Goal: Task Accomplishment & Management: Manage account settings

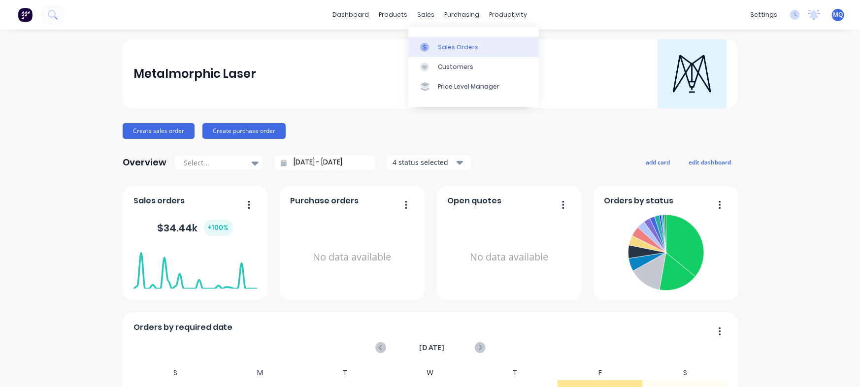
click at [431, 53] on link "Sales Orders" at bounding box center [473, 47] width 131 height 20
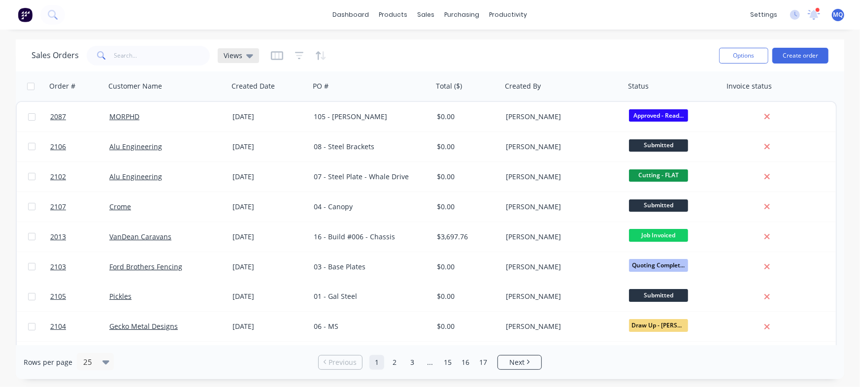
click at [252, 56] on div "Views" at bounding box center [238, 55] width 41 height 15
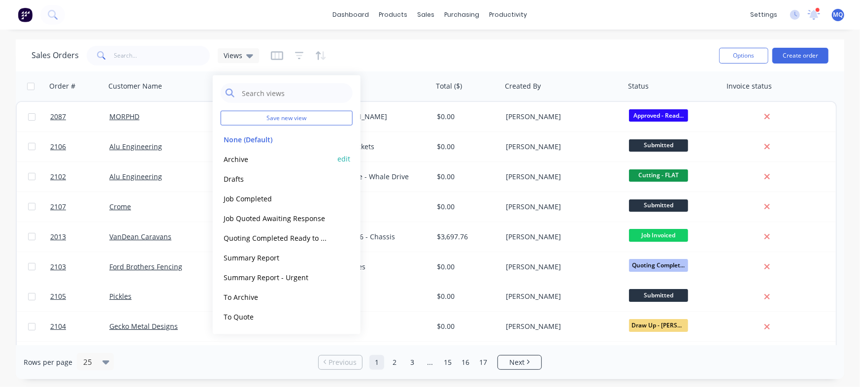
click at [253, 158] on button "Archive" at bounding box center [277, 158] width 112 height 11
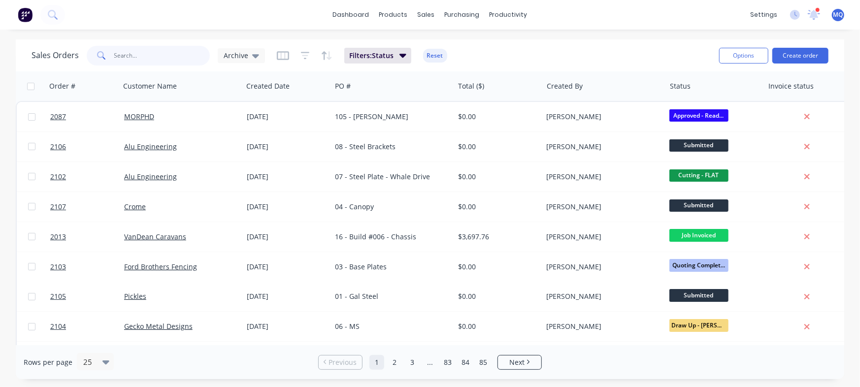
click at [157, 55] on input "text" at bounding box center [162, 56] width 96 height 20
type input "gemma"
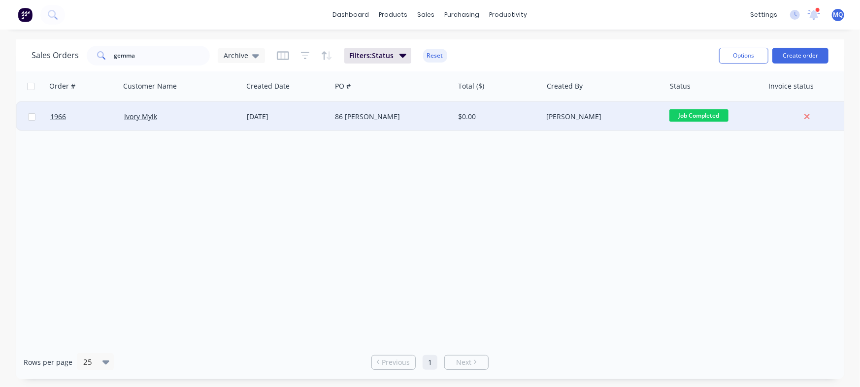
click at [405, 117] on div "86 [PERSON_NAME]" at bounding box center [389, 117] width 109 height 10
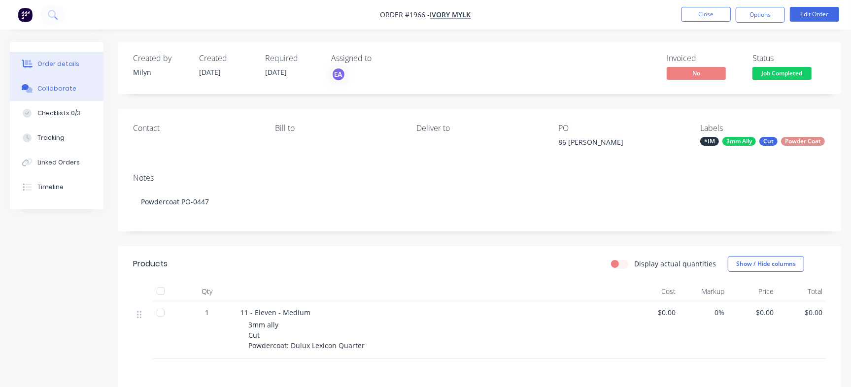
click at [52, 89] on div "Collaborate" at bounding box center [56, 88] width 39 height 9
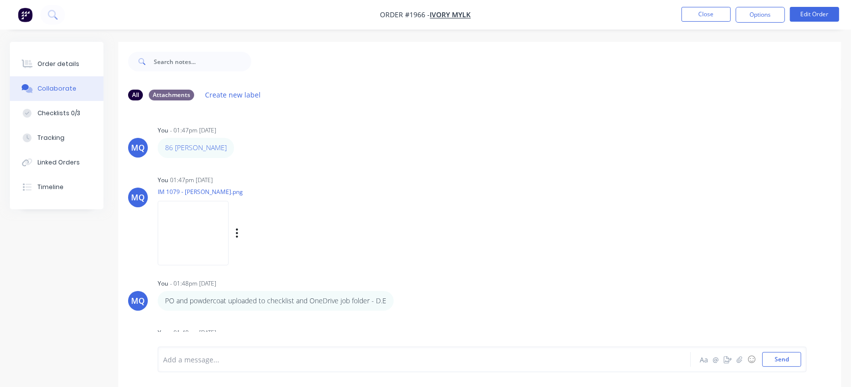
click at [216, 241] on img at bounding box center [193, 233] width 71 height 65
click at [709, 16] on button "Close" at bounding box center [705, 14] width 49 height 15
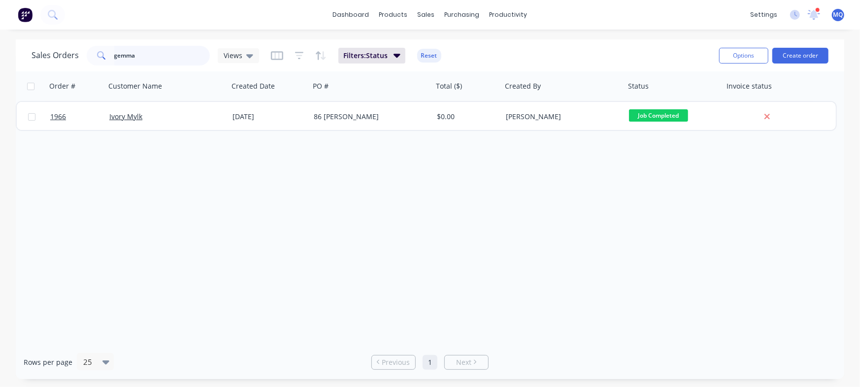
click at [162, 57] on input "gemma" at bounding box center [162, 56] width 96 height 20
type input "[PERSON_NAME]"
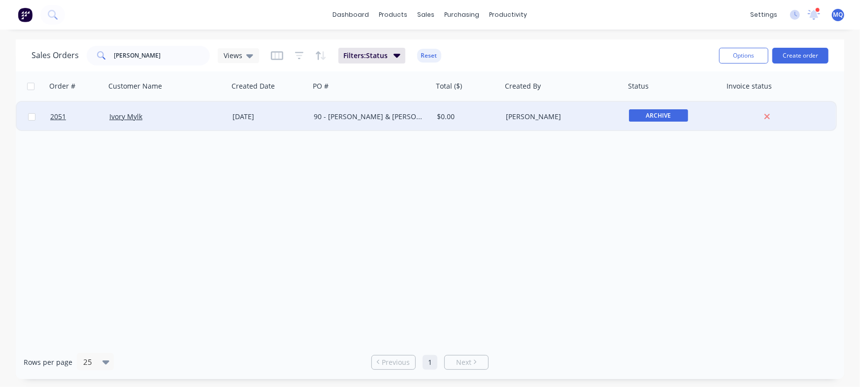
click at [266, 122] on div "[DATE]" at bounding box center [269, 117] width 81 height 30
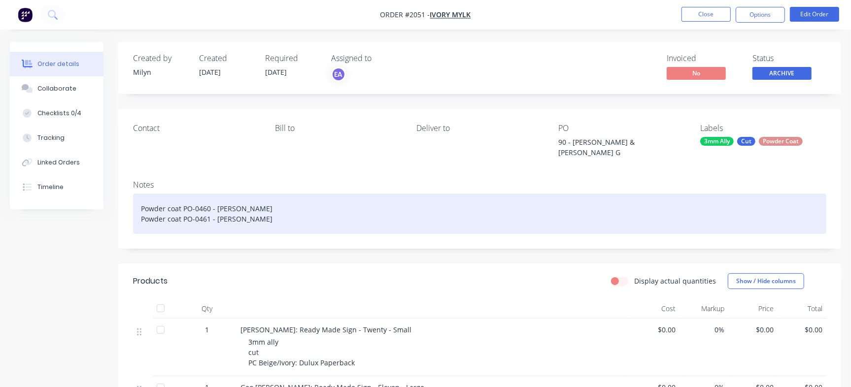
scroll to position [62, 0]
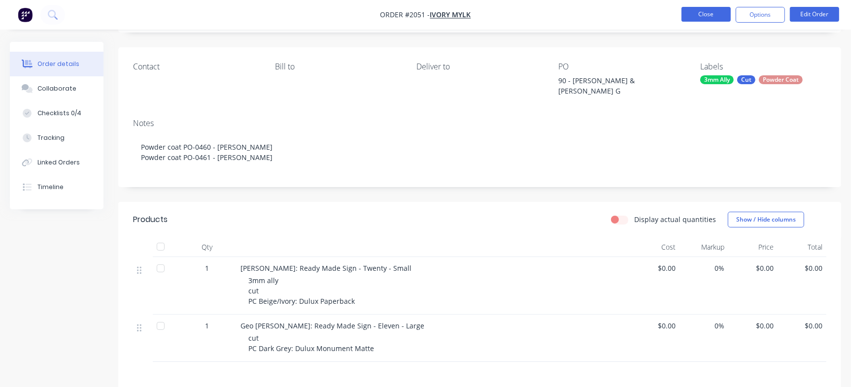
click at [709, 8] on button "Close" at bounding box center [705, 14] width 49 height 15
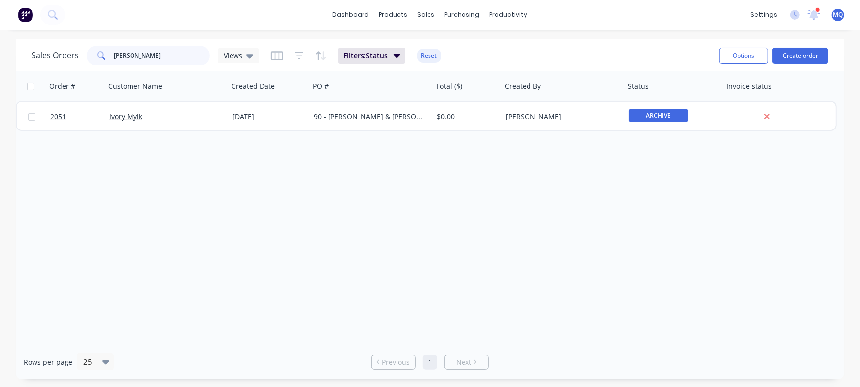
click at [161, 59] on input "belinda" at bounding box center [162, 56] width 96 height 20
type input "infraco"
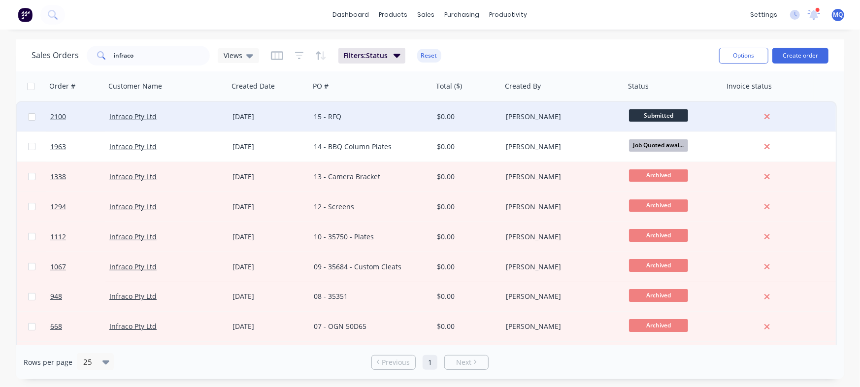
click at [379, 115] on div "15 - RFQ" at bounding box center [368, 117] width 109 height 10
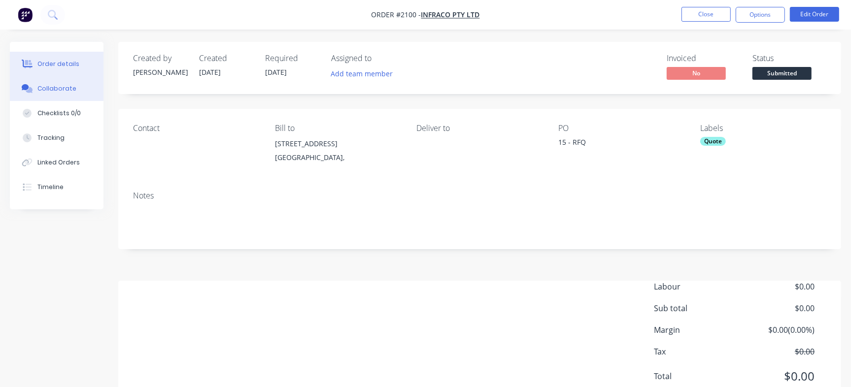
click at [85, 88] on button "Collaborate" at bounding box center [57, 88] width 94 height 25
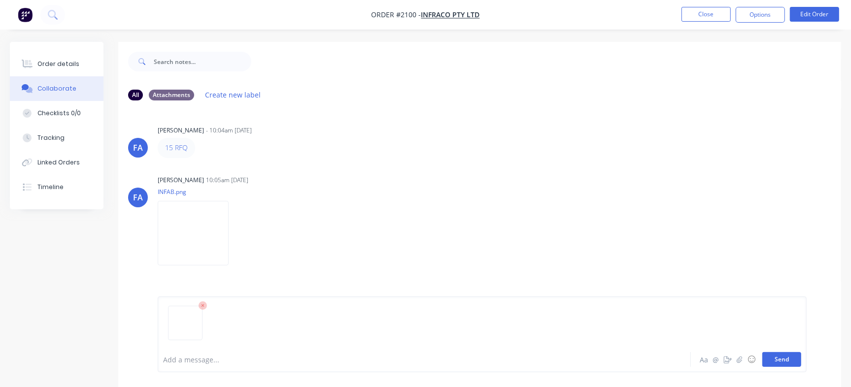
click at [780, 354] on button "Send" at bounding box center [781, 359] width 39 height 15
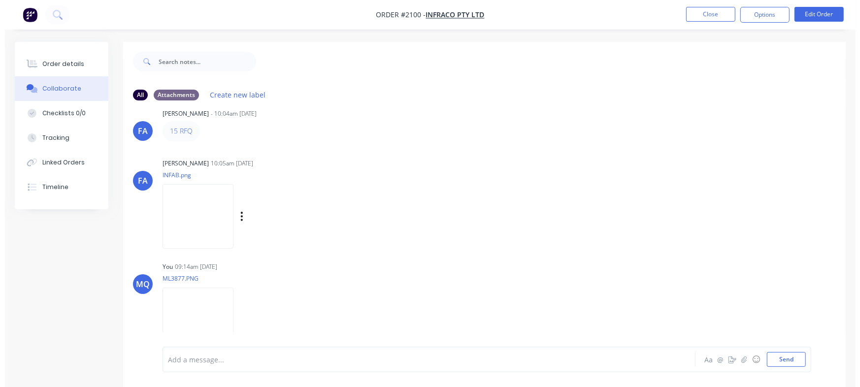
scroll to position [26, 0]
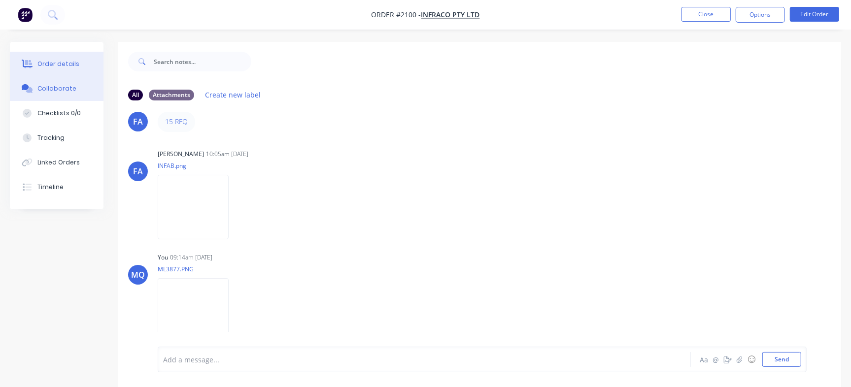
click at [52, 68] on button "Order details" at bounding box center [57, 64] width 94 height 25
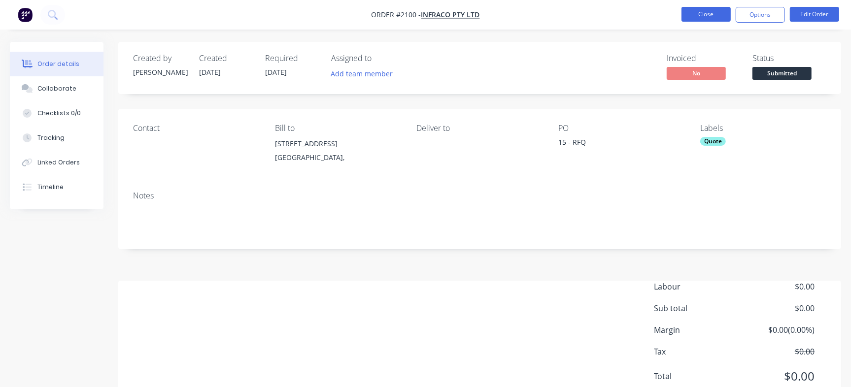
click at [712, 14] on button "Close" at bounding box center [705, 14] width 49 height 15
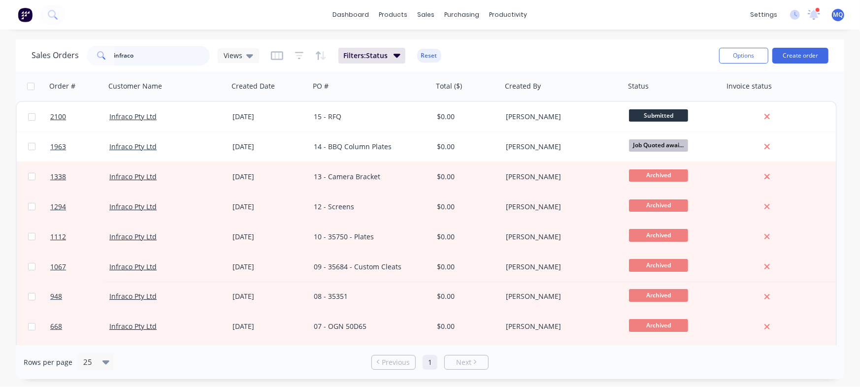
click at [134, 55] on input "infraco" at bounding box center [162, 56] width 96 height 20
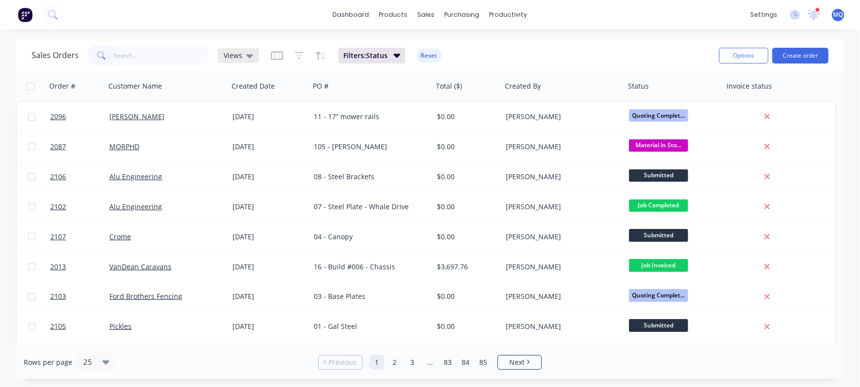
click at [249, 55] on icon at bounding box center [249, 56] width 7 height 4
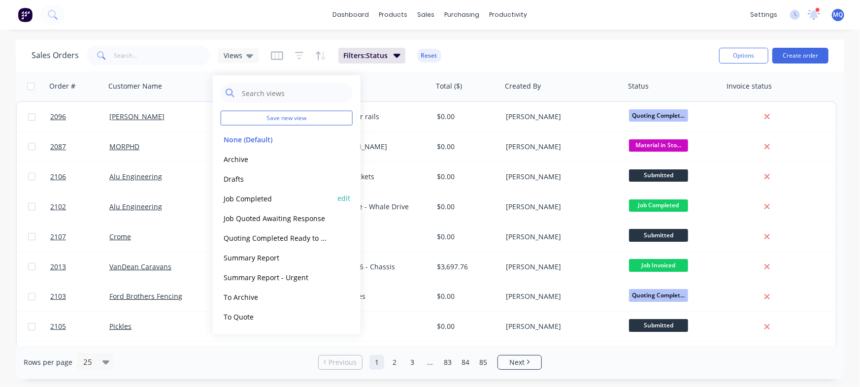
click at [252, 200] on button "Job Completed" at bounding box center [277, 198] width 112 height 11
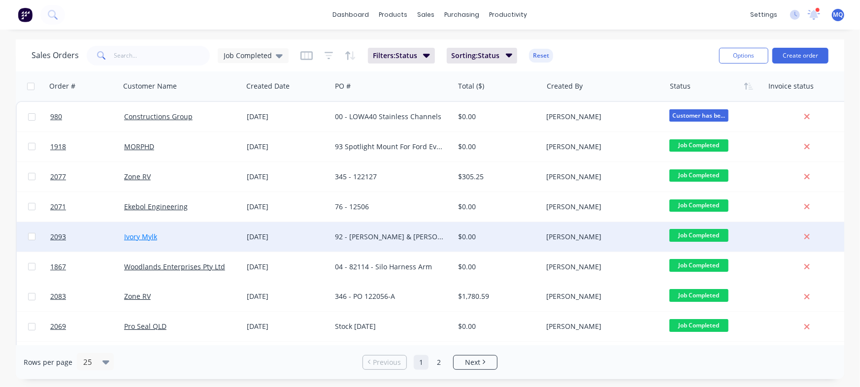
click at [139, 236] on link "Ivory Mylk" at bounding box center [140, 236] width 33 height 9
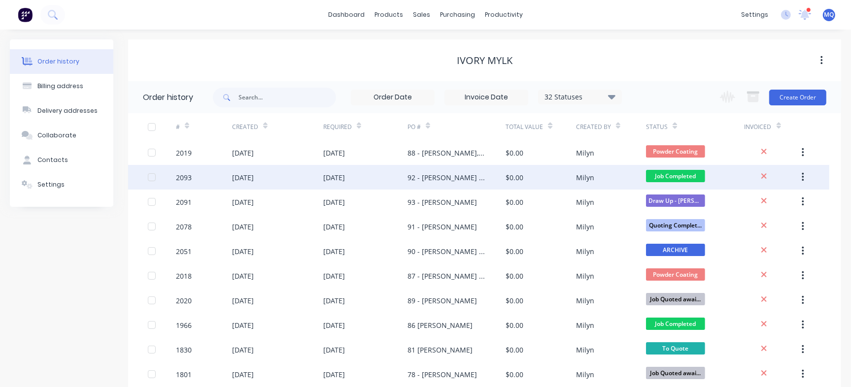
click at [415, 180] on div "92 - Owen J & Keri G" at bounding box center [446, 177] width 78 height 10
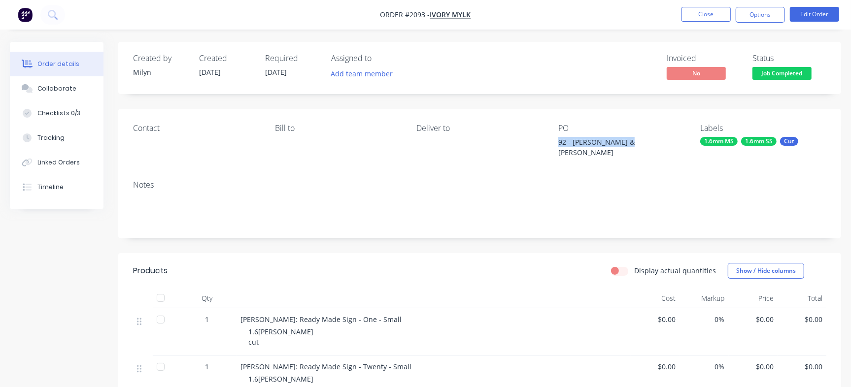
drag, startPoint x: 557, startPoint y: 141, endPoint x: 649, endPoint y: 148, distance: 92.4
click at [649, 148] on div "Contact Bill to Deliver to PO 92 - Owen J & Keri G Labels 1.6mm MS 1.6mm SS Cut" at bounding box center [479, 141] width 722 height 64
copy div "92 - Owen J & Keri G"
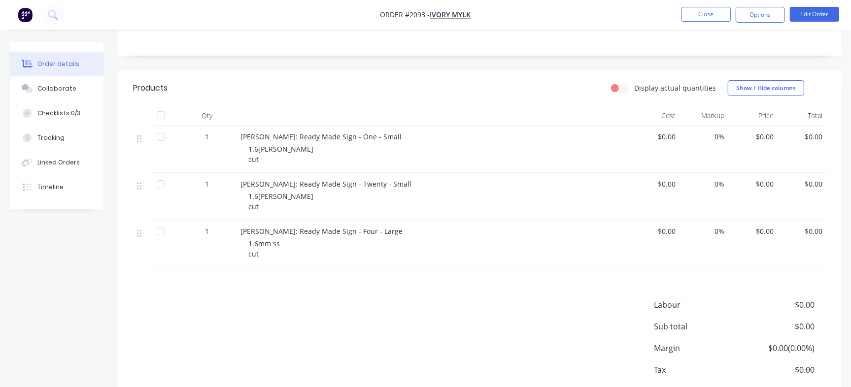
scroll to position [185, 0]
drag, startPoint x: 281, startPoint y: 123, endPoint x: 222, endPoint y: 124, distance: 59.6
click at [222, 124] on div "1 Owen Jeffery: Ready Made Sign - One - Small 1.6mm corten cut $0.00 0% $0.00 $…" at bounding box center [479, 147] width 693 height 47
copy div "Owen Jeffery"
click at [695, 11] on button "Close" at bounding box center [705, 14] width 49 height 15
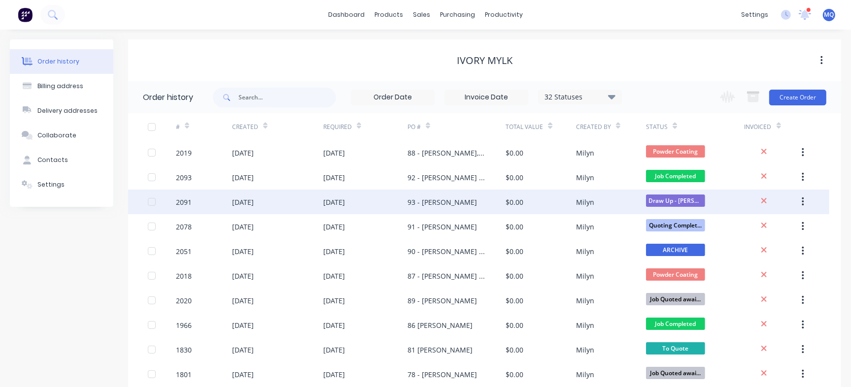
click at [524, 204] on div "$0.00" at bounding box center [540, 202] width 70 height 25
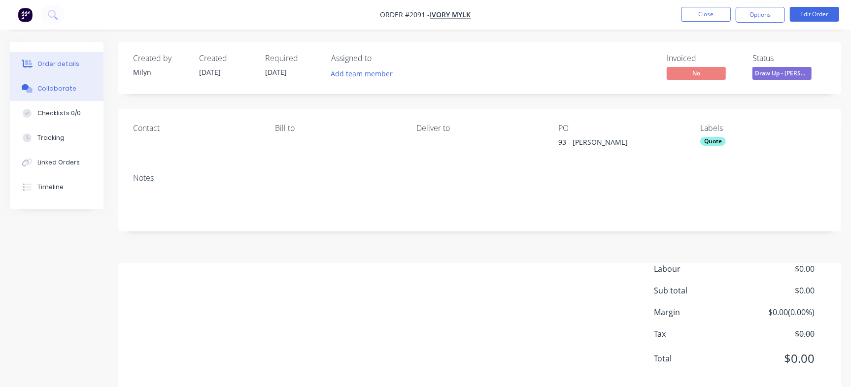
click at [50, 93] on button "Collaborate" at bounding box center [57, 88] width 94 height 25
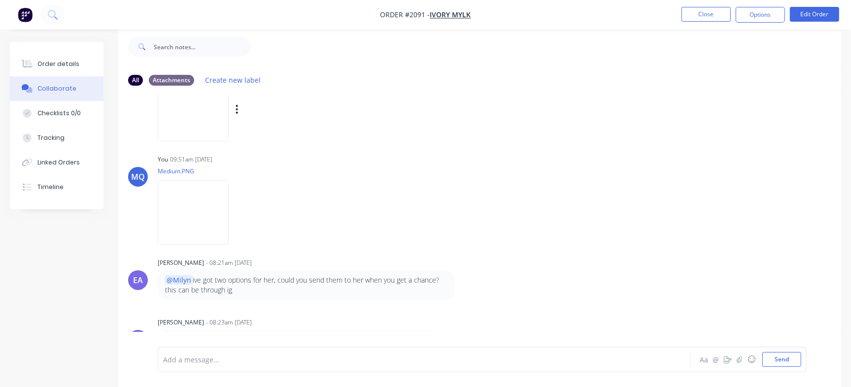
scroll to position [349, 0]
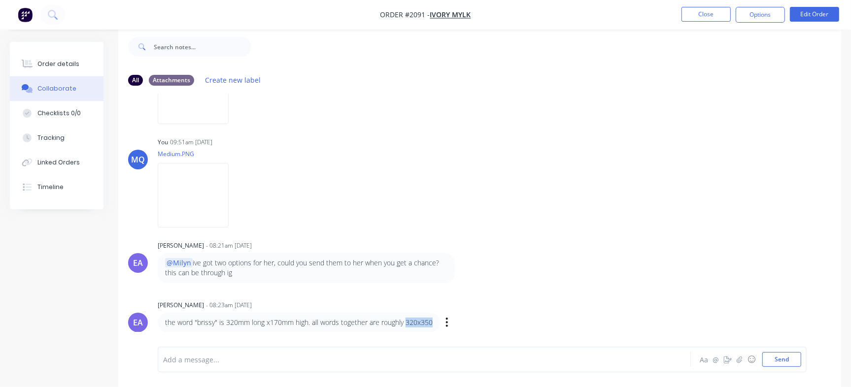
drag, startPoint x: 406, startPoint y: 323, endPoint x: 442, endPoint y: 323, distance: 36.4
click at [442, 323] on div "the word "brissy" is 320mm long x170mm high. all words together are roughly 320…" at bounding box center [312, 323] width 308 height 20
copy p "320x350"
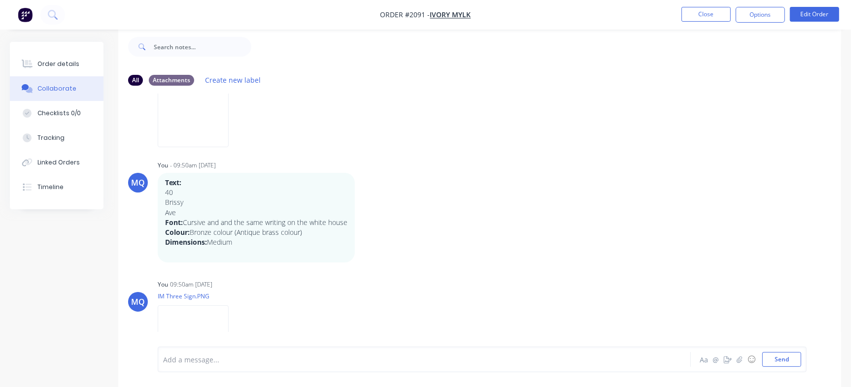
scroll to position [0, 0]
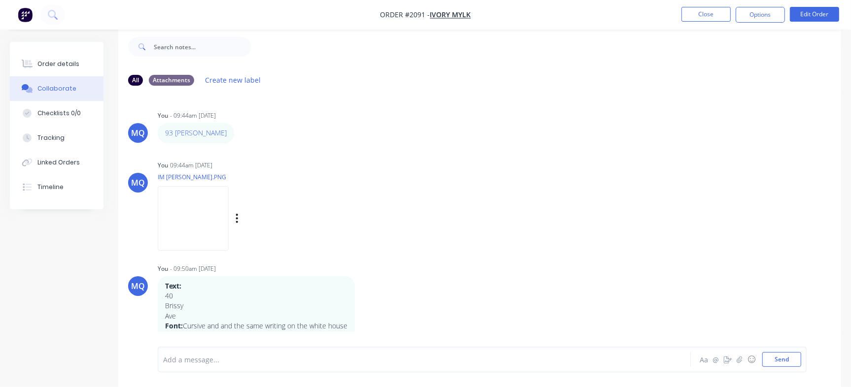
click at [207, 230] on img at bounding box center [193, 218] width 71 height 65
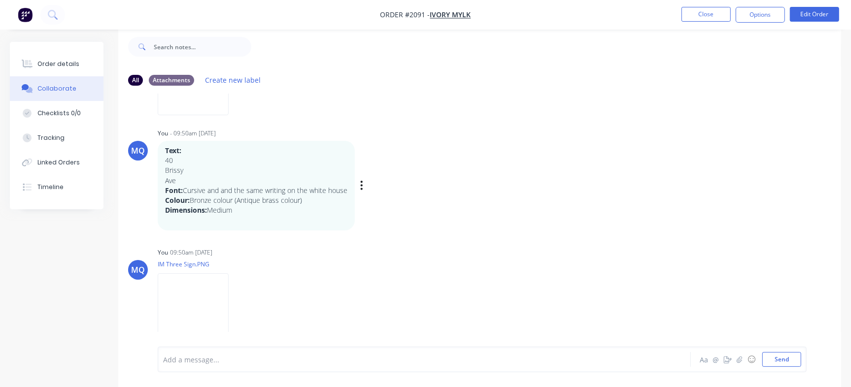
scroll to position [123, 0]
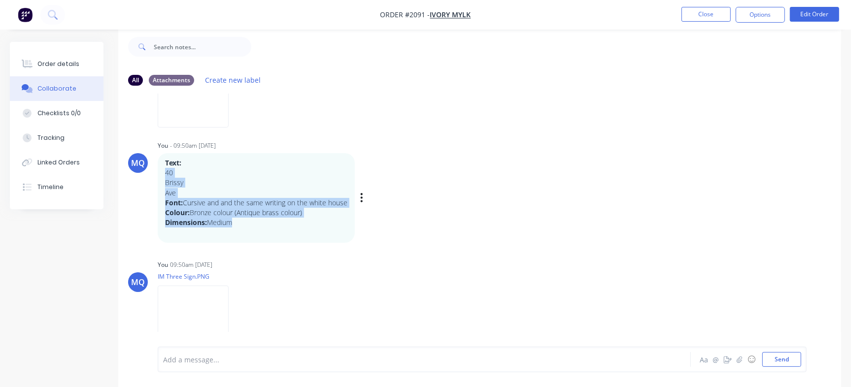
drag, startPoint x: 243, startPoint y: 223, endPoint x: 163, endPoint y: 169, distance: 96.6
click at [163, 169] on div "Text: 40 Brissy Ave Font: Cursive and and the same writing on the white house C…" at bounding box center [256, 198] width 197 height 90
copy div "40 Brissy Ave Font: Cursive and and the same writing on the white house Colour:…"
drag, startPoint x: 166, startPoint y: 162, endPoint x: 247, endPoint y: 222, distance: 100.3
click at [247, 222] on div "Text: 40 Brissy Ave Font: Cursive and and the same writing on the white house C…" at bounding box center [256, 198] width 182 height 80
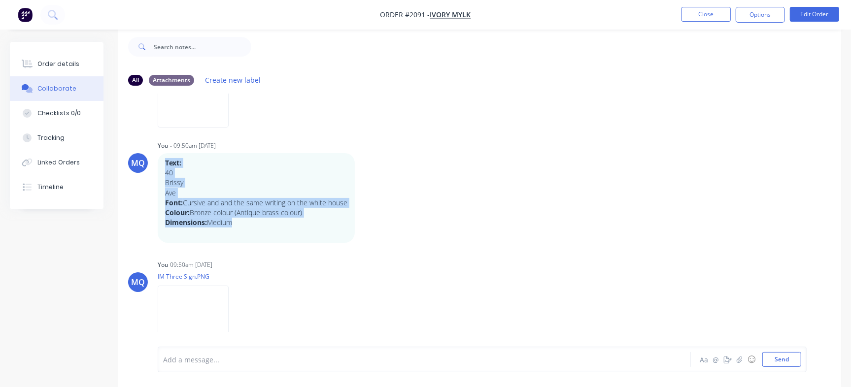
copy div "Text: 40 Brissy Ave Font: Cursive and and the same writing on the white house C…"
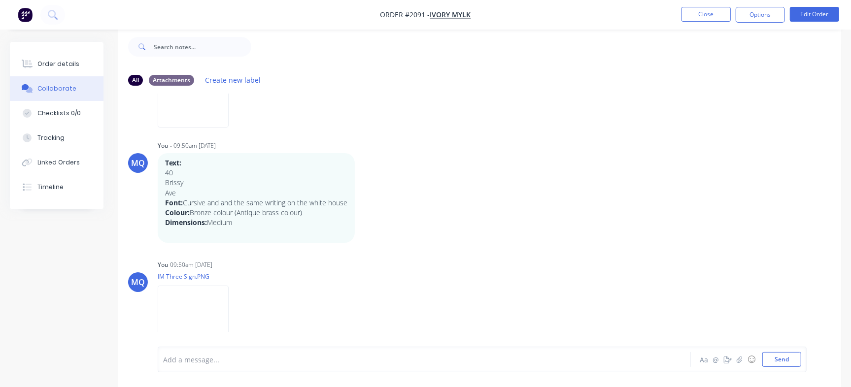
click at [458, 243] on div "MQ You - 09:44am 12/08/25 93 Rachelle Uptin Labels Edit Delete MQ You 09:44am 1…" at bounding box center [479, 213] width 722 height 238
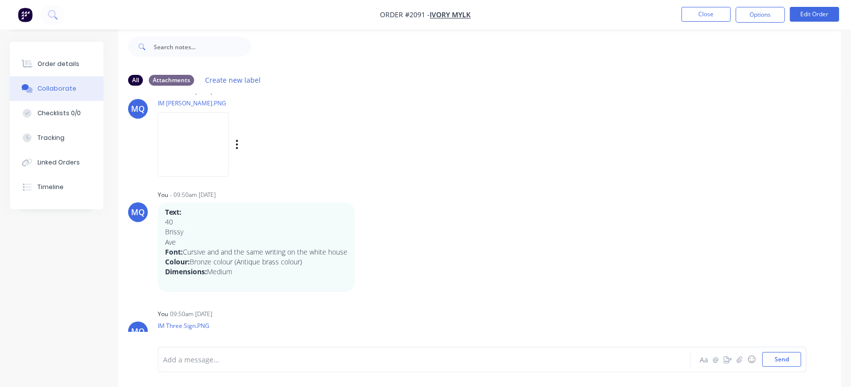
scroll to position [62, 0]
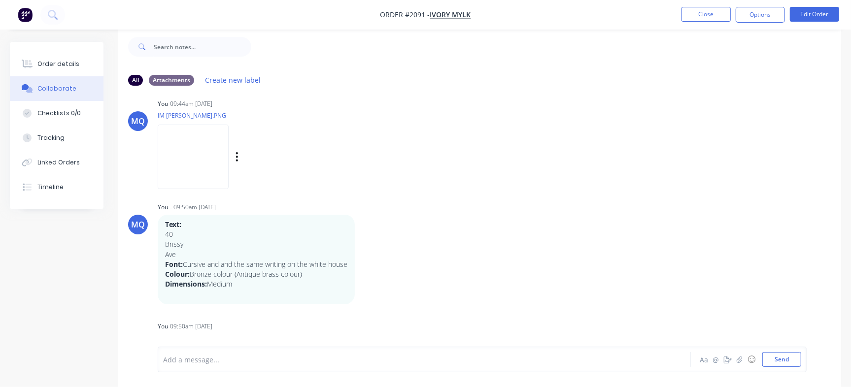
click at [212, 154] on img at bounding box center [193, 157] width 71 height 65
click at [74, 60] on div "Order details" at bounding box center [58, 64] width 42 height 9
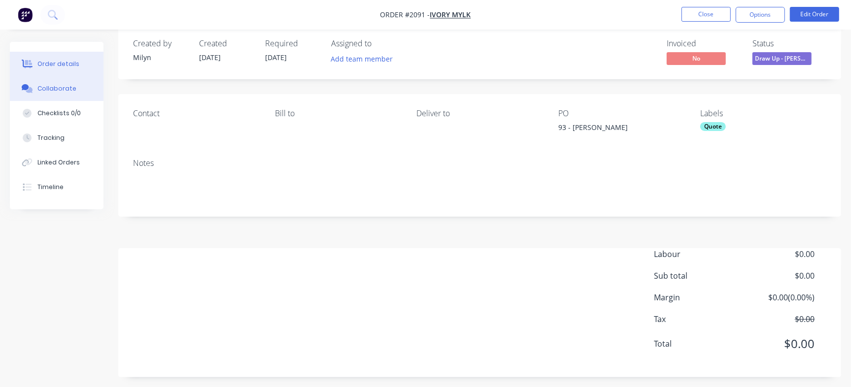
click at [51, 90] on div "Collaborate" at bounding box center [56, 88] width 39 height 9
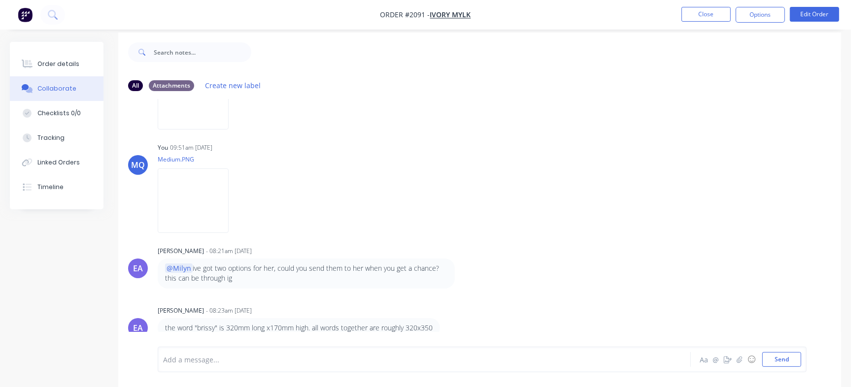
scroll to position [15, 0]
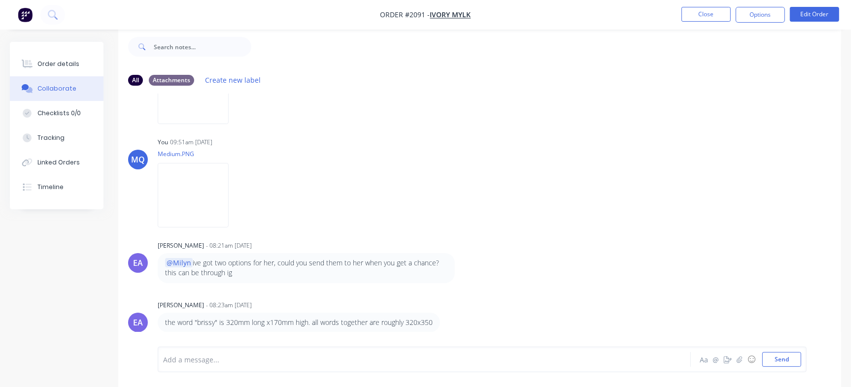
click at [245, 361] on div at bounding box center [403, 360] width 478 height 10
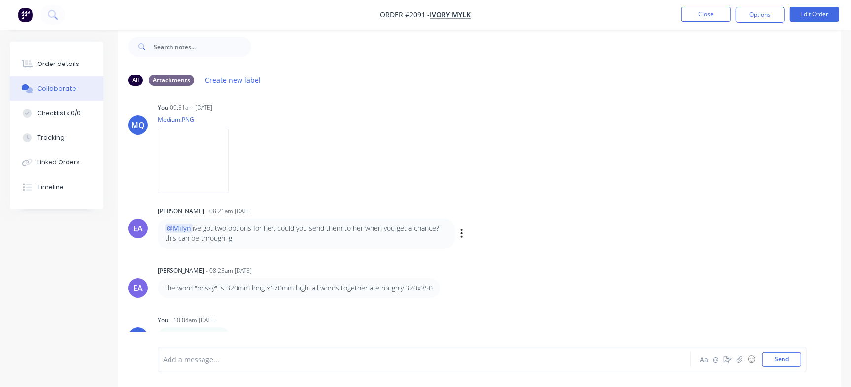
scroll to position [398, 0]
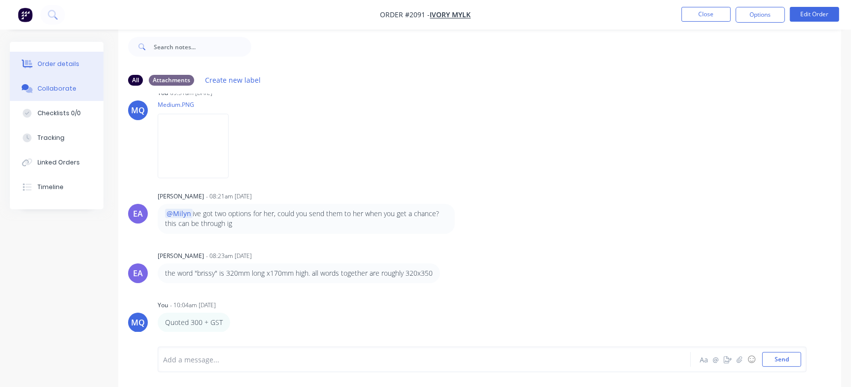
click at [66, 59] on button "Order details" at bounding box center [57, 64] width 94 height 25
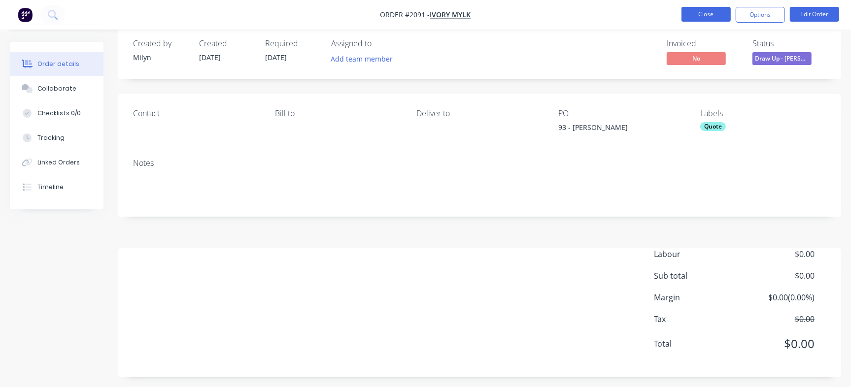
click at [700, 15] on button "Close" at bounding box center [705, 14] width 49 height 15
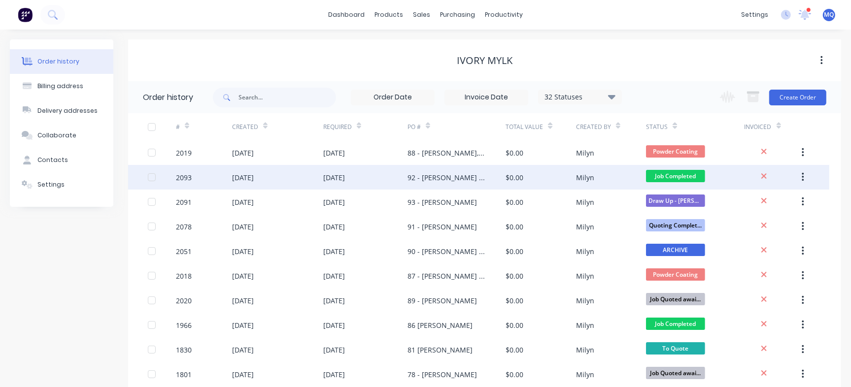
drag, startPoint x: 806, startPoint y: 97, endPoint x: 448, endPoint y: 175, distance: 367.0
click at [421, 212] on div "Order history 32 Statuses Invoice Status Invoiced Not Invoiced Partial Order St…" at bounding box center [484, 256] width 713 height 351
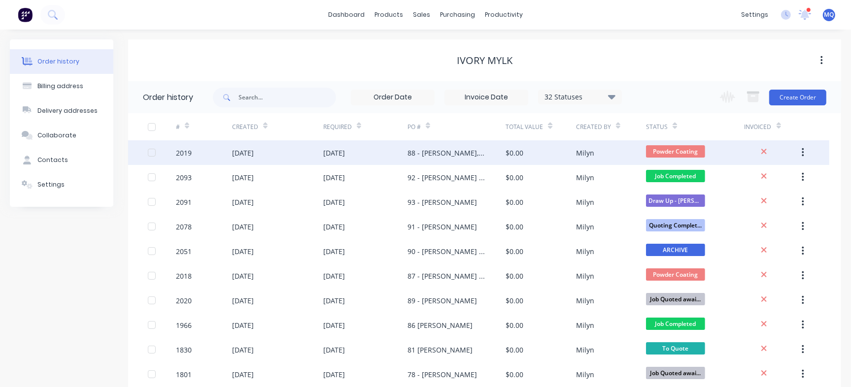
click at [459, 148] on div "88 - Nicola, Brooke, Chelsie, Tina, Annabel & Jade" at bounding box center [446, 153] width 78 height 10
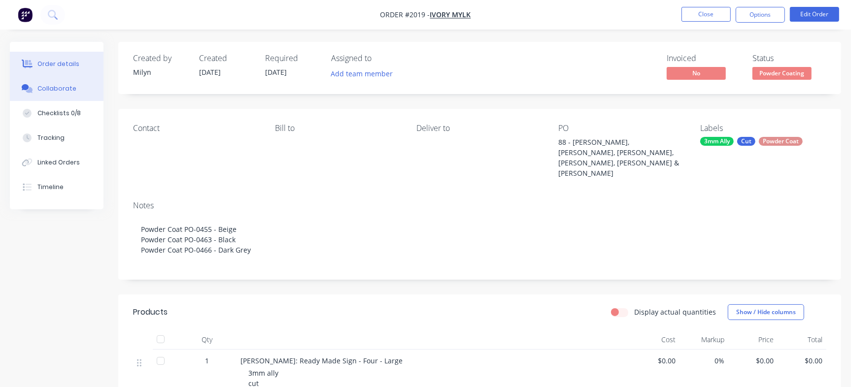
click at [79, 91] on button "Collaborate" at bounding box center [57, 88] width 94 height 25
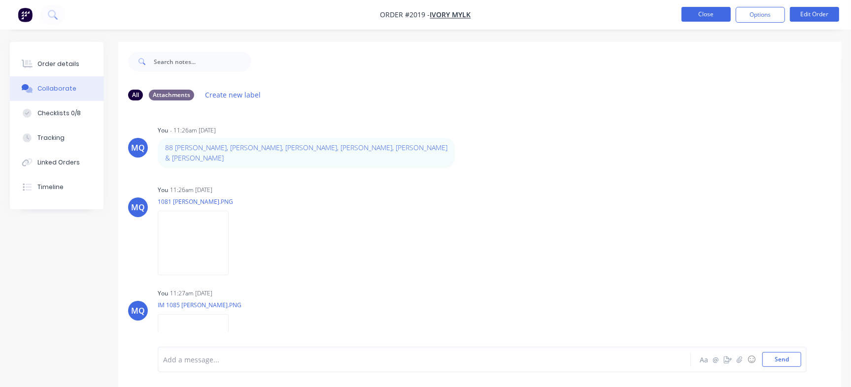
click at [685, 16] on button "Close" at bounding box center [705, 14] width 49 height 15
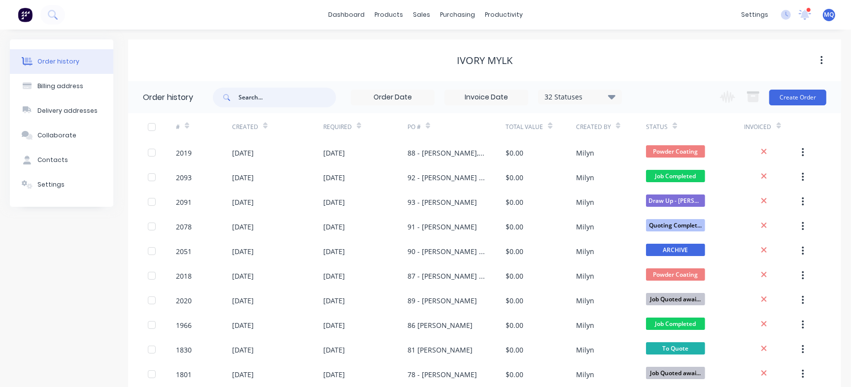
click at [260, 101] on input "text" at bounding box center [287, 98] width 98 height 20
type input "sam"
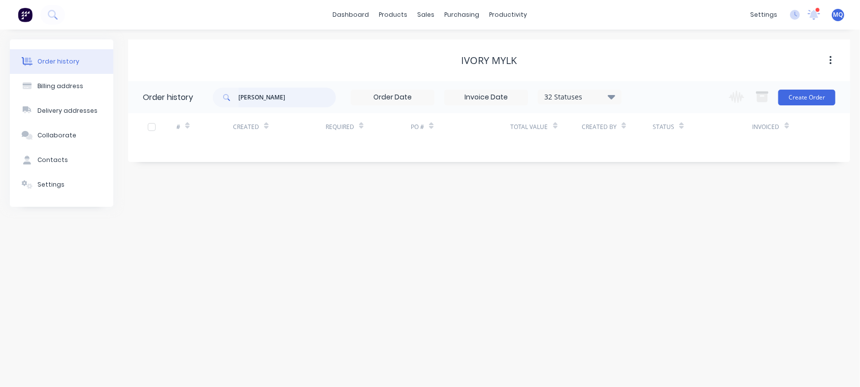
click at [244, 95] on input "sam" at bounding box center [287, 98] width 98 height 20
click at [434, 67] on div "Ivory Mylk" at bounding box center [489, 61] width 722 height 18
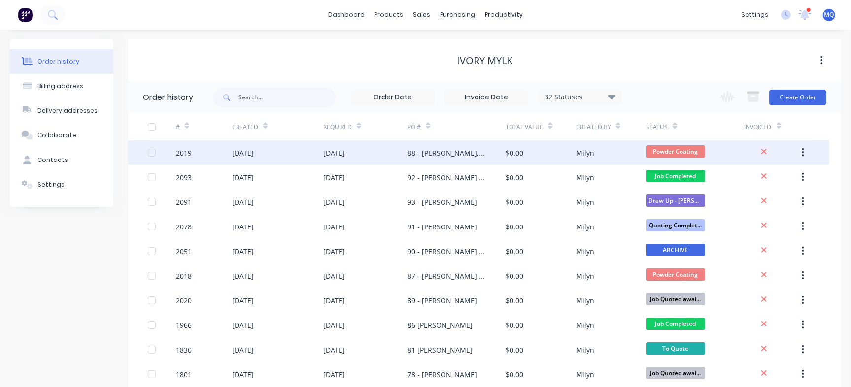
click at [412, 152] on div "88 - Nicola, Brooke, Chelsie, Tina, Annabel & Jade" at bounding box center [446, 153] width 78 height 10
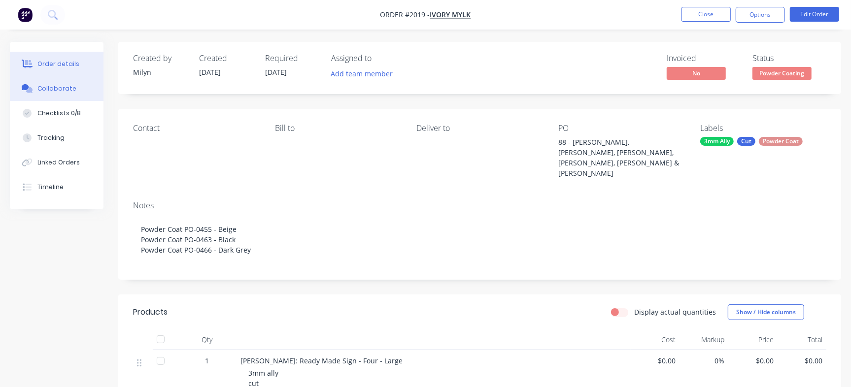
click at [69, 87] on div "Collaborate" at bounding box center [56, 88] width 39 height 9
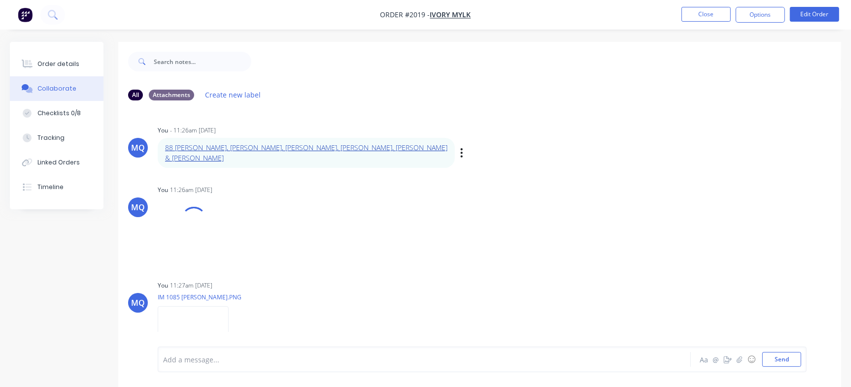
drag, startPoint x: 256, startPoint y: 148, endPoint x: 436, endPoint y: 181, distance: 183.2
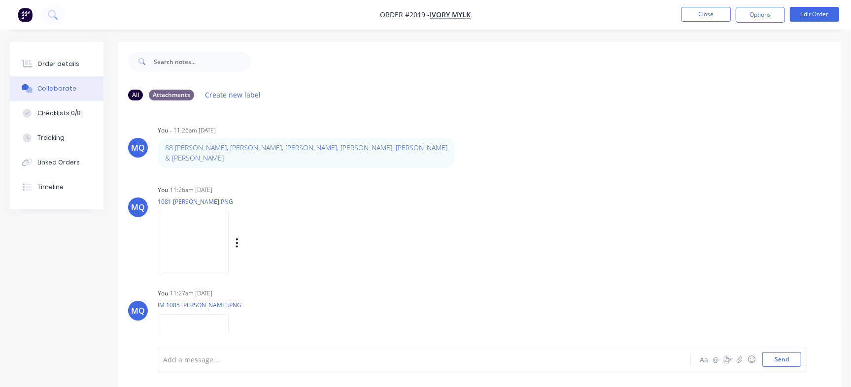
click at [824, 220] on div "MQ You 11:26am 08/08/25 1081 Nicola Perry.PNG Labels Download Delete" at bounding box center [479, 227] width 722 height 89
click at [553, 241] on div "MQ You 11:26am 08/08/25 1081 Nicola Perry.PNG Labels Download Delete" at bounding box center [479, 227] width 722 height 89
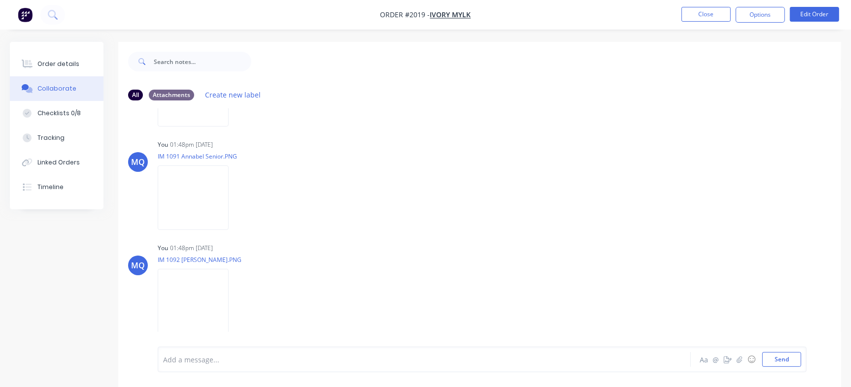
scroll to position [679, 0]
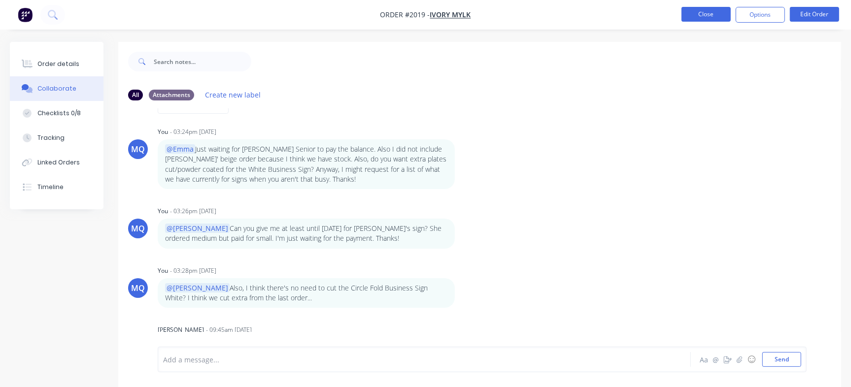
click at [709, 12] on button "Close" at bounding box center [705, 14] width 49 height 15
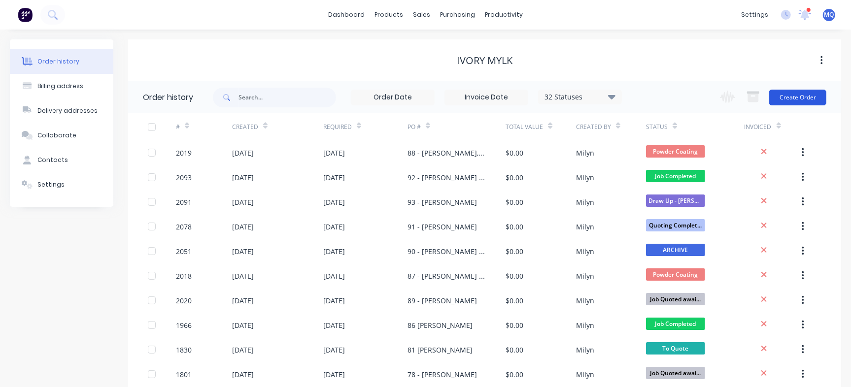
click at [806, 95] on button "Create Order" at bounding box center [797, 98] width 57 height 16
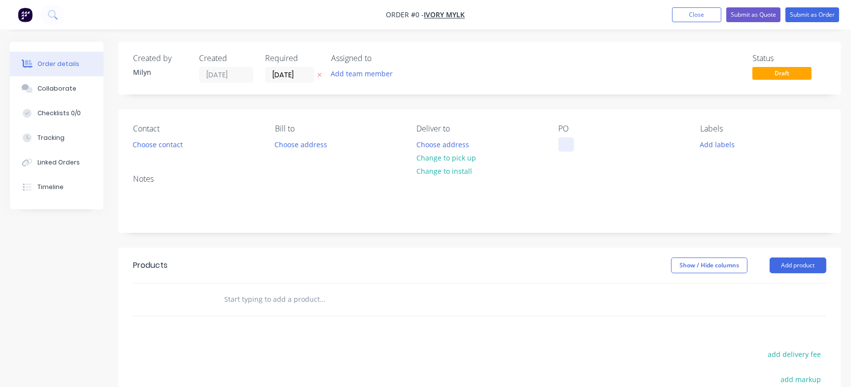
click at [562, 143] on div at bounding box center [566, 144] width 16 height 14
paste div
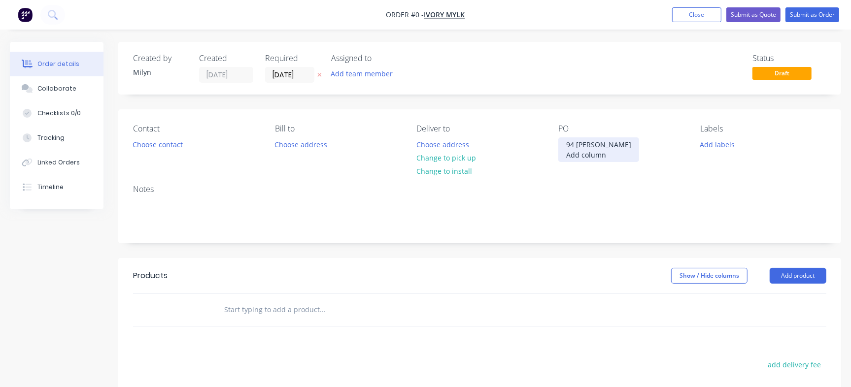
drag, startPoint x: 584, startPoint y: 168, endPoint x: 562, endPoint y: 150, distance: 27.9
click at [562, 150] on div "94 Samantha Powis Add column" at bounding box center [598, 149] width 81 height 25
click at [571, 159] on div "94 Samantha Powis Add column" at bounding box center [598, 149] width 81 height 25
drag, startPoint x: 572, startPoint y: 166, endPoint x: 562, endPoint y: 152, distance: 17.3
click at [562, 152] on div "94 Samantha Powis Add column" at bounding box center [598, 149] width 81 height 25
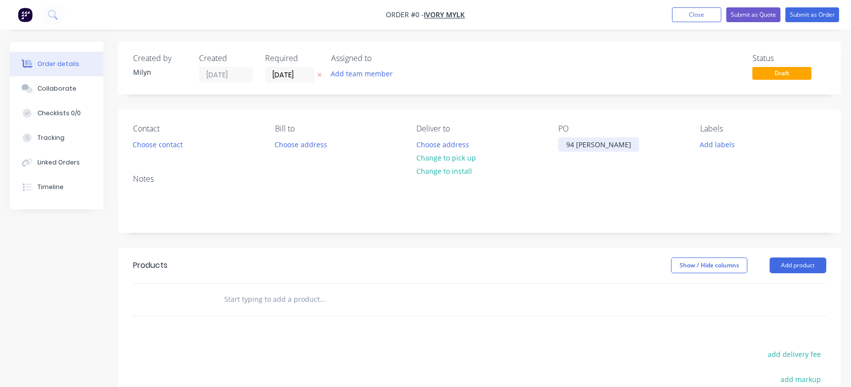
drag, startPoint x: 573, startPoint y: 142, endPoint x: 599, endPoint y: 131, distance: 28.3
click at [572, 142] on div "94 [PERSON_NAME]" at bounding box center [598, 144] width 81 height 14
click at [86, 92] on div "Order details Collaborate Checklists 0/0 Tracking Linked Orders Timeline Order …" at bounding box center [425, 304] width 851 height 525
drag, startPoint x: 79, startPoint y: 89, endPoint x: 80, endPoint y: 94, distance: 4.9
click at [79, 90] on button "Collaborate" at bounding box center [57, 88] width 94 height 25
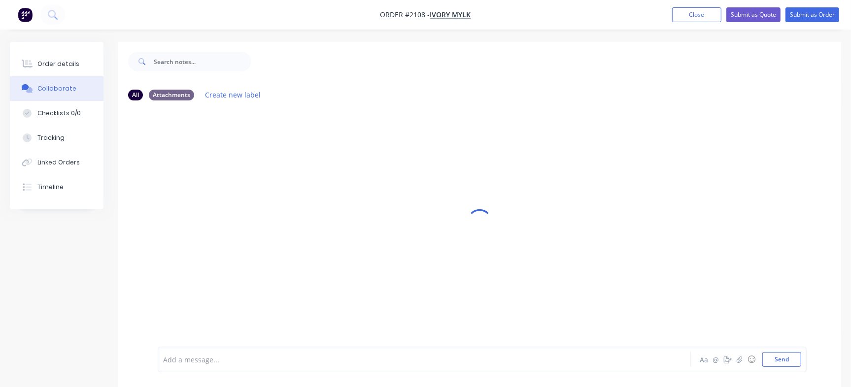
click at [226, 359] on div at bounding box center [403, 360] width 478 height 10
click at [243, 358] on div at bounding box center [403, 360] width 478 height 10
click at [219, 355] on div at bounding box center [403, 360] width 478 height 10
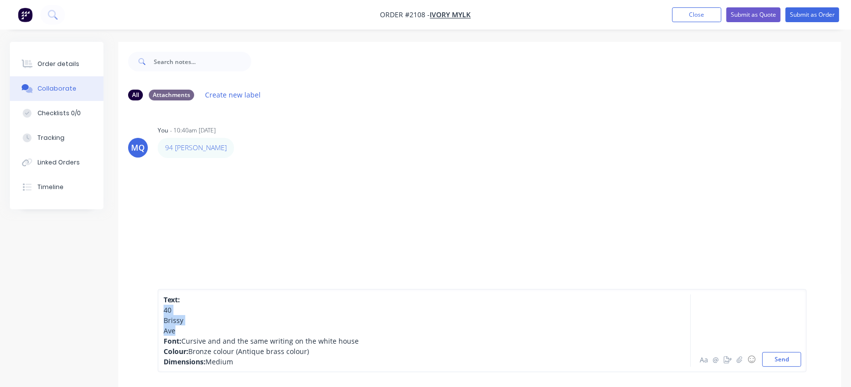
drag, startPoint x: 185, startPoint y: 328, endPoint x: 161, endPoint y: 311, distance: 29.1
click at [161, 311] on div "Text: 40 Brissy Ave Font: Cursive and and the same writing on the white house C…" at bounding box center [482, 330] width 649 height 83
click at [180, 335] on span "Text:" at bounding box center [172, 330] width 16 height 9
click at [288, 359] on div "Dimensions: Medium" at bounding box center [403, 362] width 478 height 10
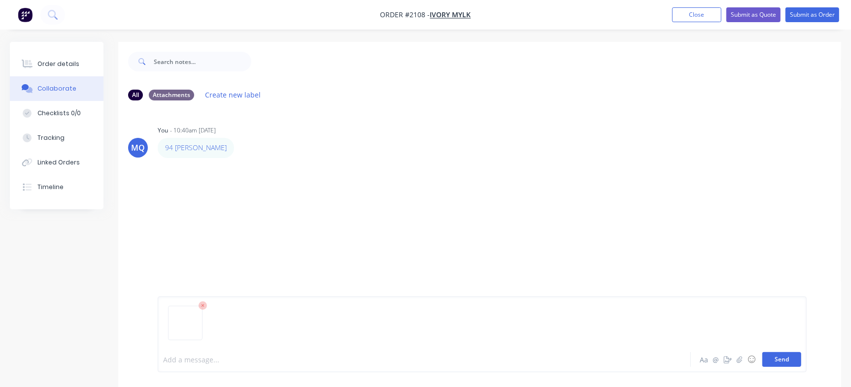
click at [795, 359] on button "Send" at bounding box center [781, 359] width 39 height 15
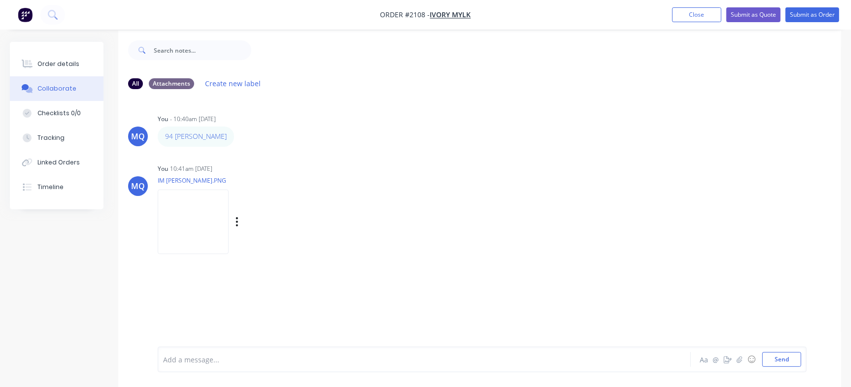
scroll to position [15, 0]
click at [243, 353] on div "Add a message..." at bounding box center [402, 359] width 478 height 15
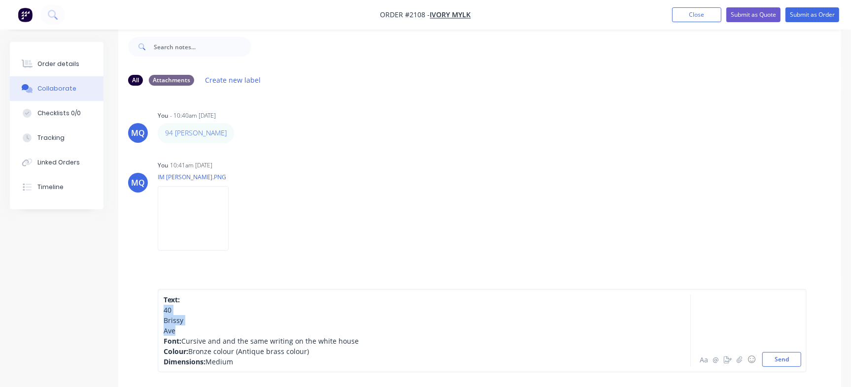
drag, startPoint x: 195, startPoint y: 328, endPoint x: 159, endPoint y: 314, distance: 38.0
click at [159, 314] on div "Text: 40 Brissy Ave Font: Cursive and and the same writing on the white house C…" at bounding box center [482, 330] width 649 height 83
click at [180, 329] on span "Text:" at bounding box center [172, 330] width 16 height 9
click at [242, 327] on div "Text: " 5 Erave Avenue" at bounding box center [403, 331] width 478 height 10
drag, startPoint x: 180, startPoint y: 328, endPoint x: 249, endPoint y: 326, distance: 68.5
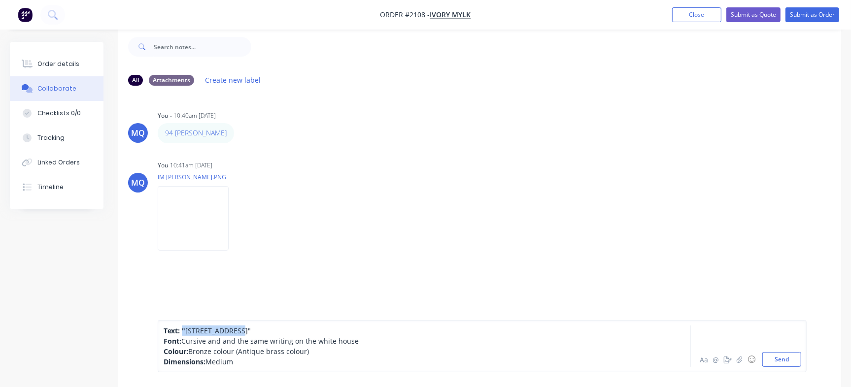
click at [249, 326] on div "Text: " 5 Erave Avenue"" at bounding box center [403, 331] width 478 height 10
click at [182, 329] on span "5 ERAVE" at bounding box center [193, 330] width 27 height 9
click at [231, 329] on div "Text: " 5 ERAVE" at bounding box center [403, 331] width 478 height 10
drag, startPoint x: 193, startPoint y: 340, endPoint x: 377, endPoint y: 340, distance: 184.7
click at [377, 340] on div "Font: Cursive and and the same writing on the white house" at bounding box center [403, 341] width 478 height 10
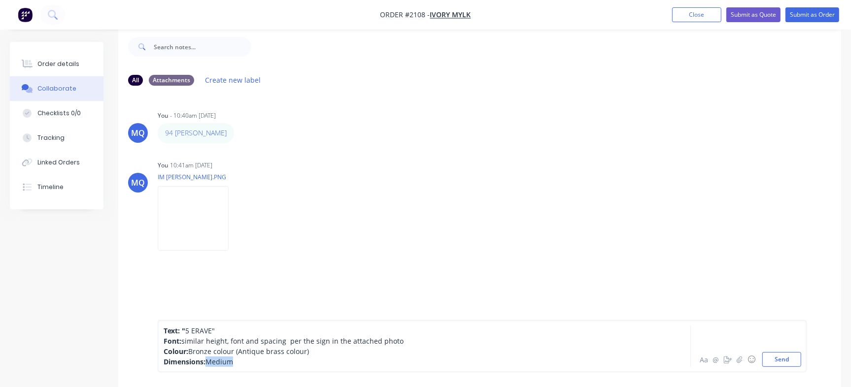
drag, startPoint x: 209, startPoint y: 361, endPoint x: 238, endPoint y: 360, distance: 28.6
click at [238, 360] on div "Dimensions: Medium" at bounding box center [403, 362] width 478 height 10
drag, startPoint x: 191, startPoint y: 354, endPoint x: 333, endPoint y: 349, distance: 142.9
click at [333, 349] on div "Colour: Bronze colour (Antique brass colour)" at bounding box center [403, 351] width 478 height 10
click at [203, 352] on div "Colour:" at bounding box center [403, 351] width 478 height 10
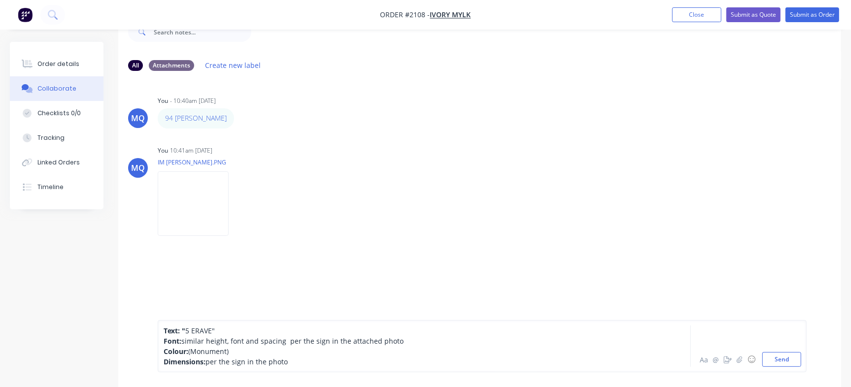
scroll to position [41, 0]
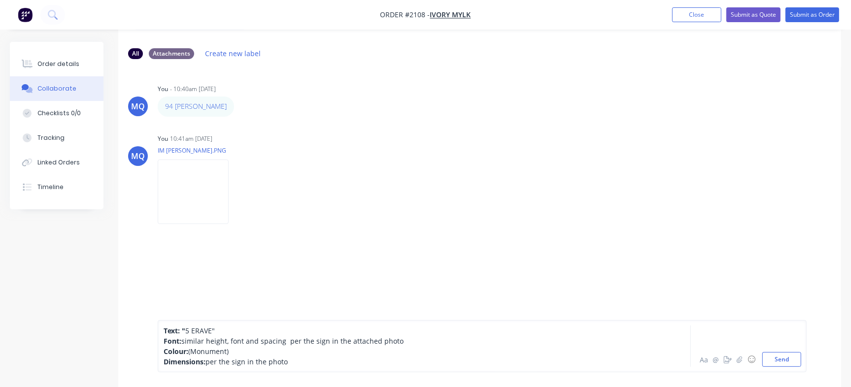
click at [300, 358] on div "Dimensions: per the sign in the photo" at bounding box center [403, 362] width 478 height 10
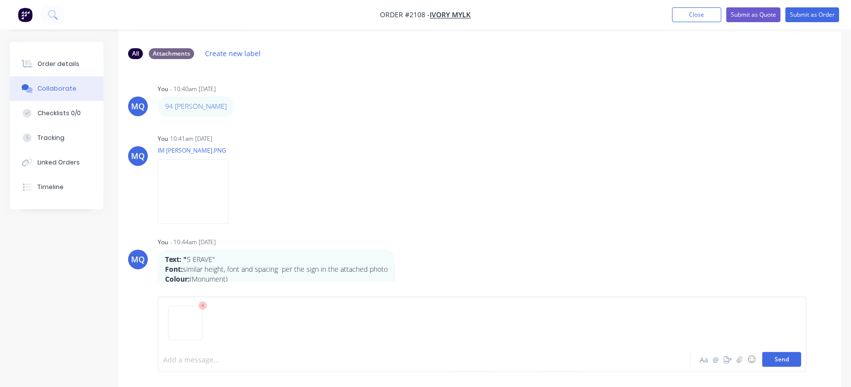
click at [786, 354] on button "Send" at bounding box center [781, 359] width 39 height 15
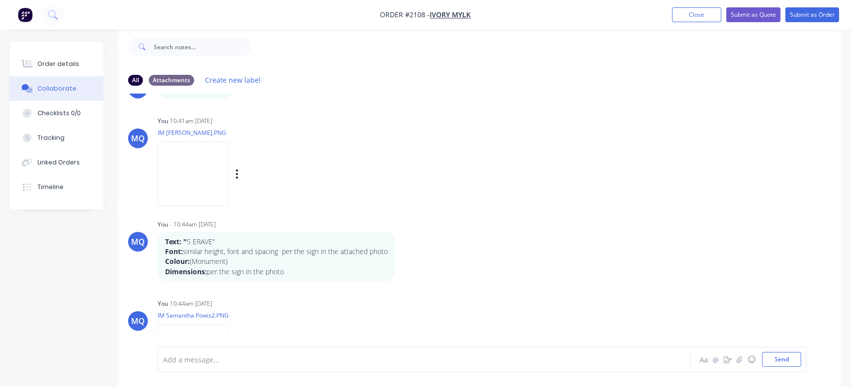
scroll to position [105, 0]
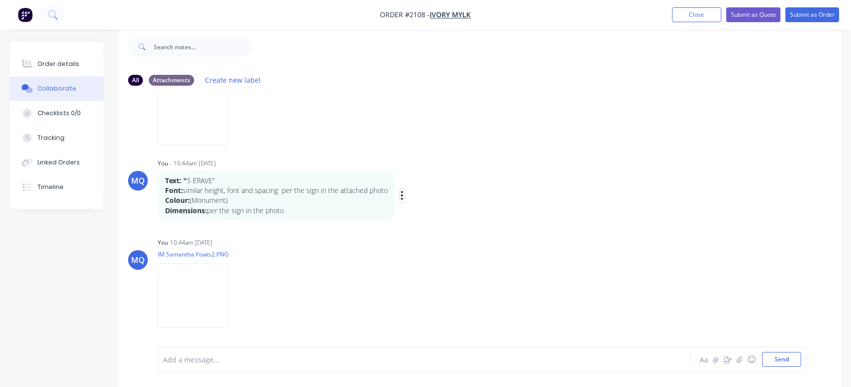
click at [402, 195] on icon "button" at bounding box center [401, 195] width 3 height 11
click at [433, 215] on button "Edit" at bounding box center [438, 213] width 62 height 16
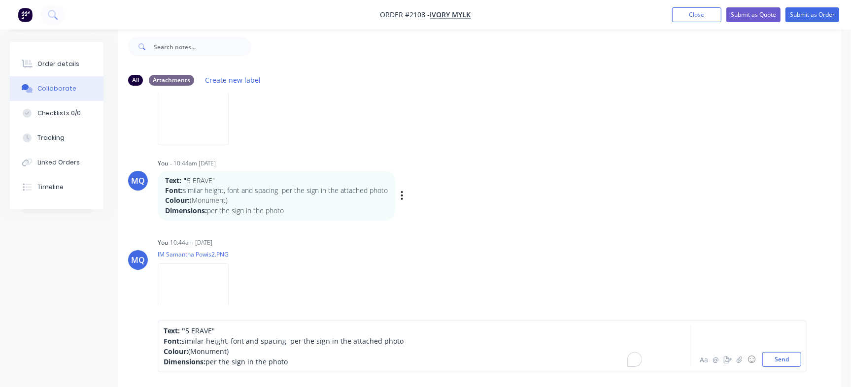
click at [428, 340] on div "Font: similar height, font and spacing per the sign in the attached photo" at bounding box center [403, 341] width 478 height 10
click at [398, 340] on span "similar height, font and spacing per the sign in the attached photo 1000023961" at bounding box center [312, 340] width 263 height 9
click at [462, 342] on div "Font: similar height, font and spacing per the sign in the attached photo (1000…" at bounding box center [403, 341] width 478 height 10
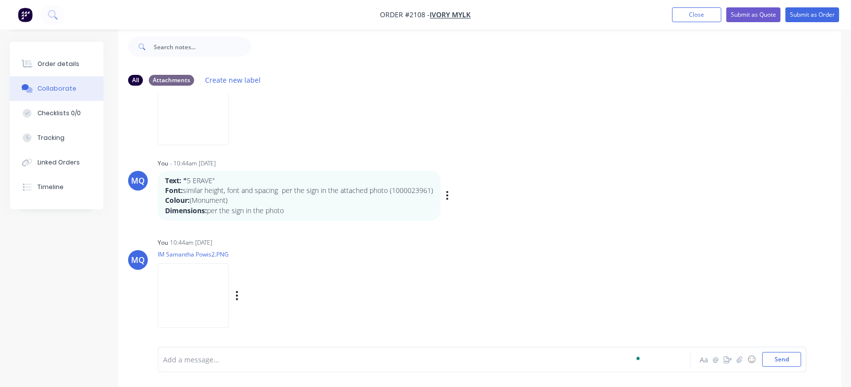
click at [458, 273] on div "You 10:44am 14/08/25 IM Samantha Powis2.PNG Labels Download Delete" at bounding box center [312, 279] width 308 height 89
click at [449, 190] on button "button" at bounding box center [447, 196] width 4 height 14
click at [461, 207] on button "Edit" at bounding box center [483, 213] width 62 height 16
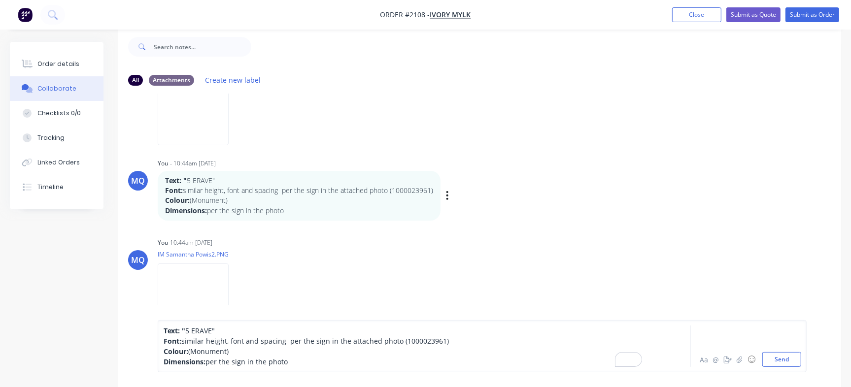
click at [299, 364] on div "Dimensions: per the sign in the photo" at bounding box center [403, 362] width 478 height 10
click at [364, 362] on span "per the sign in the photo; customer's guess guessing approx 15cm in height" at bounding box center [330, 361] width 251 height 9
click at [438, 359] on div "Dimensions: per the sign in the photo; customer's guess approx 15cm in height" at bounding box center [403, 362] width 478 height 10
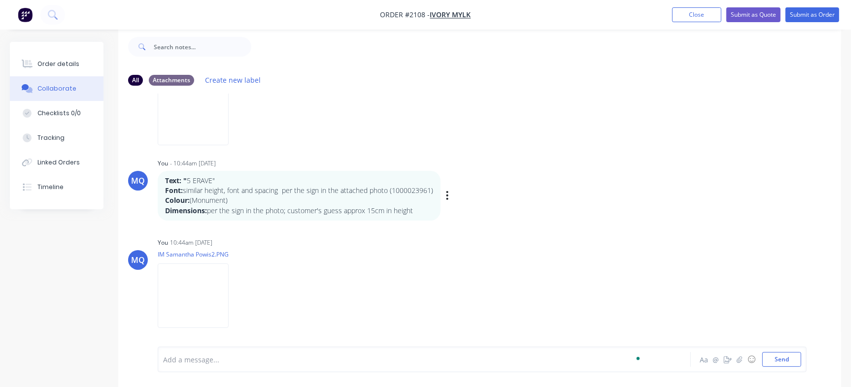
click at [451, 198] on div "Labels Edit Delete" at bounding box center [448, 196] width 6 height 14
click at [451, 197] on div "Labels Edit Delete" at bounding box center [448, 196] width 6 height 14
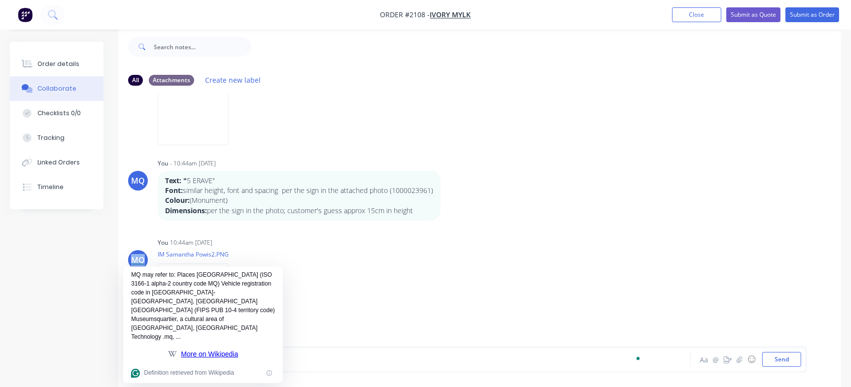
click at [0, 0] on icon "button" at bounding box center [0, 0] width 0 height 0
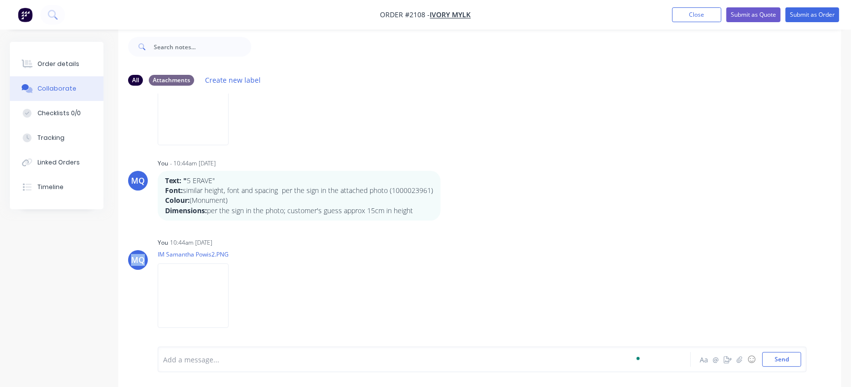
click at [0, 0] on button "Edit" at bounding box center [0, 0] width 0 height 0
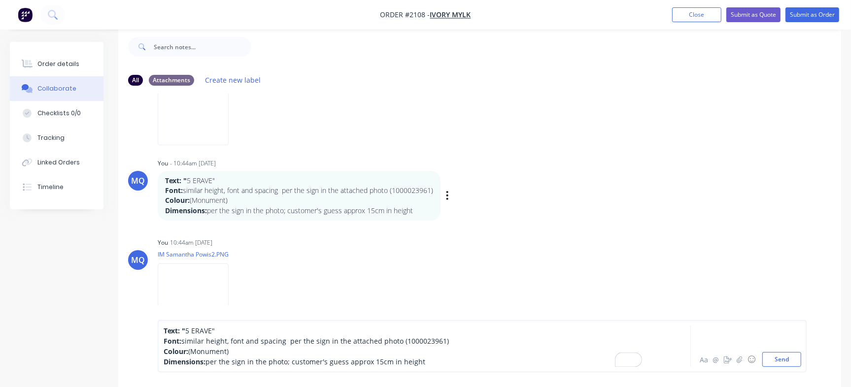
click at [284, 209] on p "Dimensions: per the sign in the photo; customer's guess approx 15cm in height" at bounding box center [299, 211] width 268 height 10
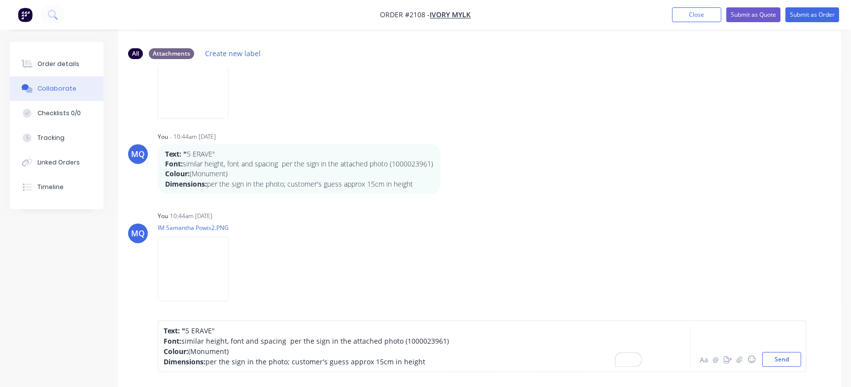
drag, startPoint x: 285, startPoint y: 361, endPoint x: 320, endPoint y: 353, distance: 35.6
click at [288, 361] on span "per the sign in the photo; customer's guess approx 15cm in height" at bounding box center [315, 361] width 220 height 9
click at [427, 342] on span "similar height, font and spacing per the sign in the attached photo (1000023961)" at bounding box center [314, 340] width 267 height 9
copy span "1000023961"
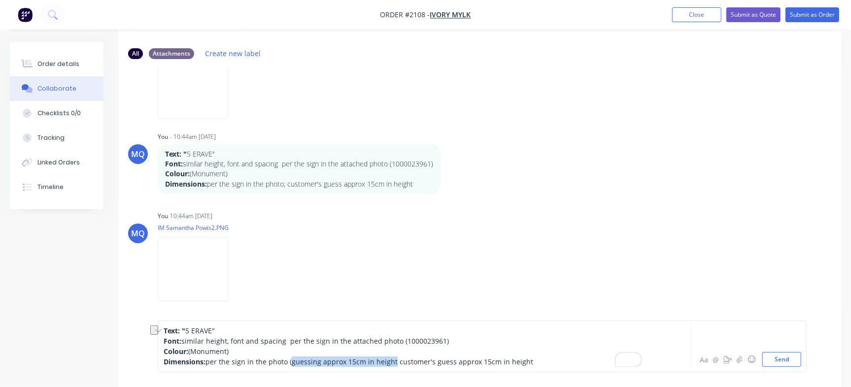
drag, startPoint x: 391, startPoint y: 362, endPoint x: 291, endPoint y: 367, distance: 100.6
click at [291, 367] on div "Dimensions: per the sign in the photo (guessing approx 15cm in height customer'…" at bounding box center [403, 362] width 478 height 10
click at [782, 358] on button "Send" at bounding box center [781, 359] width 39 height 15
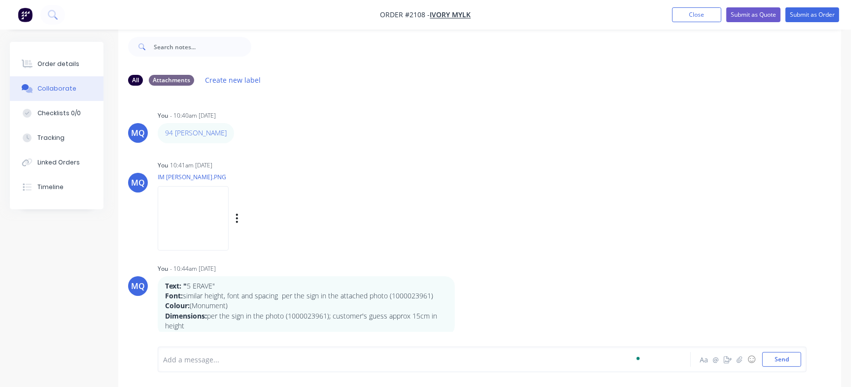
scroll to position [116, 0]
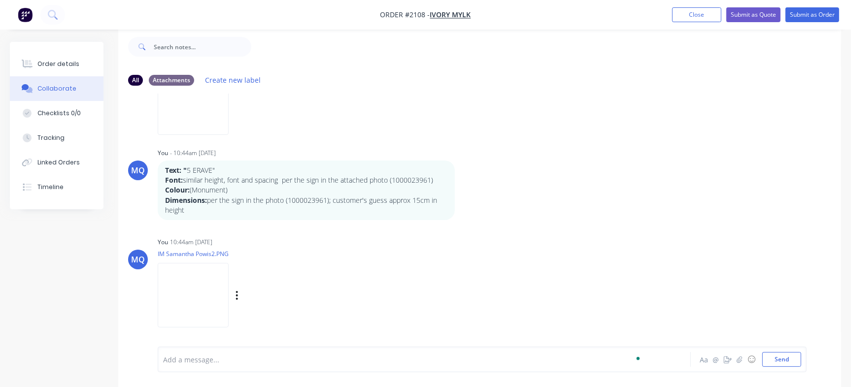
click at [674, 282] on div "MQ You 10:44am [DATE] IM Samantha Powis2.PNG Labels Download Delete" at bounding box center [479, 279] width 722 height 89
click at [294, 356] on div "To enrich screen reader interactions, please activate Accessibility in Grammarl…" at bounding box center [403, 360] width 478 height 10
click at [383, 358] on div "@Emma I found a font similar to what the customer wants." at bounding box center [403, 360] width 478 height 10
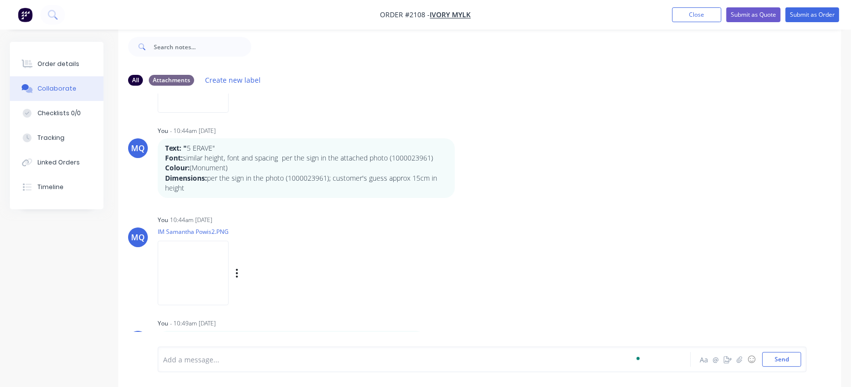
scroll to position [156, 0]
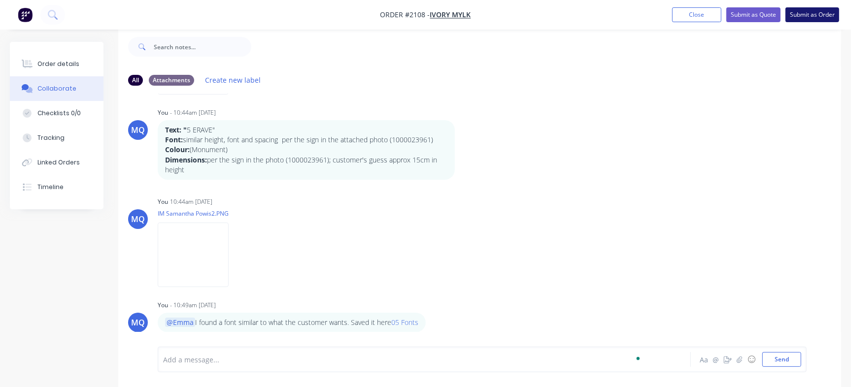
click at [832, 15] on button "Submit as Order" at bounding box center [812, 14] width 54 height 15
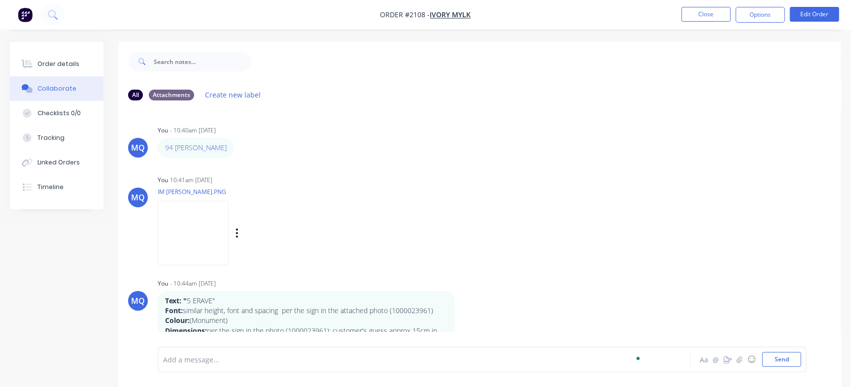
scroll to position [62, 0]
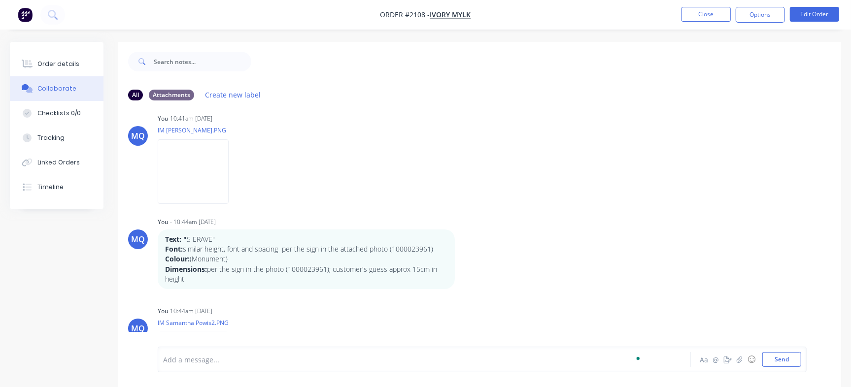
click at [0, 0] on icon "button" at bounding box center [0, 0] width 0 height 0
click at [522, 223] on div "MQ You - 10:44am 14/08/25 Text: " 5 ERAVE" Font: similar height, font and spaci…" at bounding box center [479, 252] width 722 height 74
click at [0, 0] on icon "button" at bounding box center [0, 0] width 0 height 0
click at [0, 0] on button "Edit" at bounding box center [0, 0] width 0 height 0
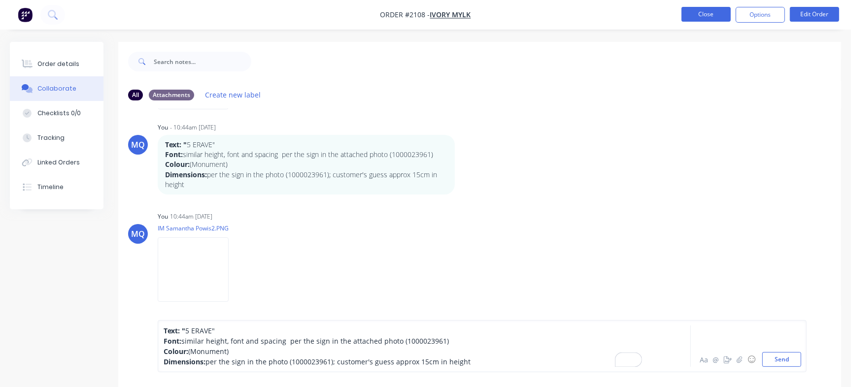
click at [713, 12] on button "Close" at bounding box center [705, 14] width 49 height 15
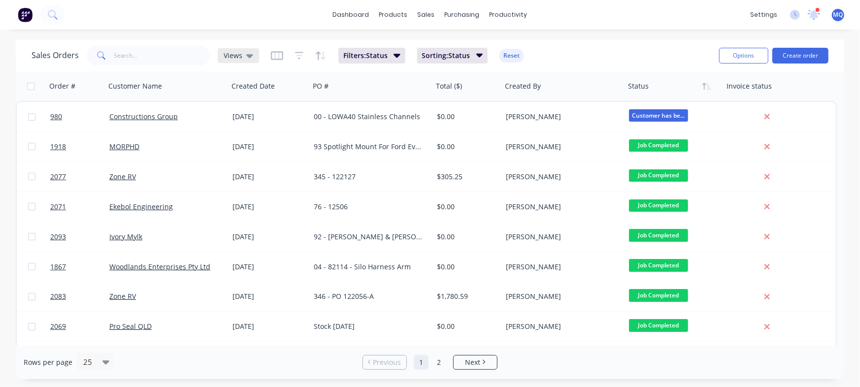
click at [231, 54] on span "Views" at bounding box center [233, 55] width 19 height 10
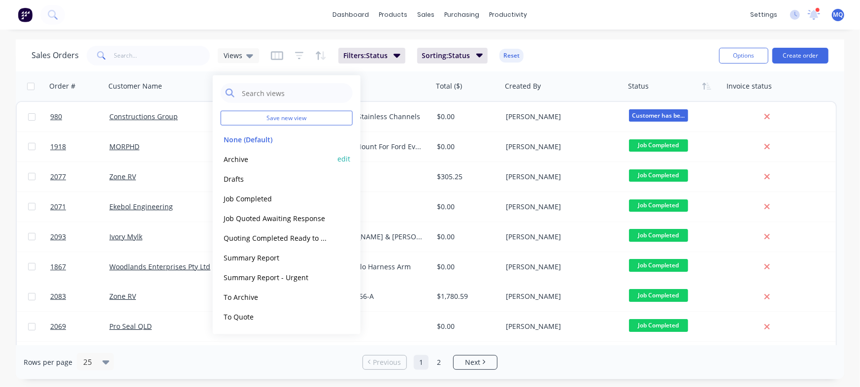
click at [239, 157] on button "Archive" at bounding box center [277, 158] width 112 height 11
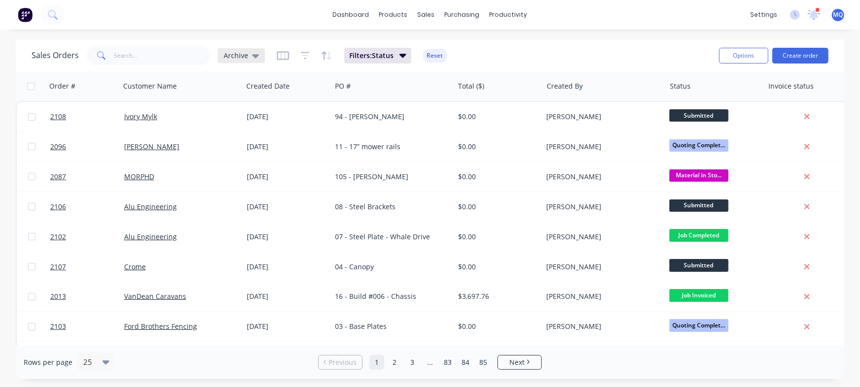
click at [259, 53] on div "Archive" at bounding box center [241, 55] width 47 height 15
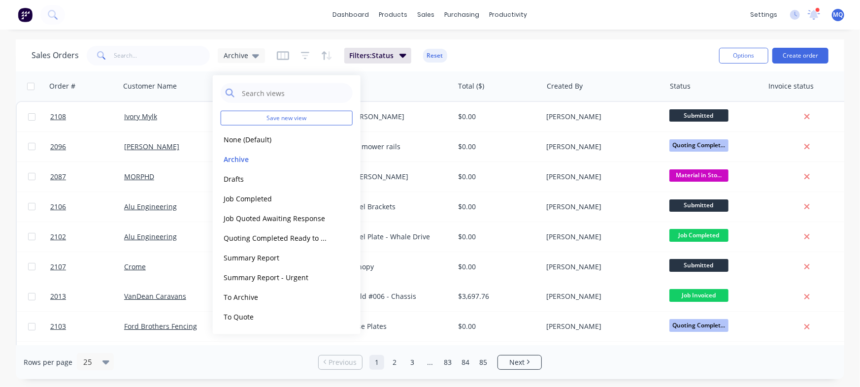
click at [173, 15] on div "dashboard products sales purchasing productivity dashboard products Product Cat…" at bounding box center [430, 15] width 860 height 30
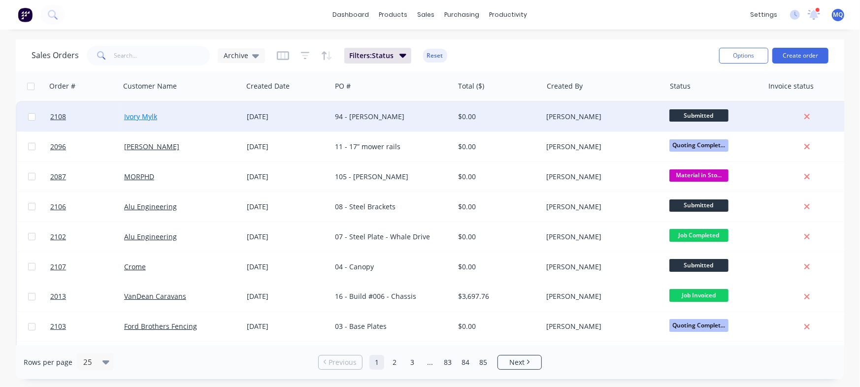
click at [151, 116] on link "Ivory Mylk" at bounding box center [140, 116] width 33 height 9
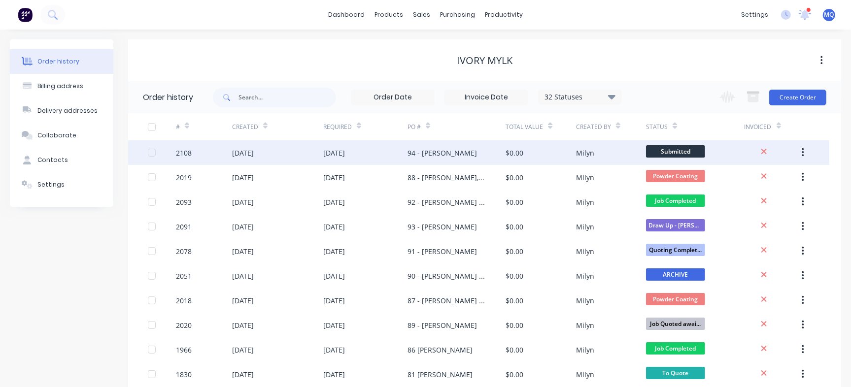
click at [190, 150] on div "2108" at bounding box center [184, 153] width 16 height 10
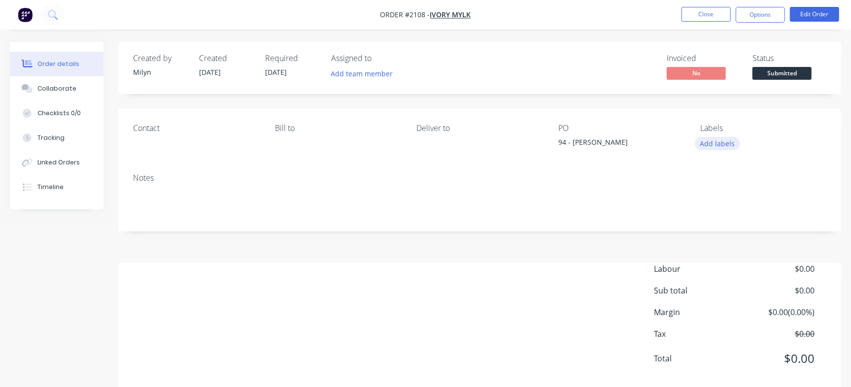
click at [716, 142] on button "Add labels" at bounding box center [716, 143] width 45 height 13
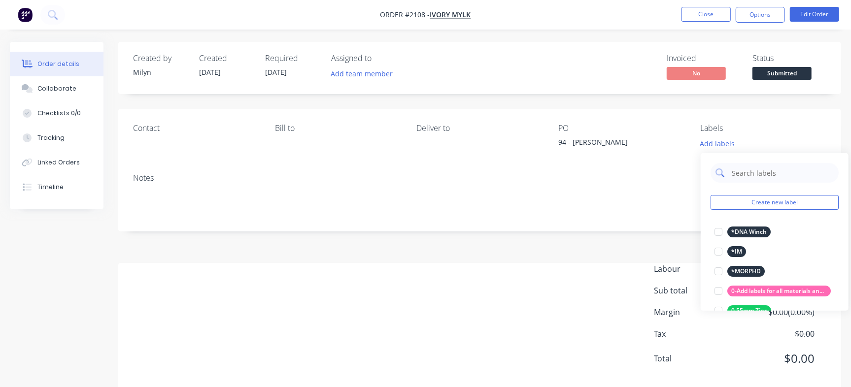
click at [766, 173] on input "text" at bounding box center [781, 173] width 103 height 20
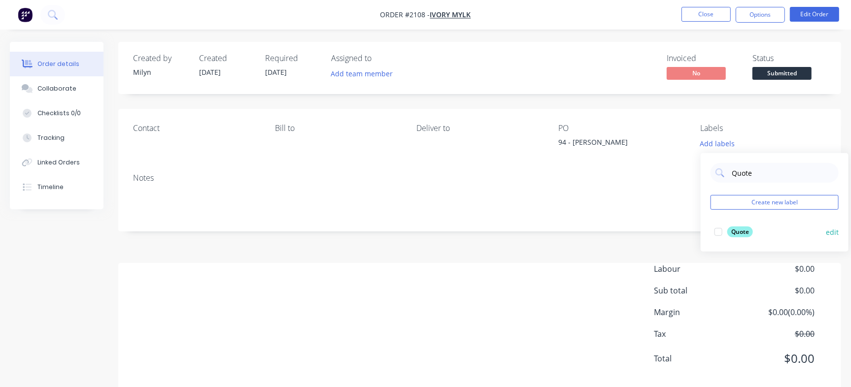
type input "Quote"
drag, startPoint x: 737, startPoint y: 233, endPoint x: 727, endPoint y: 229, distance: 10.2
click at [737, 233] on div "Quote" at bounding box center [740, 232] width 26 height 11
click at [557, 38] on div "Order details Collaborate Checklists 0/0 Tracking Linked Orders Timeline Order …" at bounding box center [425, 203] width 851 height 407
click at [701, 13] on button "Close" at bounding box center [705, 14] width 49 height 15
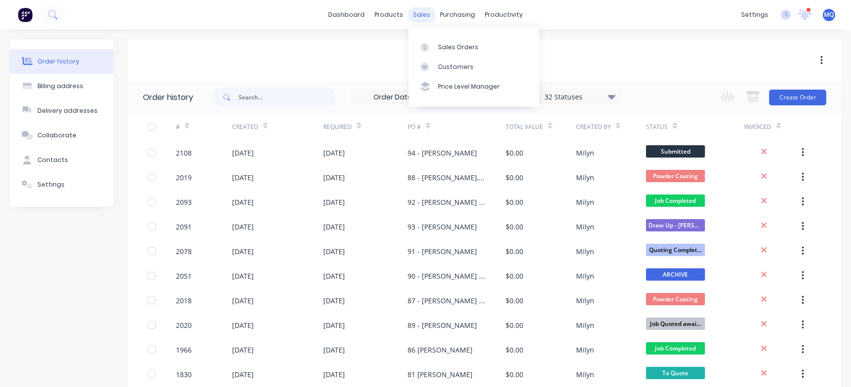
click at [421, 14] on div "sales" at bounding box center [421, 14] width 27 height 15
click at [429, 48] on div at bounding box center [427, 47] width 15 height 9
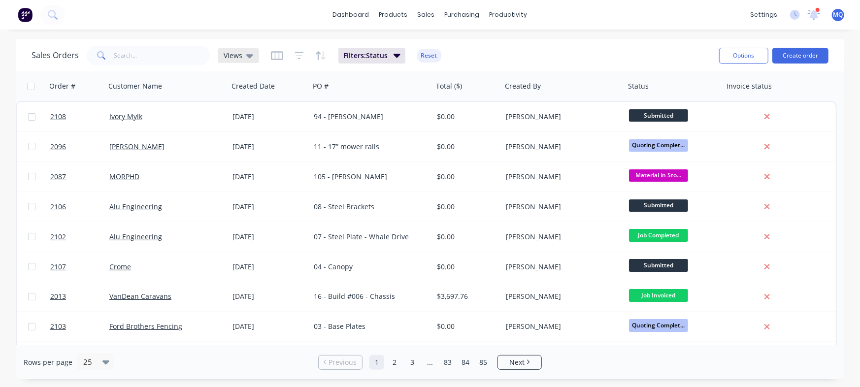
click at [228, 54] on span "Views" at bounding box center [233, 55] width 19 height 10
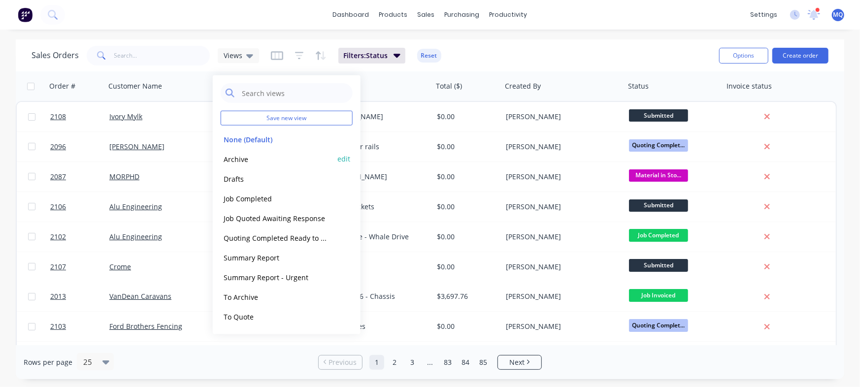
click at [247, 158] on button "Archive" at bounding box center [277, 158] width 112 height 11
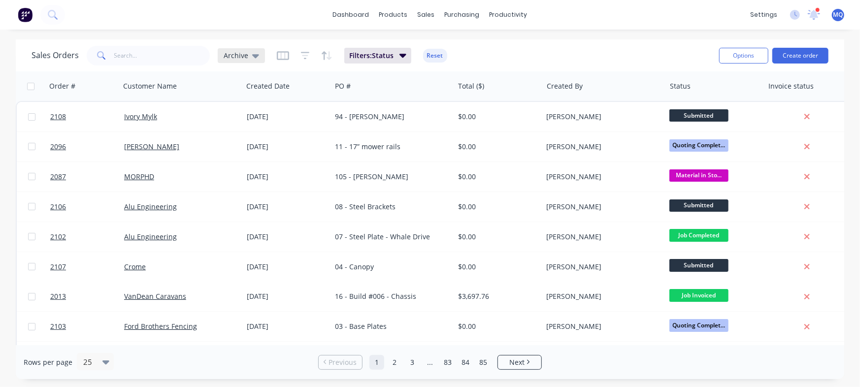
click at [241, 57] on span "Archive" at bounding box center [236, 55] width 25 height 10
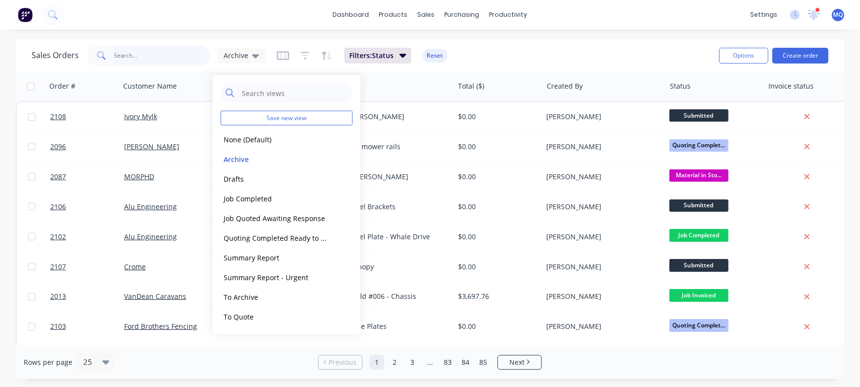
click at [183, 55] on input "text" at bounding box center [162, 56] width 96 height 20
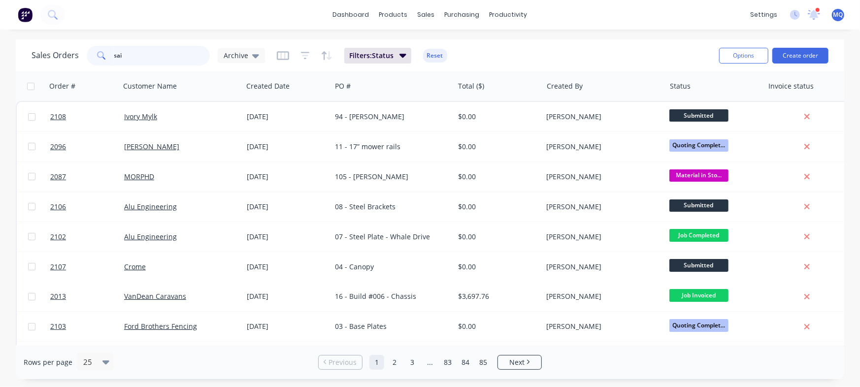
type input "sai"
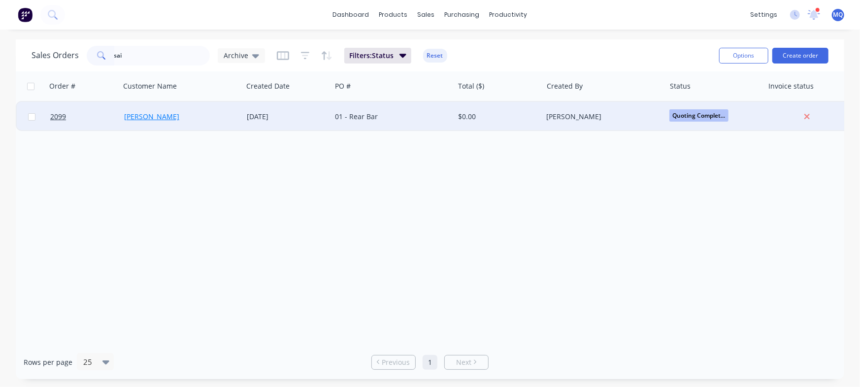
click at [140, 118] on link "Sai Colless" at bounding box center [151, 116] width 55 height 9
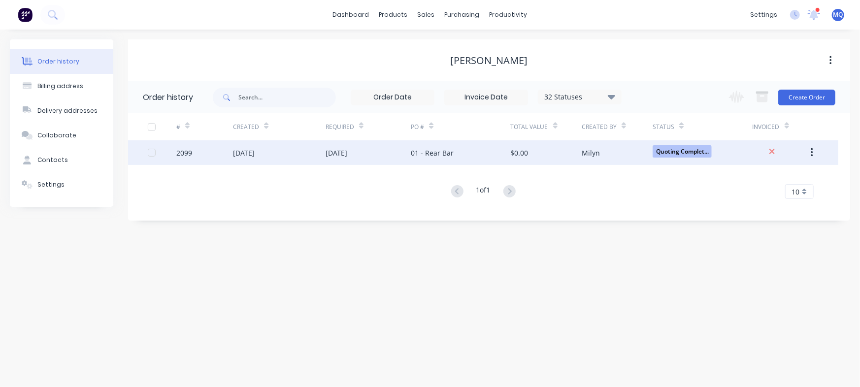
click at [259, 146] on div "12 Aug 2025" at bounding box center [279, 152] width 93 height 25
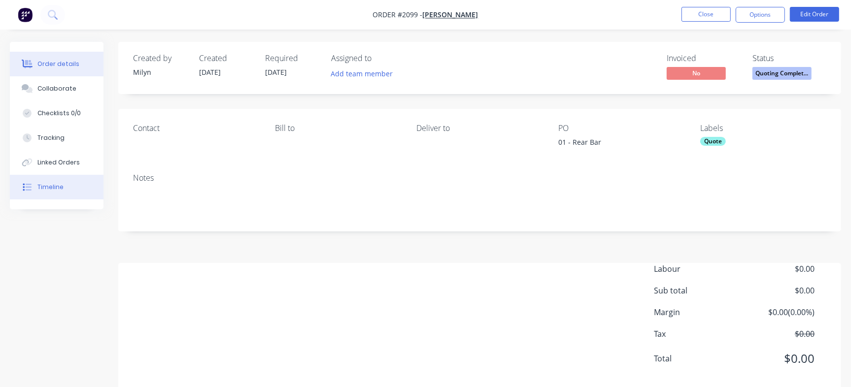
click at [67, 194] on button "Timeline" at bounding box center [57, 187] width 94 height 25
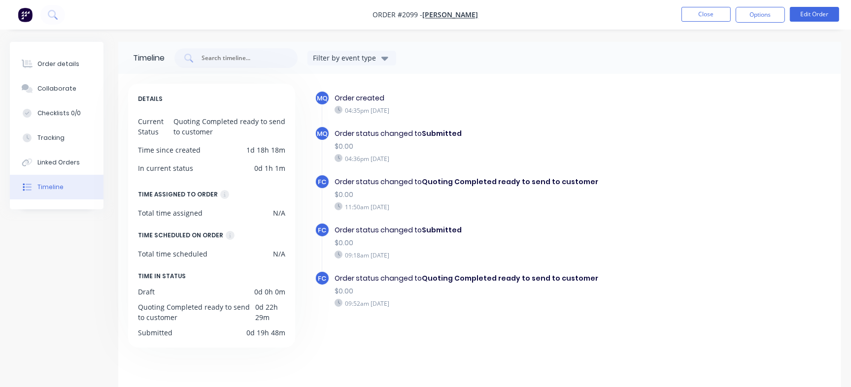
click at [570, 131] on div "Order status changed to Submitted" at bounding box center [493, 134] width 319 height 10
click at [709, 10] on button "Close" at bounding box center [705, 14] width 49 height 15
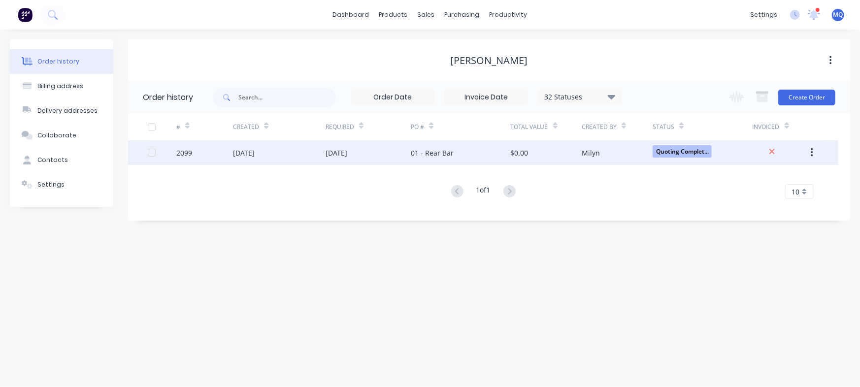
click at [255, 155] on div "12 Aug 2025" at bounding box center [244, 153] width 22 height 10
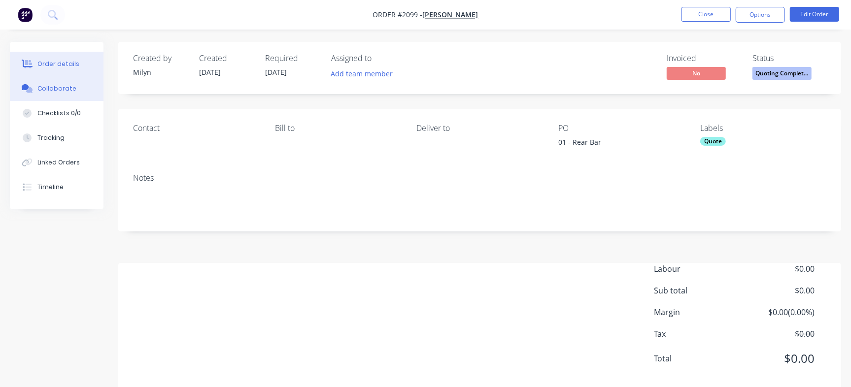
click at [63, 94] on button "Collaborate" at bounding box center [57, 88] width 94 height 25
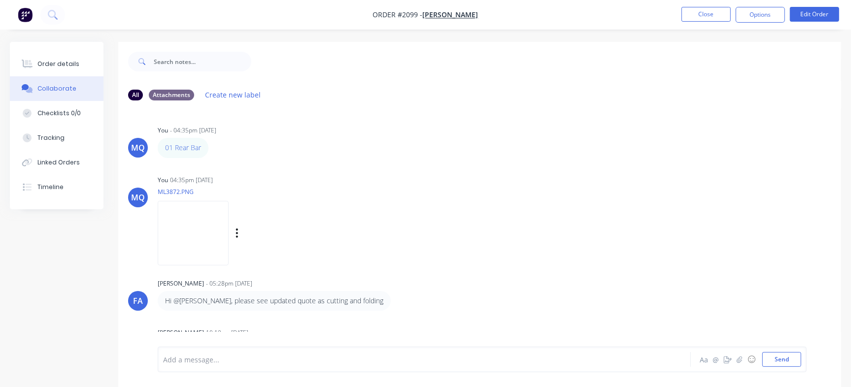
click at [229, 226] on img at bounding box center [193, 233] width 71 height 65
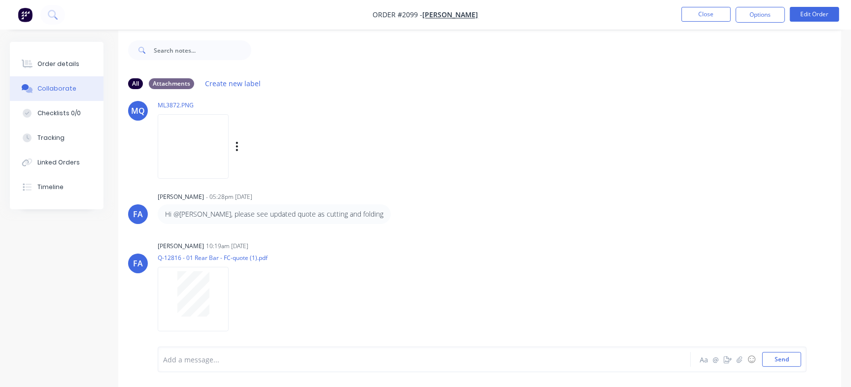
scroll to position [15, 0]
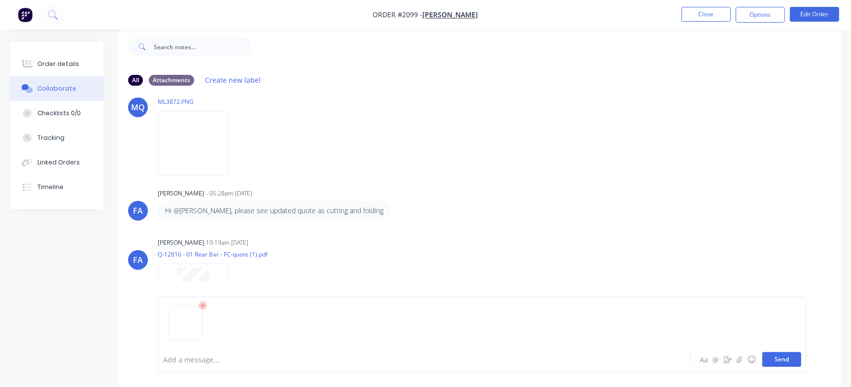
click at [780, 361] on button "Send" at bounding box center [781, 359] width 39 height 15
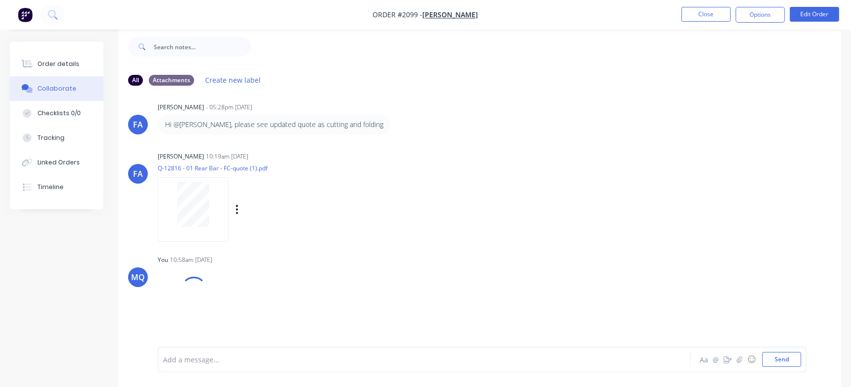
scroll to position [163, 0]
click at [174, 295] on img at bounding box center [193, 311] width 71 height 65
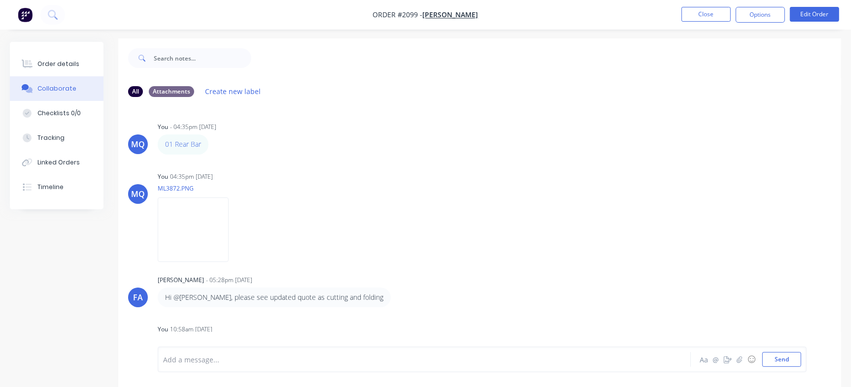
scroll to position [0, 0]
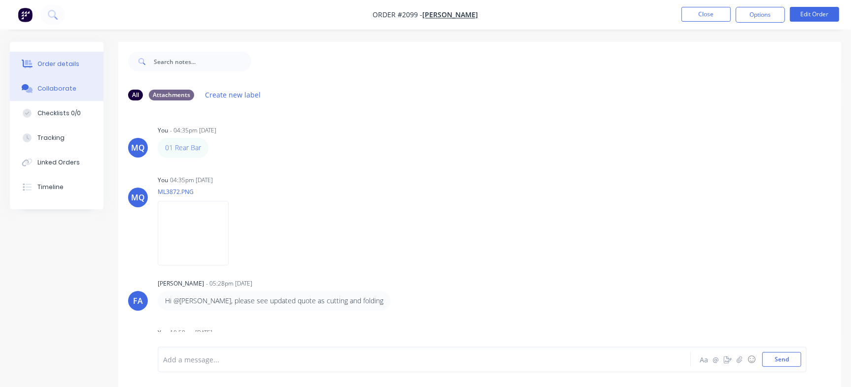
click at [65, 55] on button "Order details" at bounding box center [57, 64] width 94 height 25
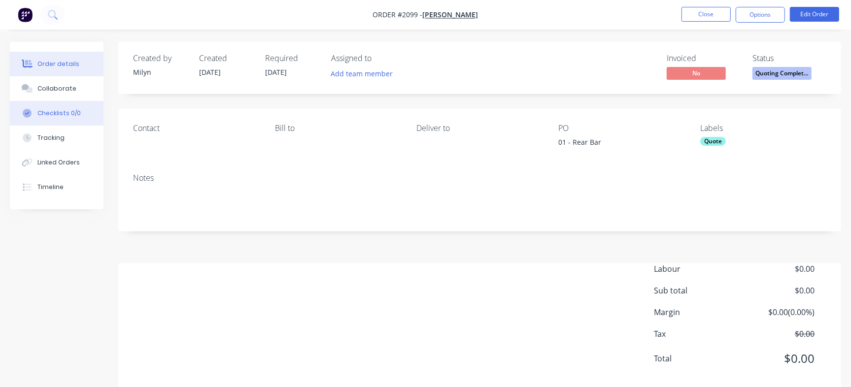
click at [72, 115] on div "Checklists 0/0" at bounding box center [58, 113] width 43 height 9
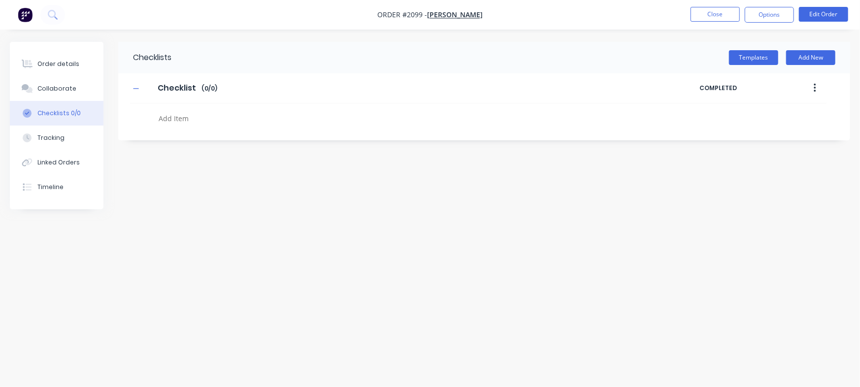
type textarea "x"
click at [195, 121] on textarea at bounding box center [379, 118] width 448 height 14
paste textarea "QU-1351"
type textarea "QU-1351"
type textarea "x"
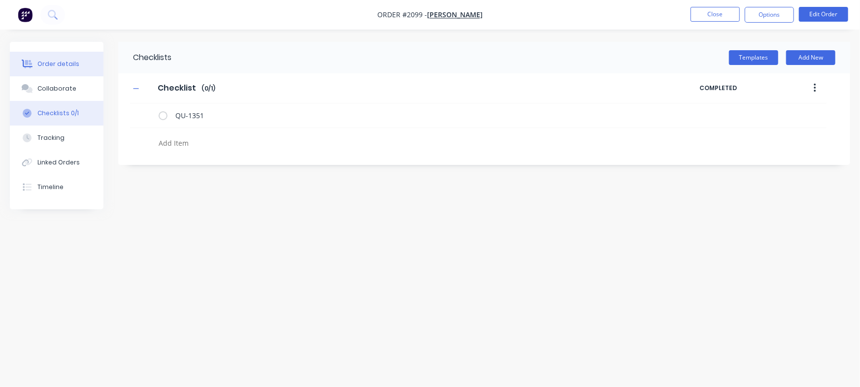
type textarea "x"
click at [73, 63] on div "Order details" at bounding box center [58, 64] width 42 height 9
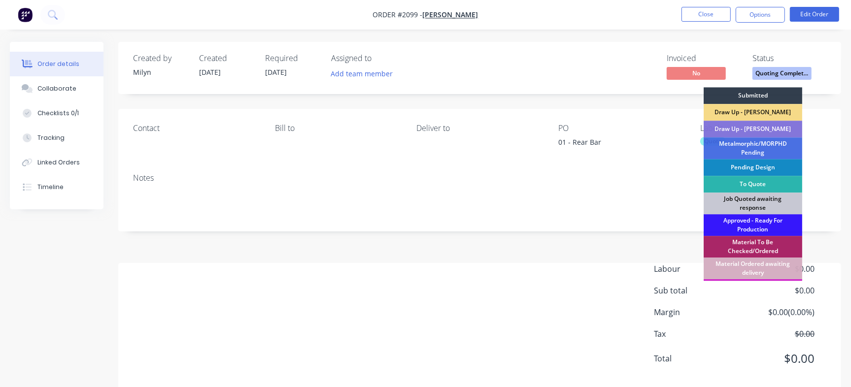
click at [772, 73] on span "Quoting Complet..." at bounding box center [781, 73] width 59 height 12
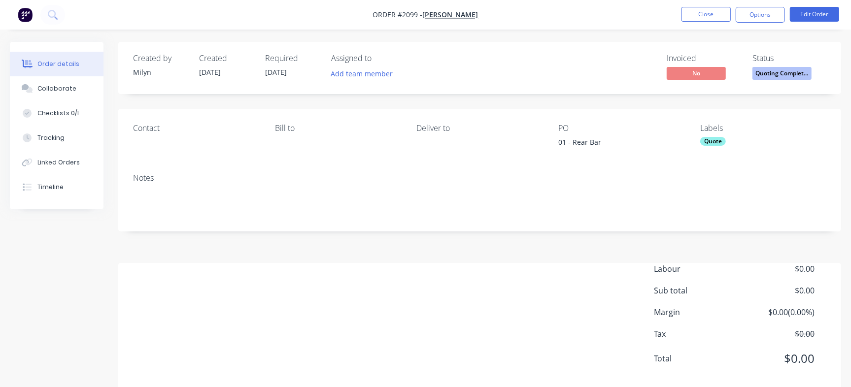
click at [783, 87] on div "Created by Milyn Created 12/08/25 Required 19/08/25 Assigned to Add team member…" at bounding box center [479, 68] width 722 height 52
click at [783, 75] on span "Quoting Complet..." at bounding box center [781, 73] width 59 height 12
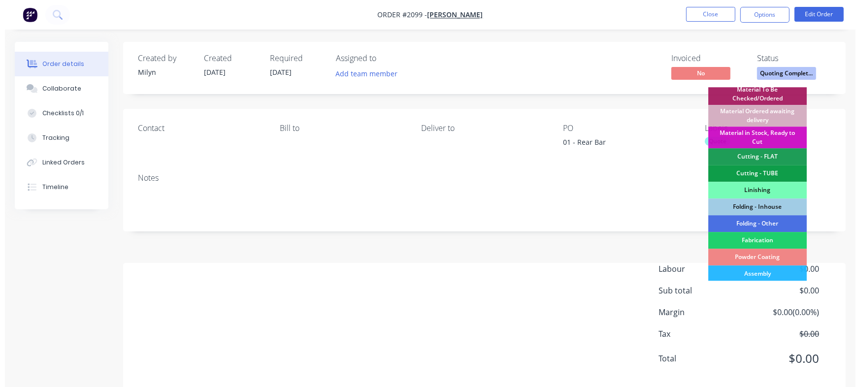
scroll to position [62, 0]
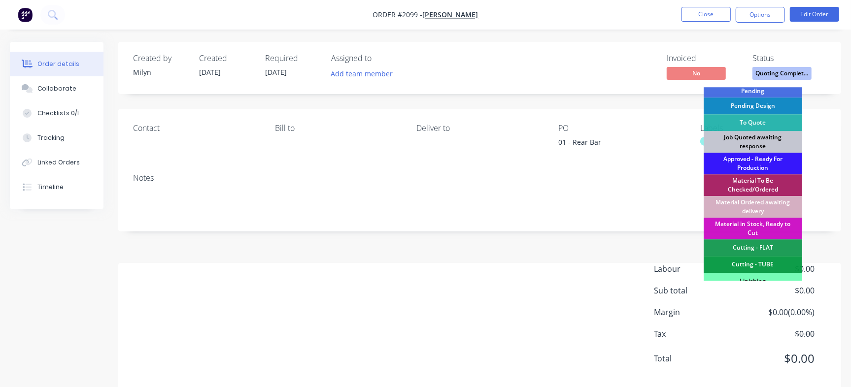
click at [765, 141] on div "Job Quoted awaiting response" at bounding box center [752, 142] width 98 height 22
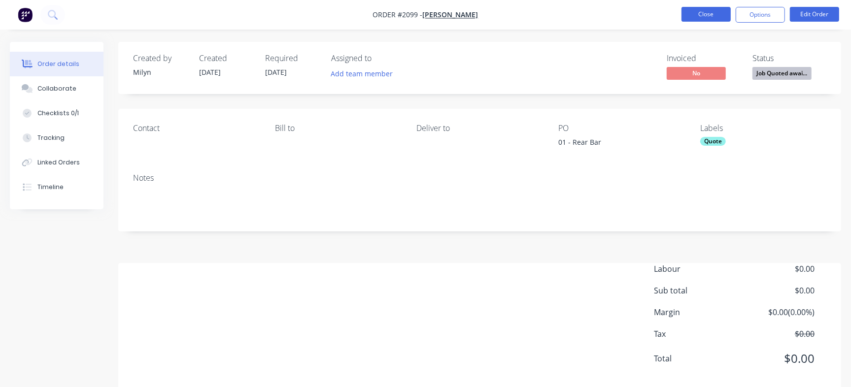
click at [704, 13] on button "Close" at bounding box center [705, 14] width 49 height 15
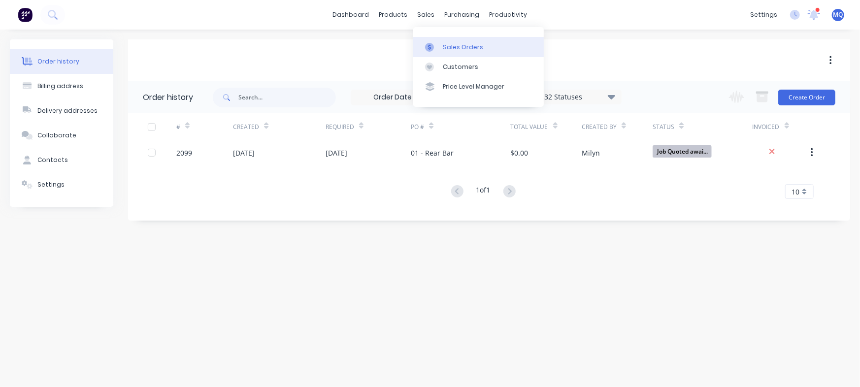
click at [440, 40] on link "Sales Orders" at bounding box center [478, 47] width 131 height 20
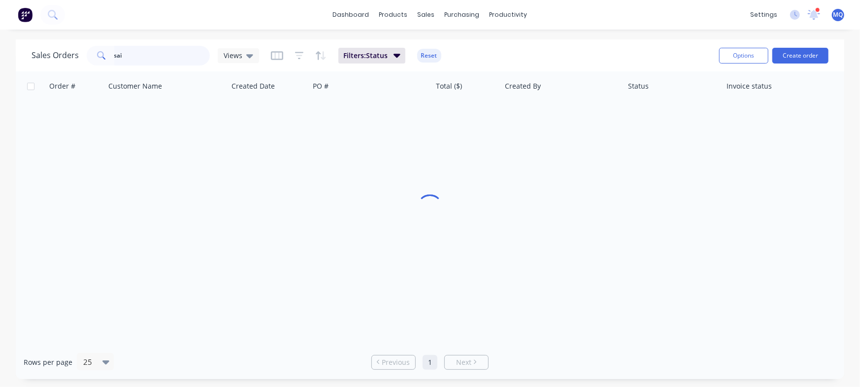
click at [132, 54] on input "sai" at bounding box center [162, 56] width 96 height 20
click at [231, 61] on div "Views" at bounding box center [238, 55] width 41 height 15
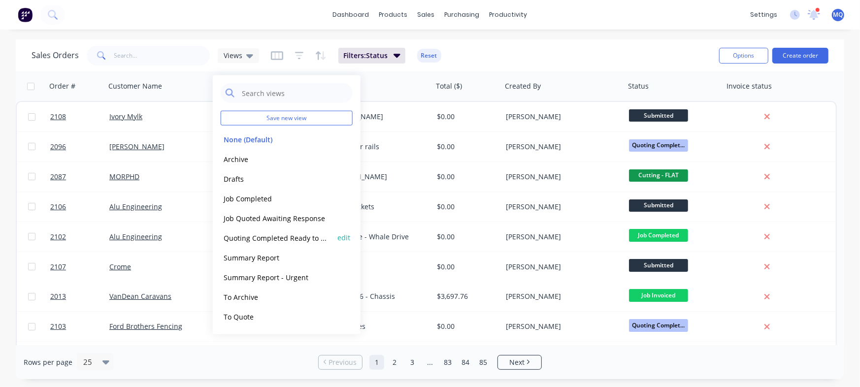
click at [275, 238] on button "Quoting Completed Ready to Send" at bounding box center [277, 237] width 112 height 11
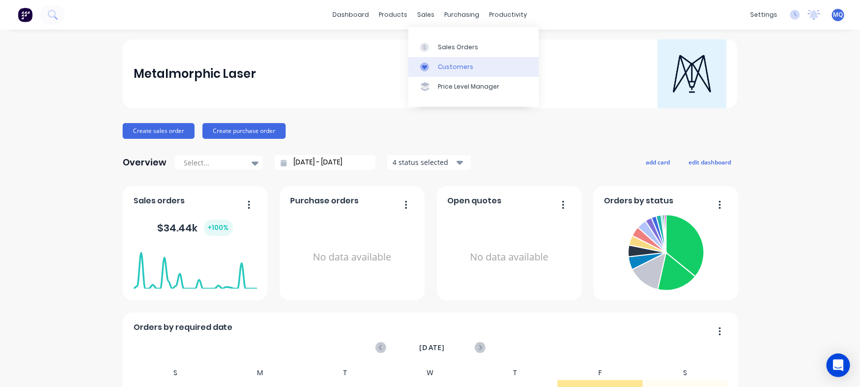
click at [433, 41] on link "Sales Orders" at bounding box center [473, 47] width 131 height 20
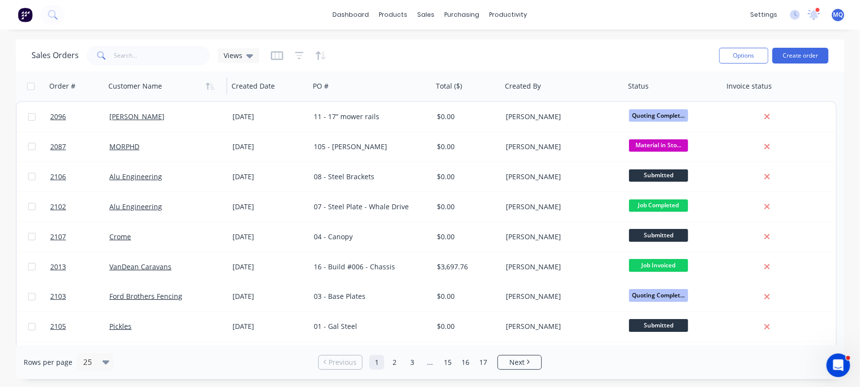
click at [155, 83] on div at bounding box center [162, 86] width 109 height 20
click at [155, 57] on input "text" at bounding box center [162, 56] width 96 height 20
type input "ivory"
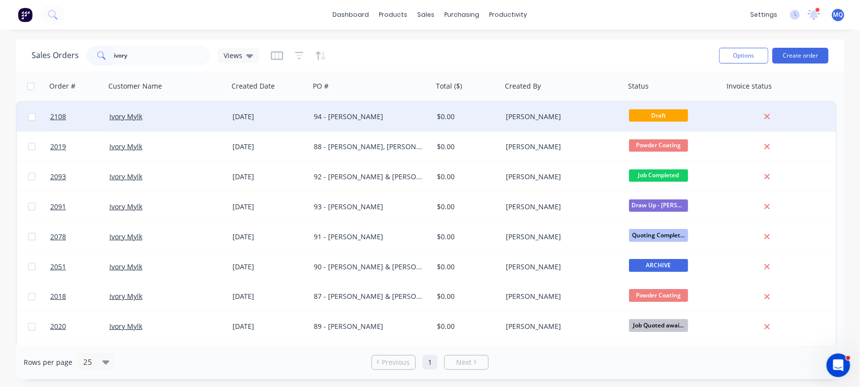
click at [262, 118] on div "[DATE]" at bounding box center [268, 117] width 73 height 10
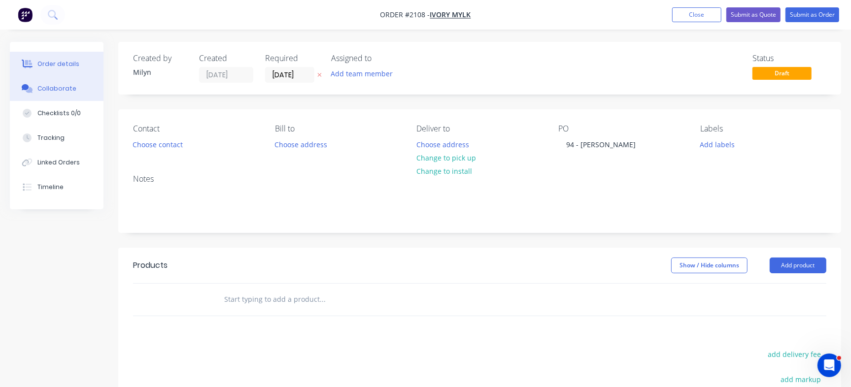
click at [66, 87] on div "Collaborate" at bounding box center [56, 88] width 39 height 9
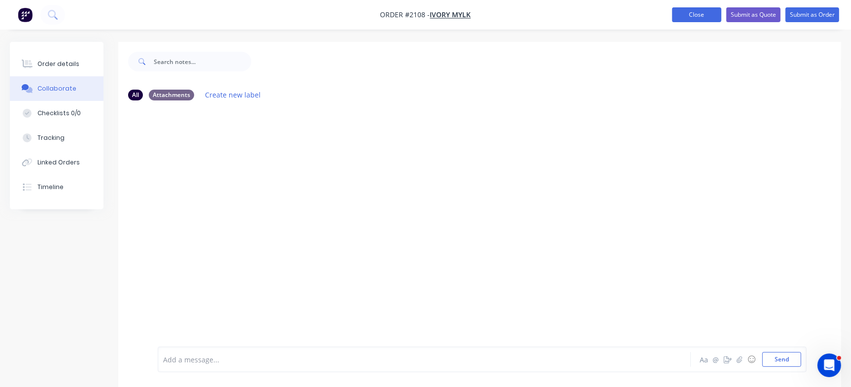
click at [702, 12] on button "Close" at bounding box center [696, 14] width 49 height 15
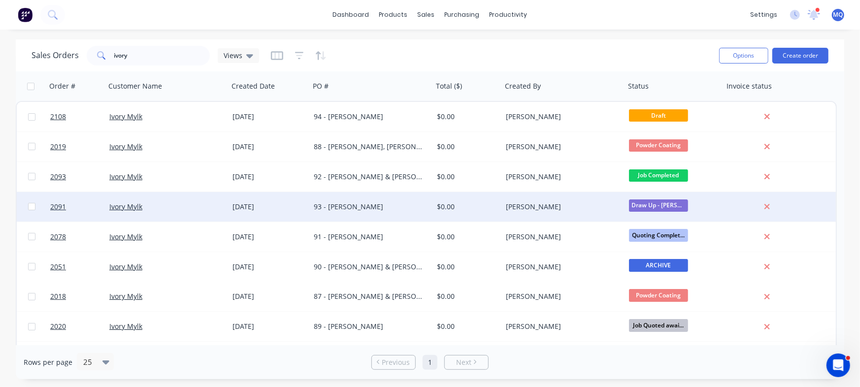
click at [343, 203] on div "93 - [PERSON_NAME]" at bounding box center [368, 207] width 109 height 10
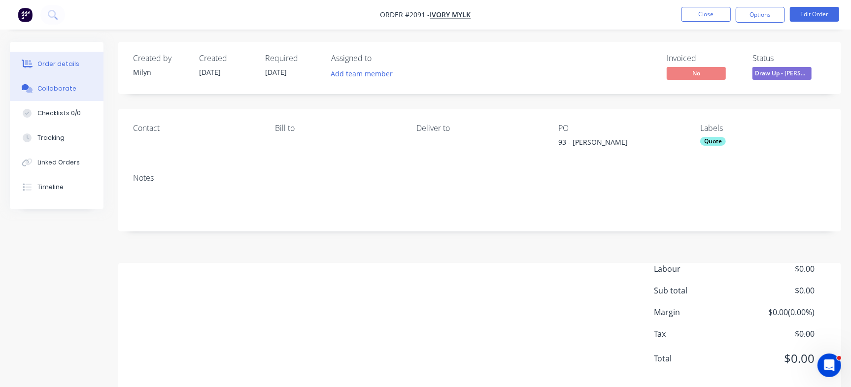
click at [47, 89] on div "Collaborate" at bounding box center [56, 88] width 39 height 9
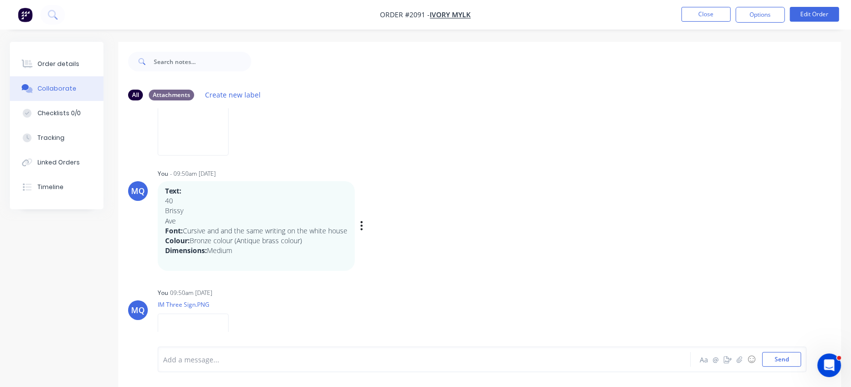
scroll to position [123, 0]
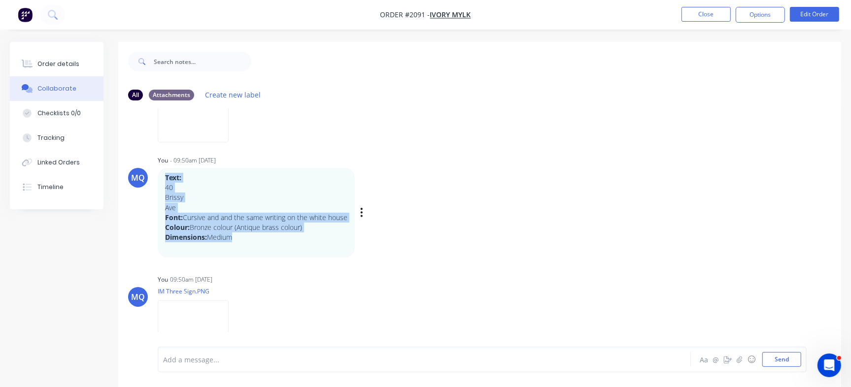
drag, startPoint x: 235, startPoint y: 234, endPoint x: 164, endPoint y: 180, distance: 89.9
click at [164, 180] on div "Text: 40 Brissy Ave Font: Cursive and and the same writing on the white house C…" at bounding box center [256, 213] width 197 height 90
copy div "Text: 40 Brissy Ave Font: Cursive and and the same writing on the white house C…"
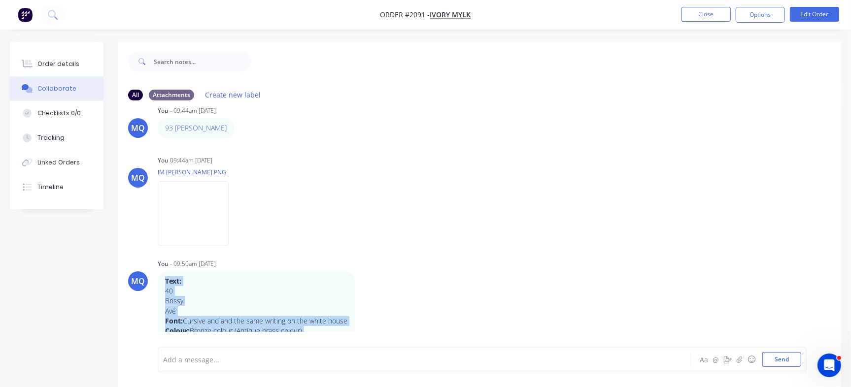
scroll to position [0, 0]
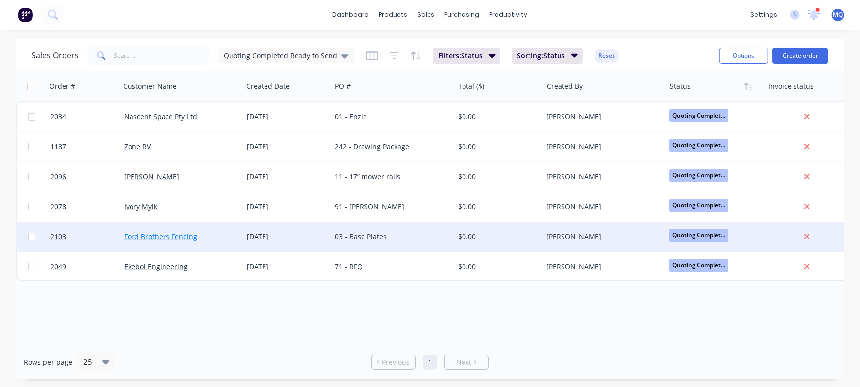
click at [168, 236] on link "Ford Brothers Fencing" at bounding box center [160, 236] width 73 height 9
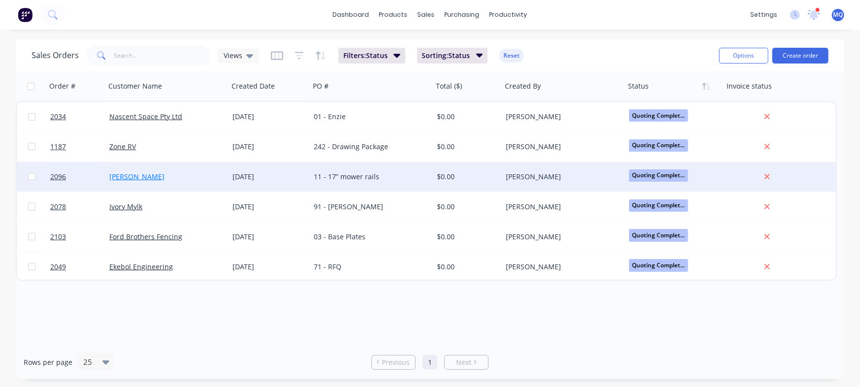
click at [125, 174] on link "[PERSON_NAME]" at bounding box center [136, 176] width 55 height 9
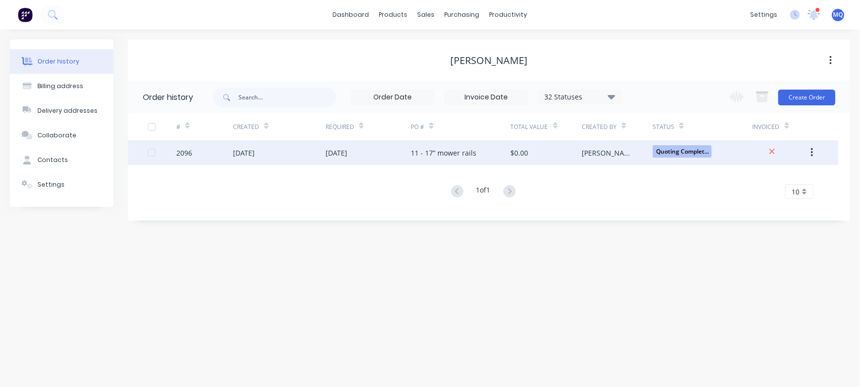
click at [271, 158] on div "[DATE]" at bounding box center [279, 152] width 93 height 25
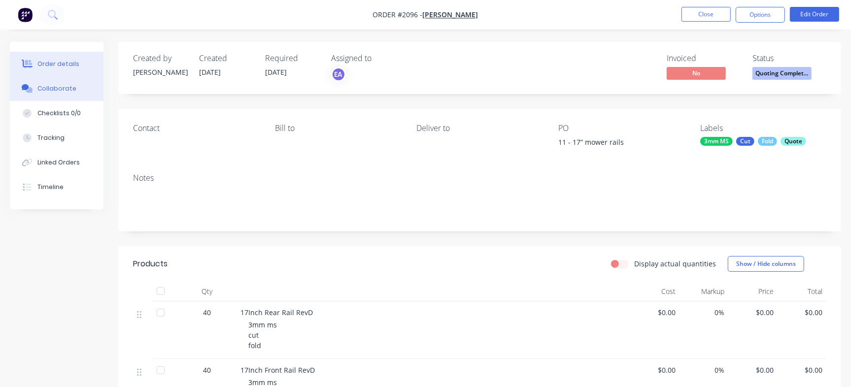
drag, startPoint x: 89, startPoint y: 95, endPoint x: 95, endPoint y: 95, distance: 6.4
click at [89, 95] on button "Collaborate" at bounding box center [57, 88] width 94 height 25
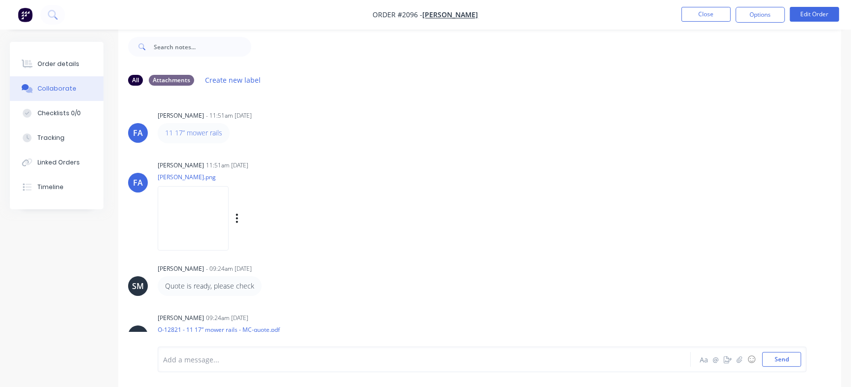
click at [205, 223] on img at bounding box center [193, 218] width 71 height 65
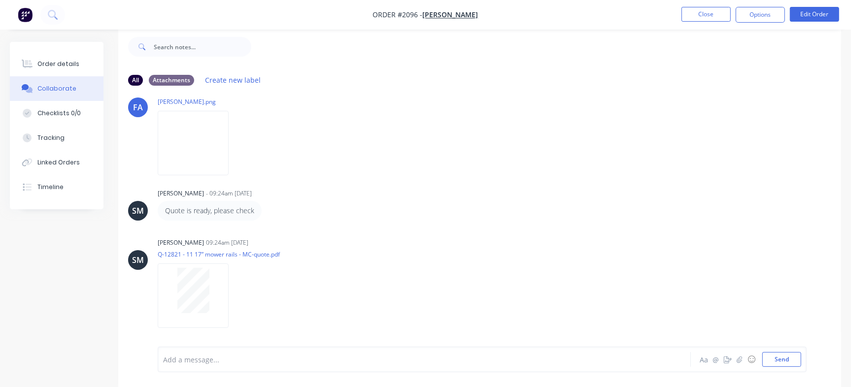
click at [698, 22] on li "Close" at bounding box center [705, 15] width 49 height 16
click at [724, 23] on nav "Order #2096 - Paul Hall Close Options Edit Order" at bounding box center [425, 15] width 851 height 30
click at [714, 11] on button "Close" at bounding box center [705, 14] width 49 height 15
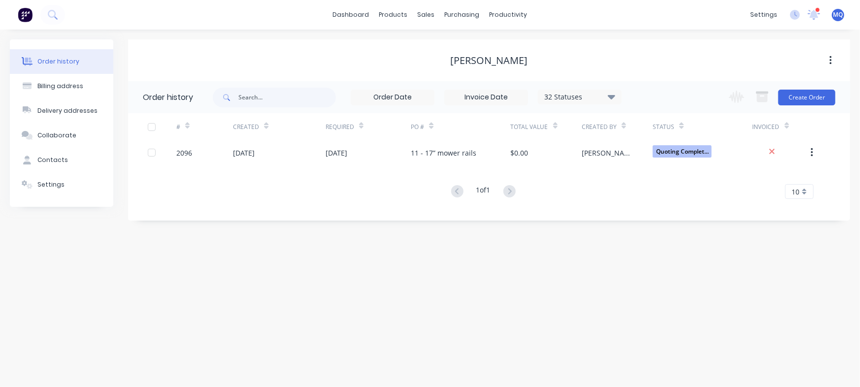
click at [424, 13] on div "sales" at bounding box center [426, 14] width 27 height 15
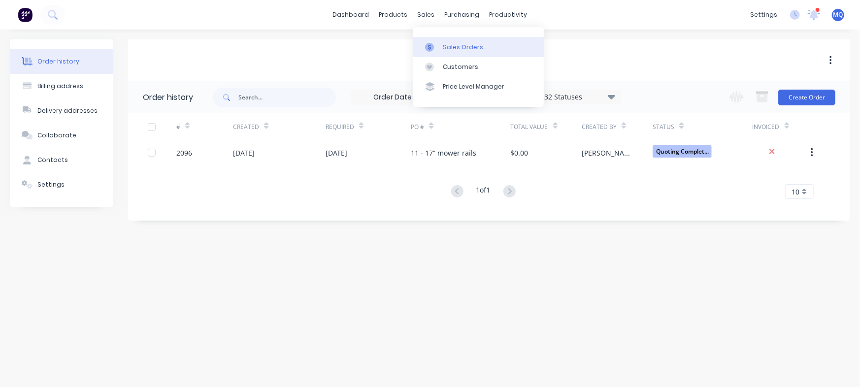
click at [445, 40] on link "Sales Orders" at bounding box center [478, 47] width 131 height 20
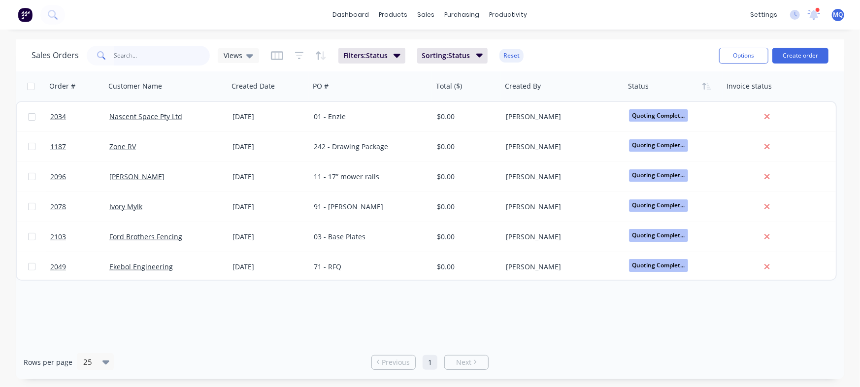
click at [157, 47] on input "text" at bounding box center [162, 56] width 96 height 20
click at [252, 65] on div "Sales Orders Views" at bounding box center [146, 56] width 228 height 20
click at [249, 58] on icon at bounding box center [249, 55] width 7 height 11
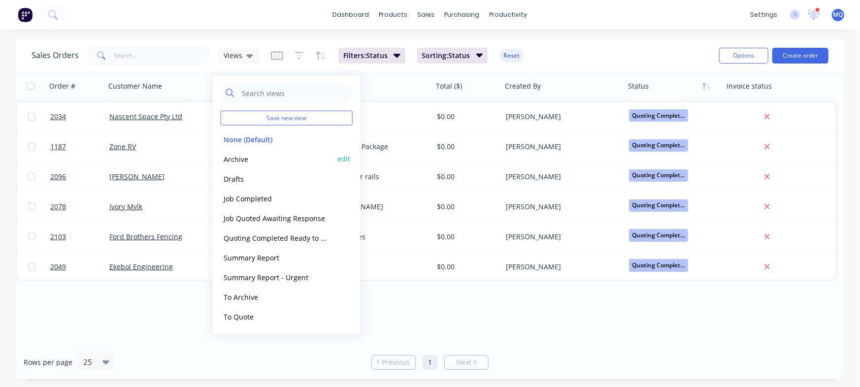
click at [231, 159] on button "Archive" at bounding box center [277, 158] width 112 height 11
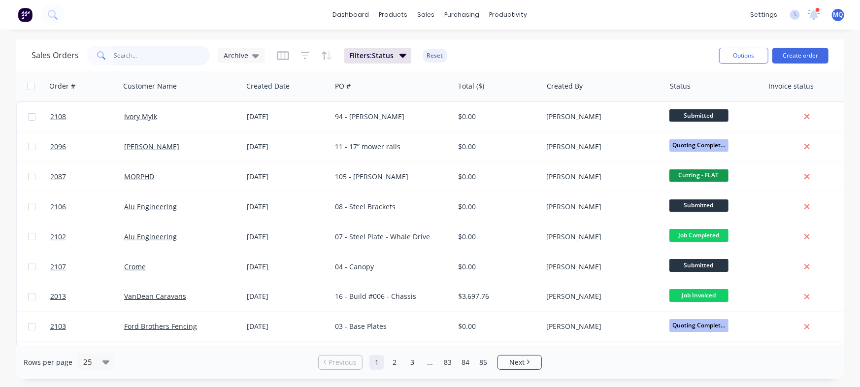
click at [143, 57] on input "text" at bounding box center [162, 56] width 96 height 20
type input "woodland"
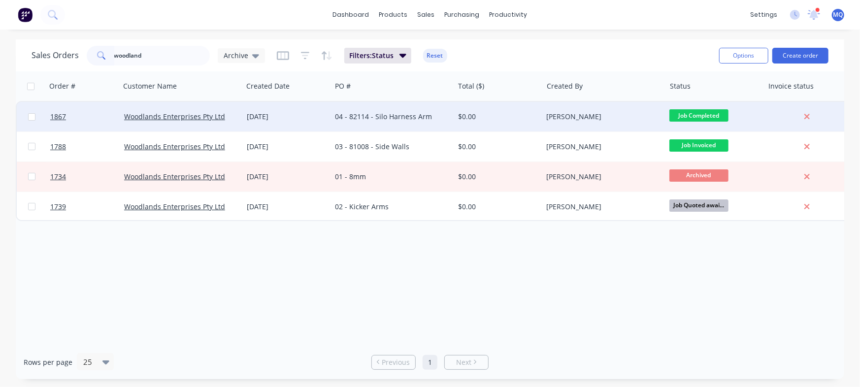
click at [324, 119] on div "[DATE]" at bounding box center [287, 117] width 81 height 10
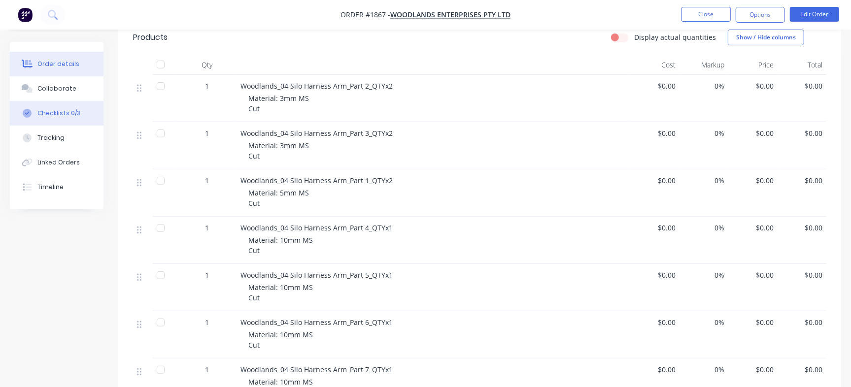
scroll to position [246, 0]
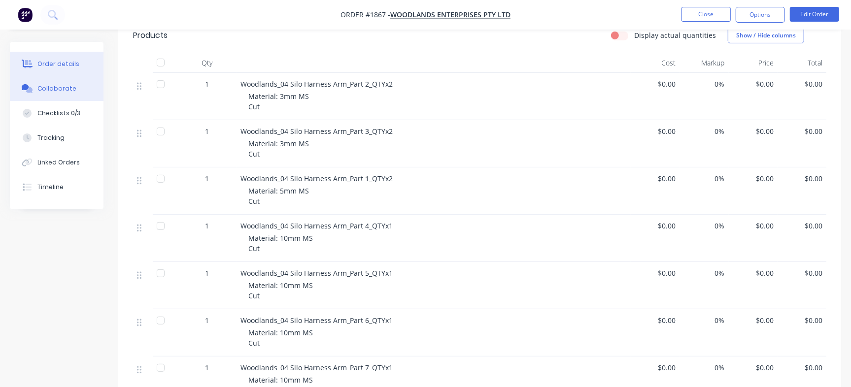
click at [50, 88] on div "Collaborate" at bounding box center [56, 88] width 39 height 9
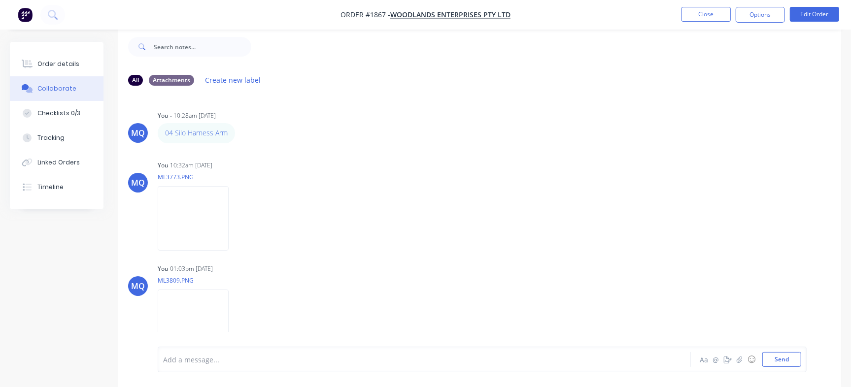
click at [35, 47] on div "Order details Collaborate Checklists 0/3 Tracking Linked Orders Timeline" at bounding box center [57, 125] width 94 height 167
click at [47, 55] on button "Order details" at bounding box center [57, 64] width 94 height 25
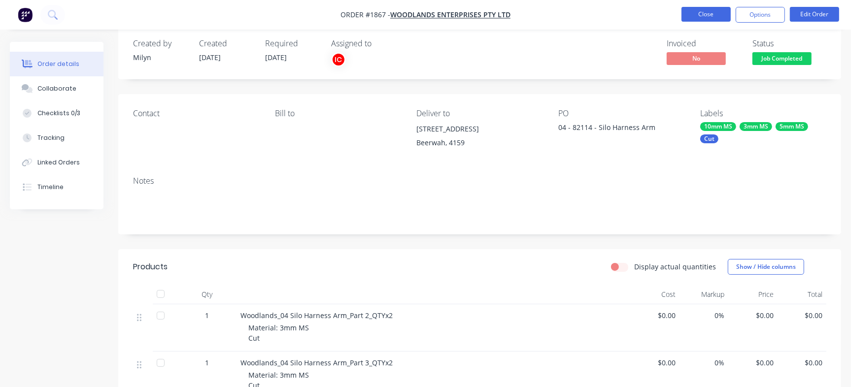
click at [695, 7] on button "Close" at bounding box center [705, 14] width 49 height 15
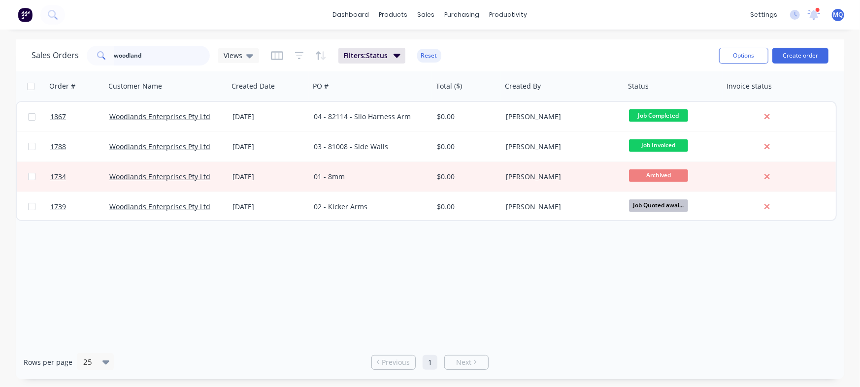
click at [151, 57] on input "woodland" at bounding box center [162, 56] width 96 height 20
click at [369, 289] on div "Order # Customer Name Created Date PO # Total ($) Created By Status Invoice sta…" at bounding box center [430, 208] width 828 height 274
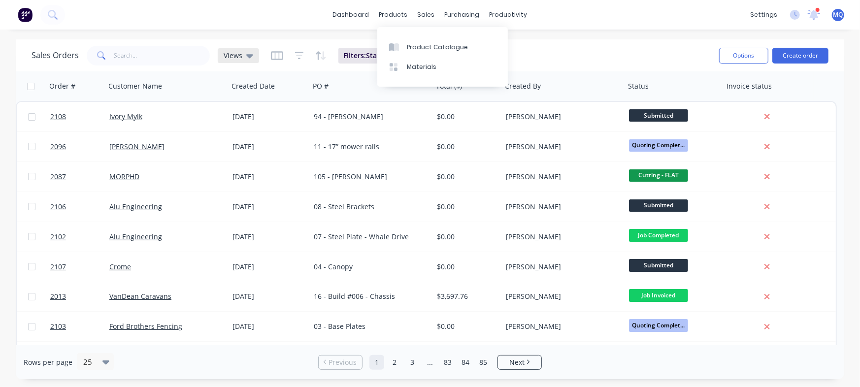
click at [250, 59] on icon at bounding box center [249, 55] width 7 height 11
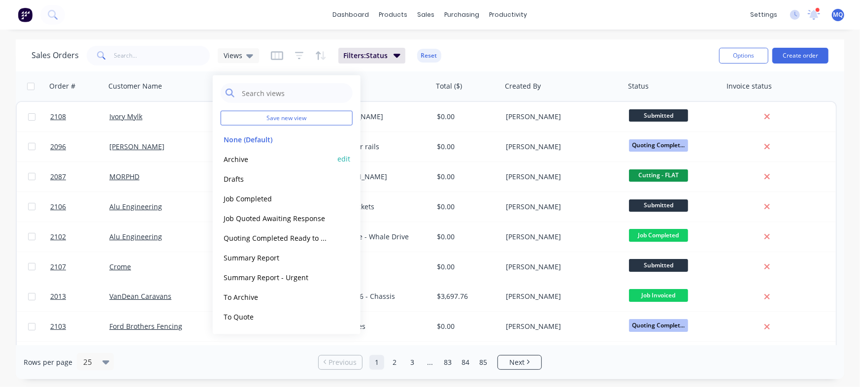
click at [250, 159] on button "Archive" at bounding box center [277, 158] width 112 height 11
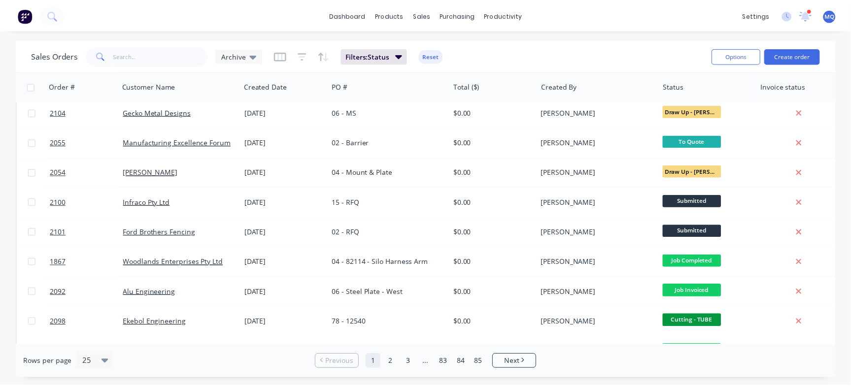
scroll to position [308, 0]
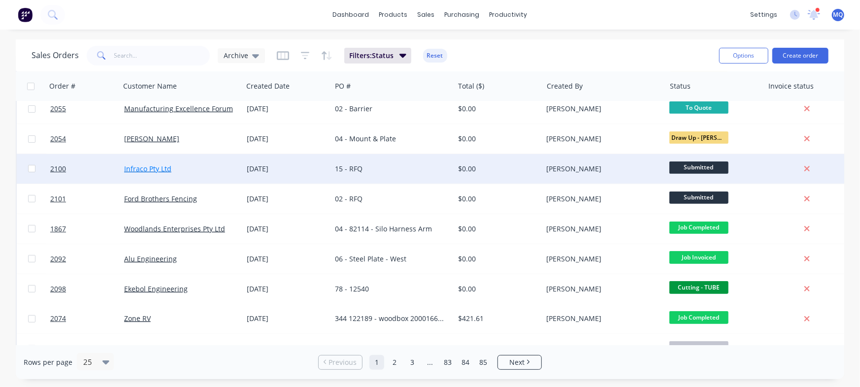
click at [141, 168] on link "Infraco Pty Ltd" at bounding box center [147, 168] width 47 height 9
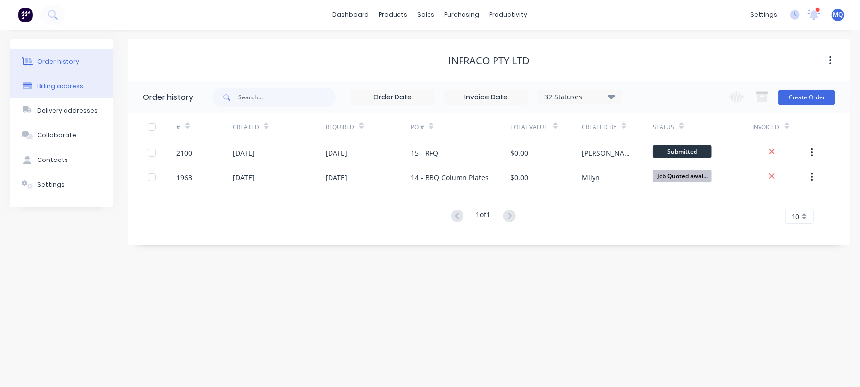
click at [55, 84] on div "Billing address" at bounding box center [60, 86] width 46 height 9
select select "AU"
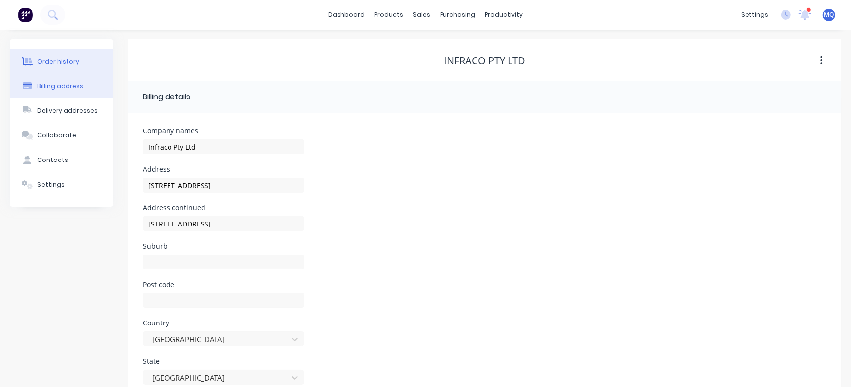
click at [76, 64] on button "Order history" at bounding box center [61, 61] width 103 height 25
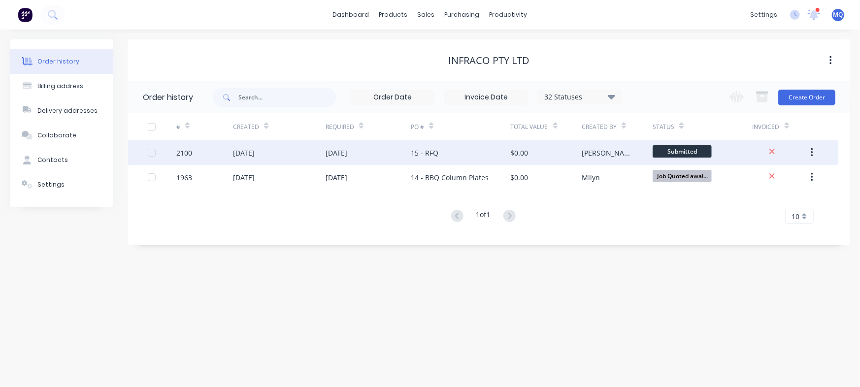
click at [463, 154] on div "15 - RFQ" at bounding box center [460, 152] width 99 height 25
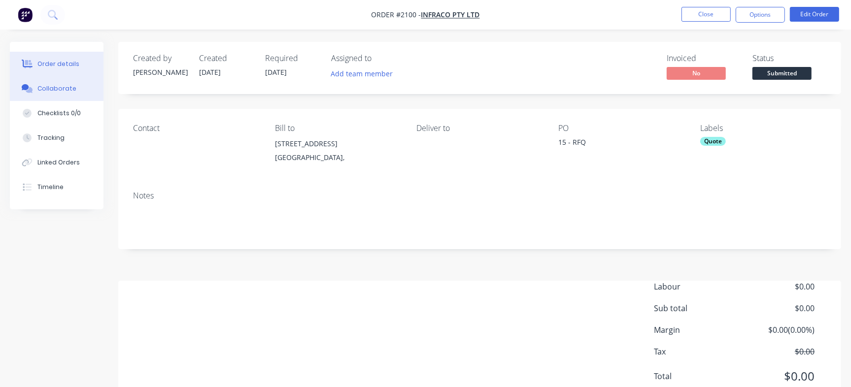
click at [79, 88] on button "Collaborate" at bounding box center [57, 88] width 94 height 25
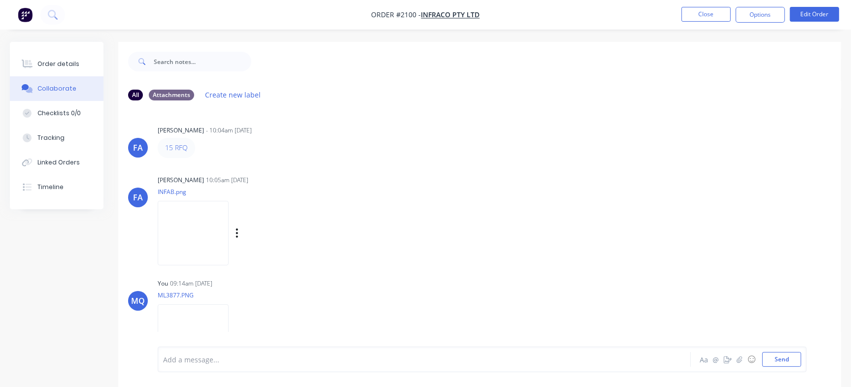
click at [208, 226] on img at bounding box center [193, 233] width 71 height 65
click at [713, 15] on button "Close" at bounding box center [705, 14] width 49 height 15
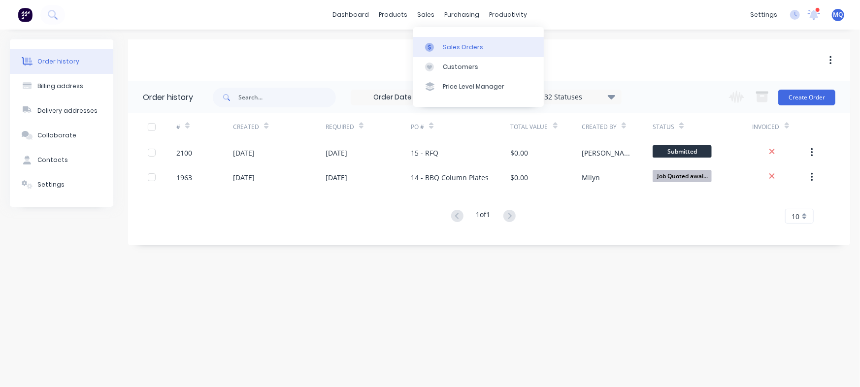
click at [435, 43] on div at bounding box center [432, 47] width 15 height 9
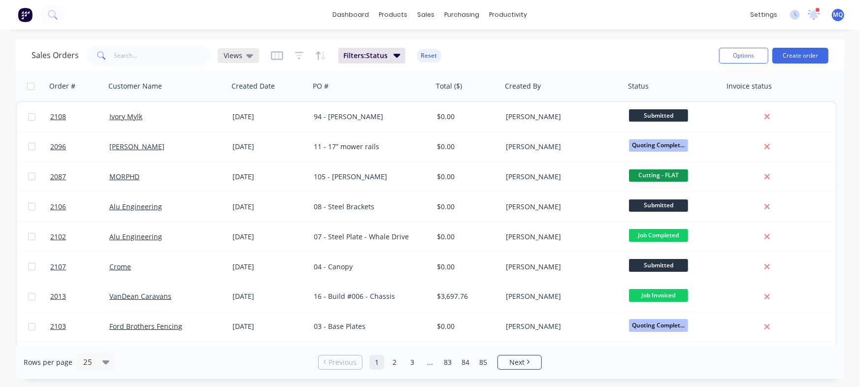
click at [235, 55] on span "Views" at bounding box center [233, 55] width 19 height 10
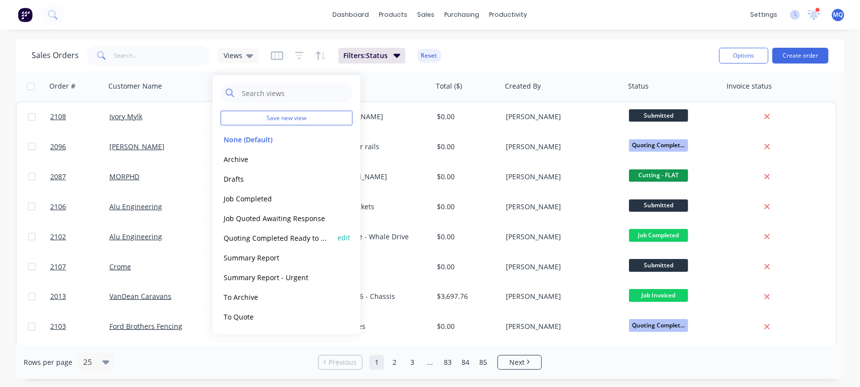
click at [249, 238] on button "Quoting Completed Ready to Send" at bounding box center [277, 237] width 112 height 11
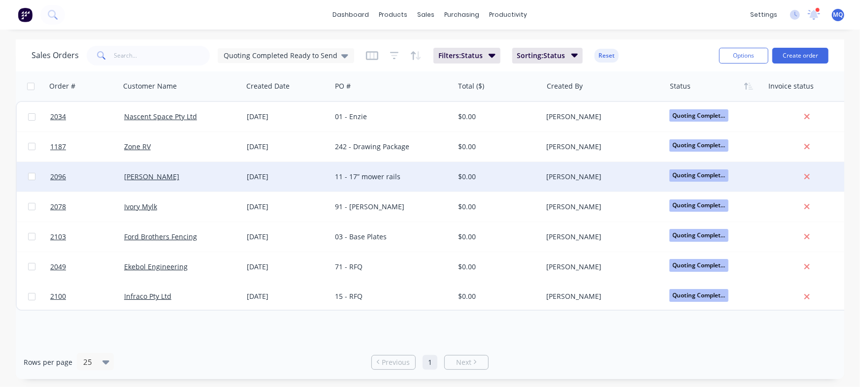
click at [279, 176] on div "[DATE]" at bounding box center [287, 177] width 81 height 10
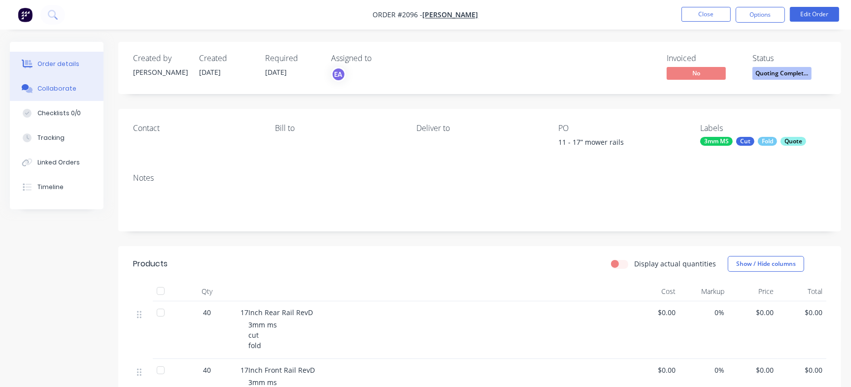
click at [69, 95] on button "Collaborate" at bounding box center [57, 88] width 94 height 25
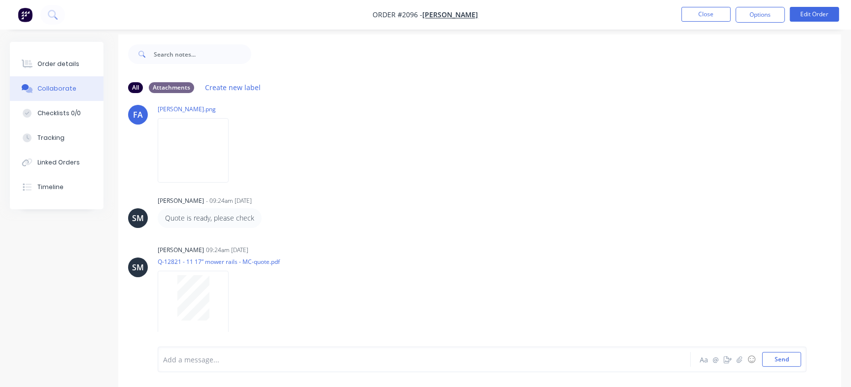
scroll to position [15, 0]
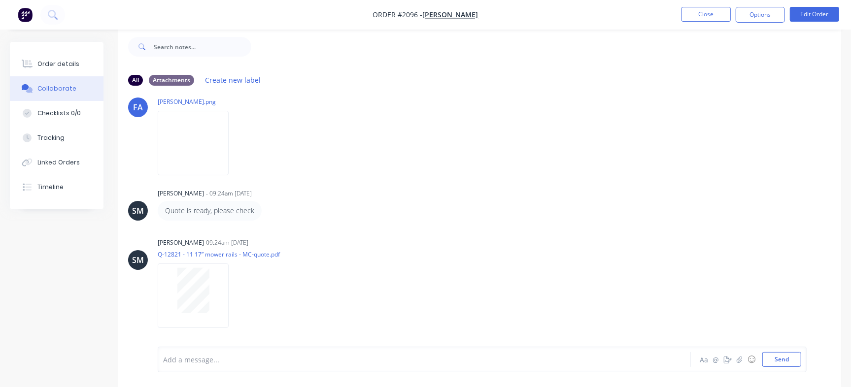
click at [266, 367] on div "Add a message... Aa @ ☺ Send" at bounding box center [482, 360] width 649 height 26
click at [241, 360] on div at bounding box center [403, 360] width 478 height 10
click at [72, 115] on div "Checklists 0/0" at bounding box center [58, 113] width 43 height 9
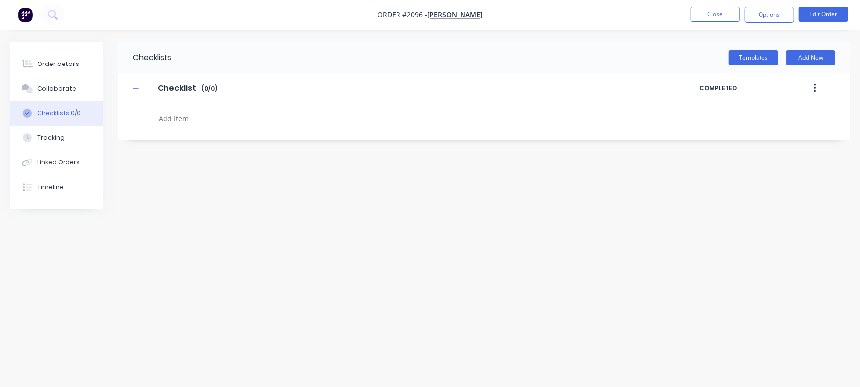
type textarea "x"
click at [186, 120] on textarea at bounding box center [379, 118] width 448 height 14
paste textarea "QU-1352"
type textarea "QU-1352"
type textarea "x"
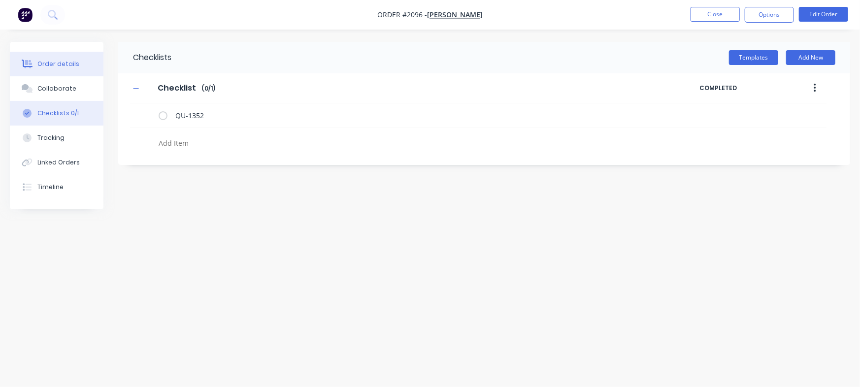
type textarea "x"
drag, startPoint x: 66, startPoint y: 68, endPoint x: 76, endPoint y: 67, distance: 10.4
click at [76, 67] on button "Order details" at bounding box center [57, 64] width 94 height 25
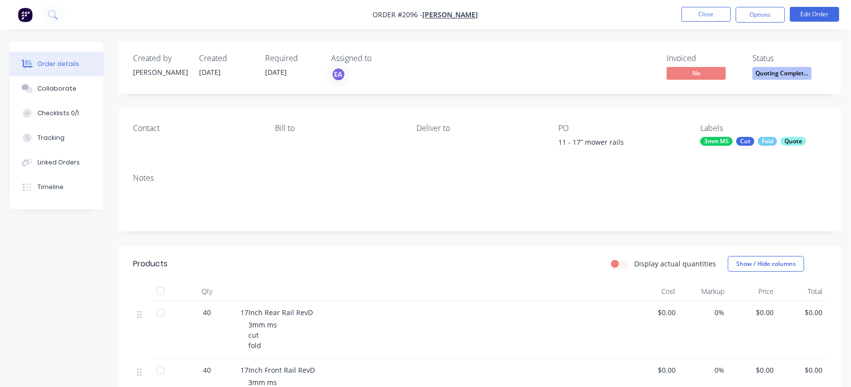
click at [797, 73] on span "Quoting Complet..." at bounding box center [781, 73] width 59 height 12
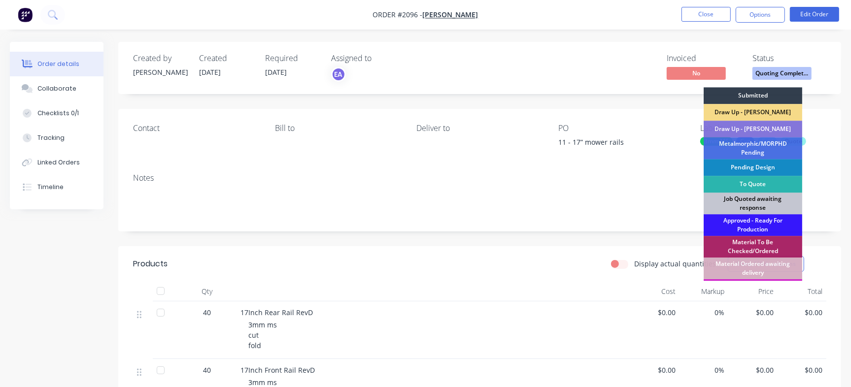
click at [751, 203] on div "Job Quoted awaiting response" at bounding box center [752, 204] width 98 height 22
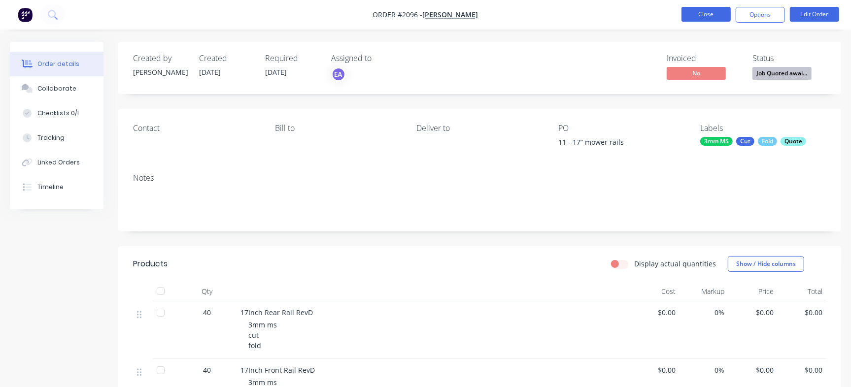
click at [699, 10] on button "Close" at bounding box center [705, 14] width 49 height 15
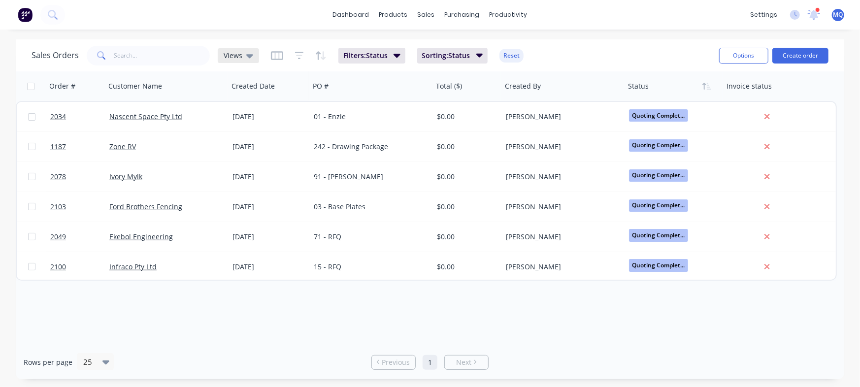
click at [236, 53] on span "Views" at bounding box center [233, 55] width 19 height 10
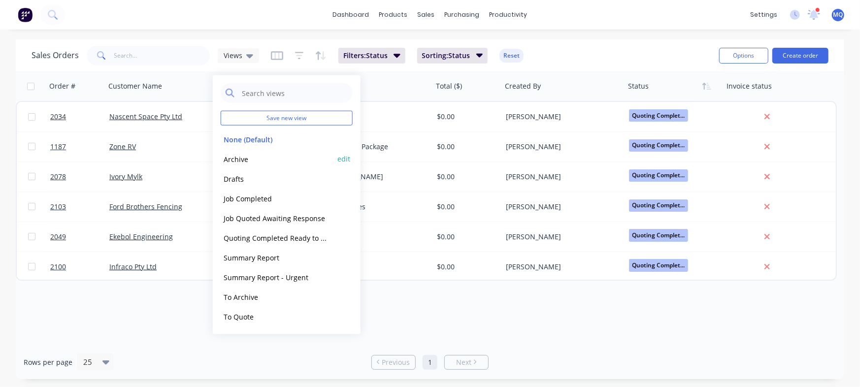
click at [249, 155] on button "Archive" at bounding box center [277, 158] width 112 height 11
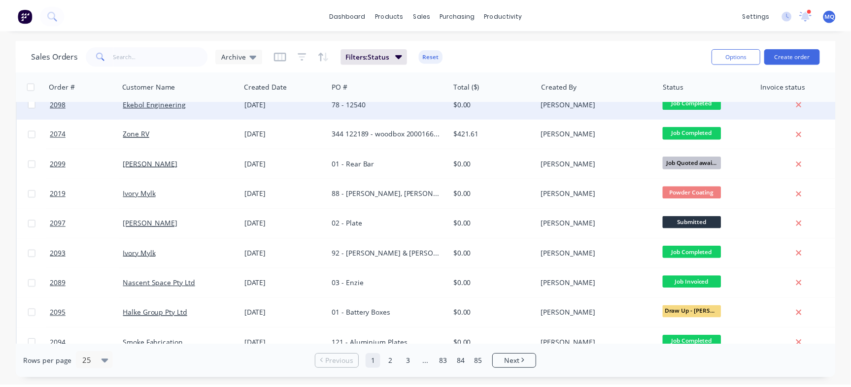
scroll to position [510, 0]
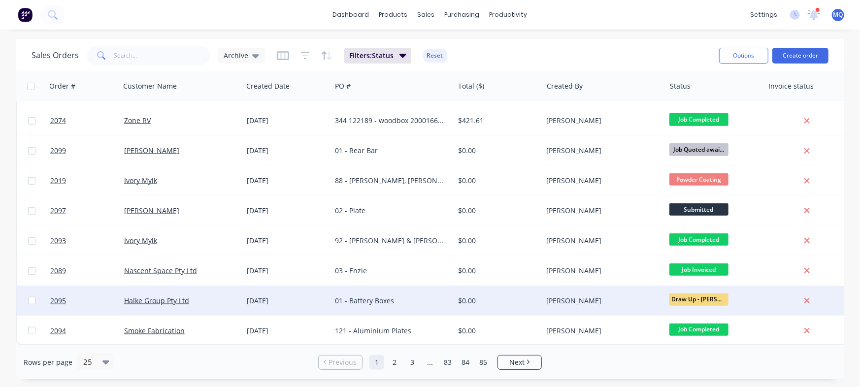
click at [347, 297] on div "01 - Battery Boxes" at bounding box center [389, 301] width 109 height 10
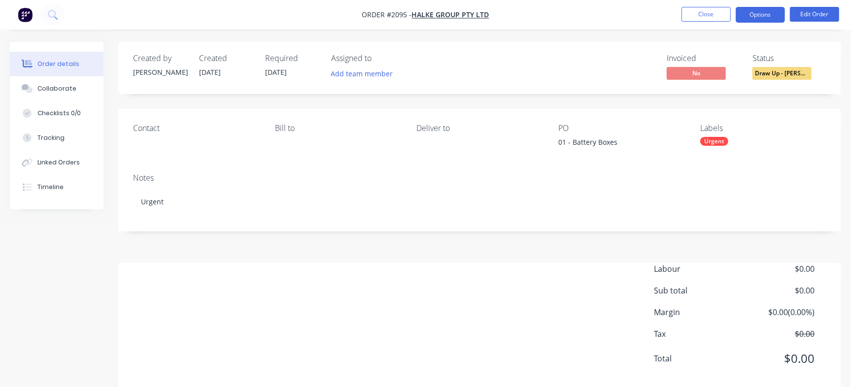
click at [758, 16] on button "Options" at bounding box center [759, 15] width 49 height 16
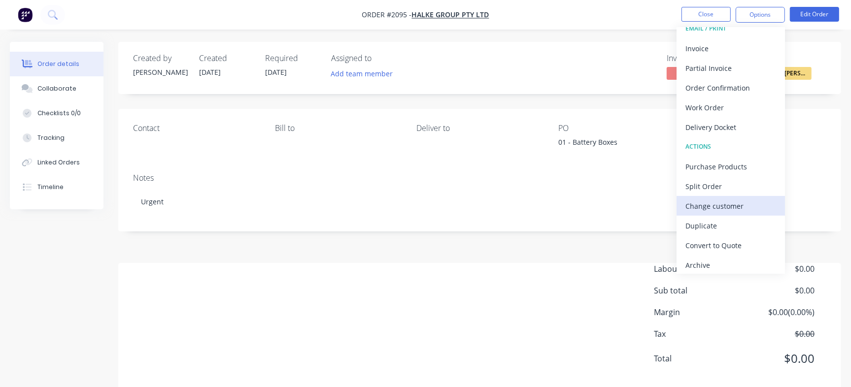
scroll to position [15, 0]
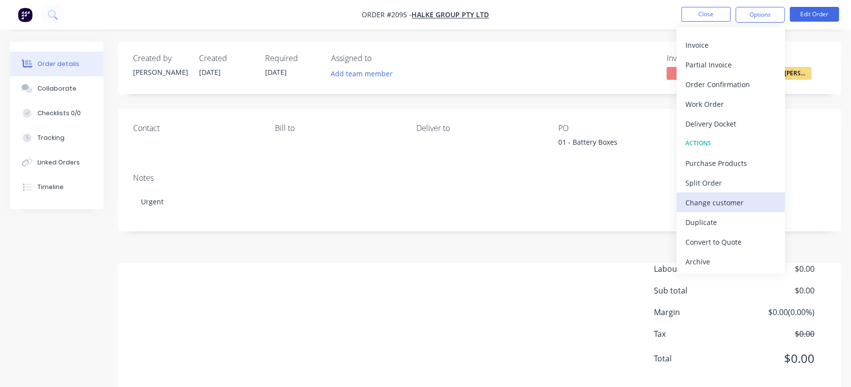
click at [741, 204] on div "Change customer" at bounding box center [730, 203] width 91 height 14
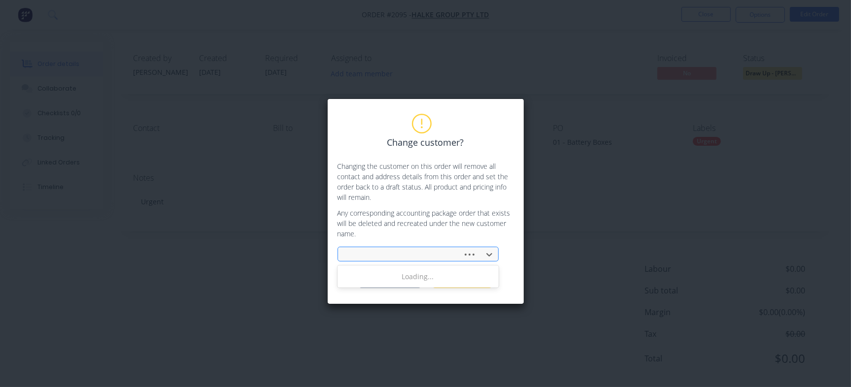
click at [426, 257] on div at bounding box center [402, 255] width 112 height 12
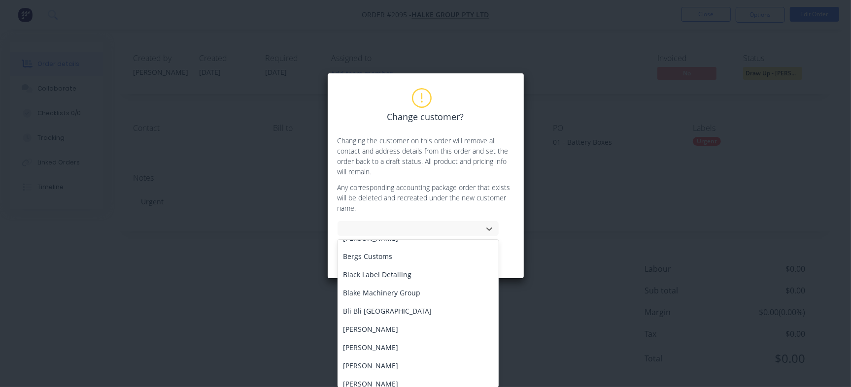
scroll to position [677, 0]
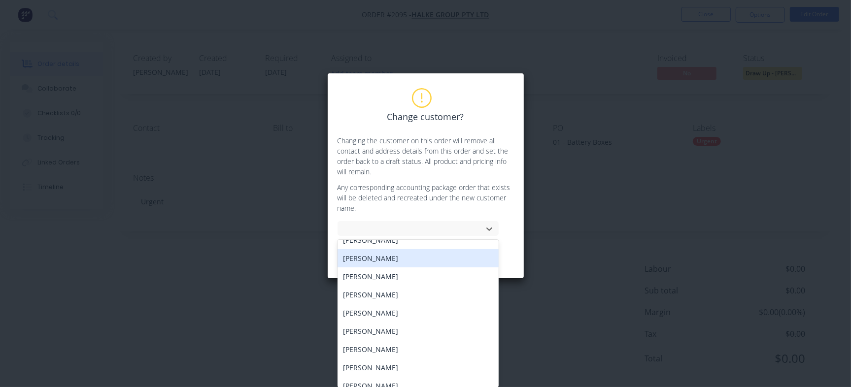
click at [494, 144] on div "Change customer? Changing the customer on this order will remove all contact an…" at bounding box center [425, 175] width 176 height 173
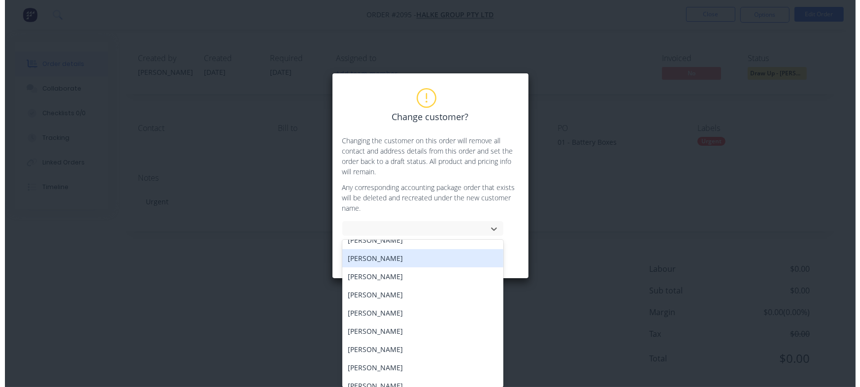
scroll to position [0, 0]
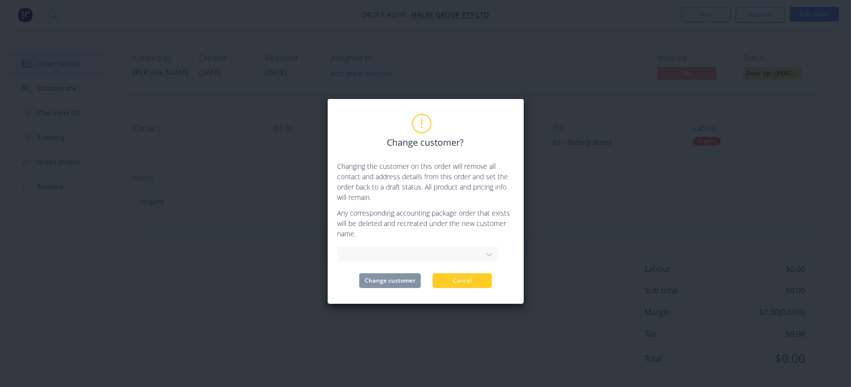
click at [471, 278] on button "Cancel" at bounding box center [461, 280] width 59 height 15
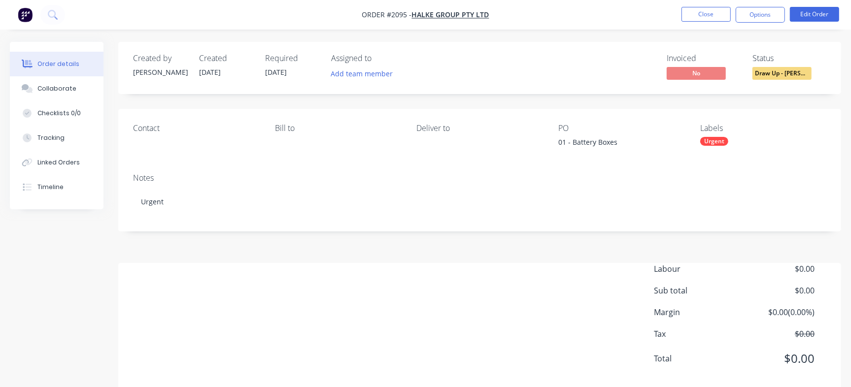
click at [699, 4] on nav "Order #2095 - Halke Group Pty Ltd Close Options Edit Order" at bounding box center [425, 15] width 851 height 30
click at [702, 22] on li "Close" at bounding box center [705, 15] width 49 height 16
click at [706, 14] on button "Close" at bounding box center [705, 14] width 49 height 15
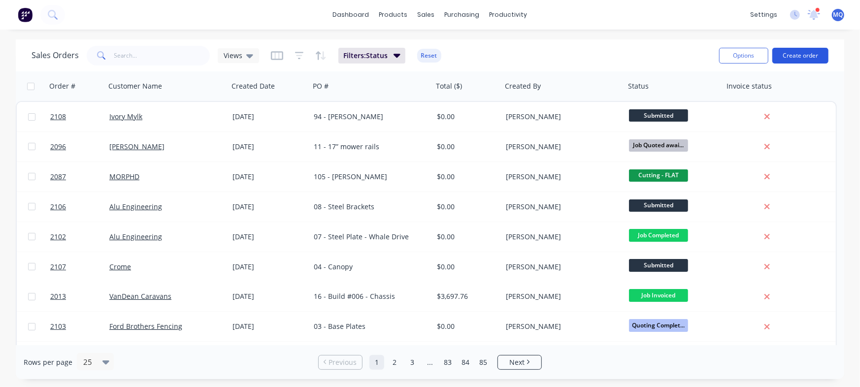
click at [800, 53] on button "Create order" at bounding box center [800, 56] width 56 height 16
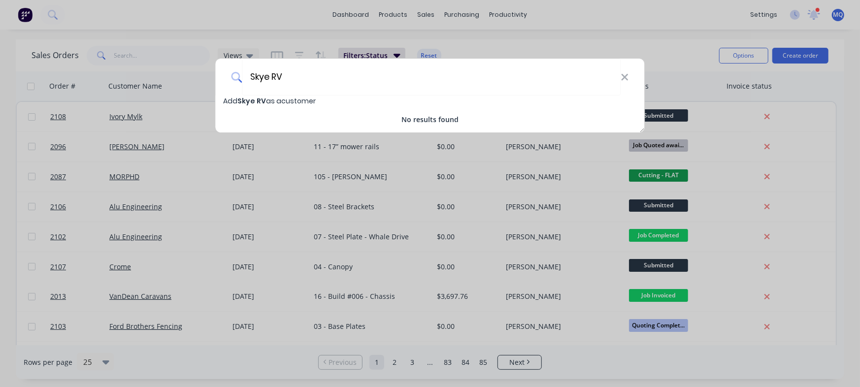
type input "Skye RV"
click at [258, 97] on span "Skye RV" at bounding box center [252, 101] width 29 height 10
select select "AU"
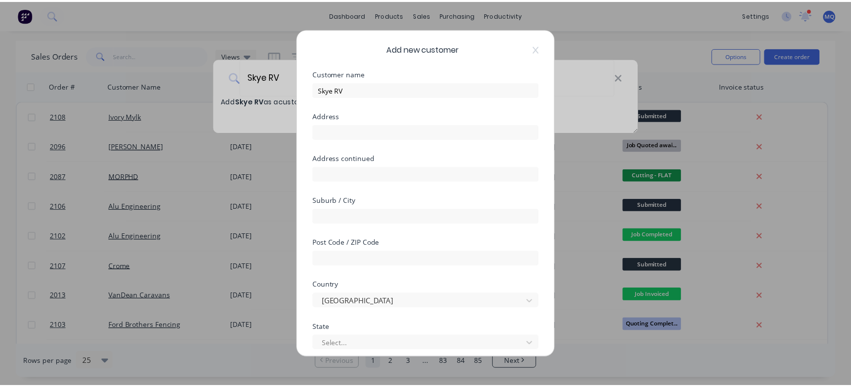
scroll to position [138, 0]
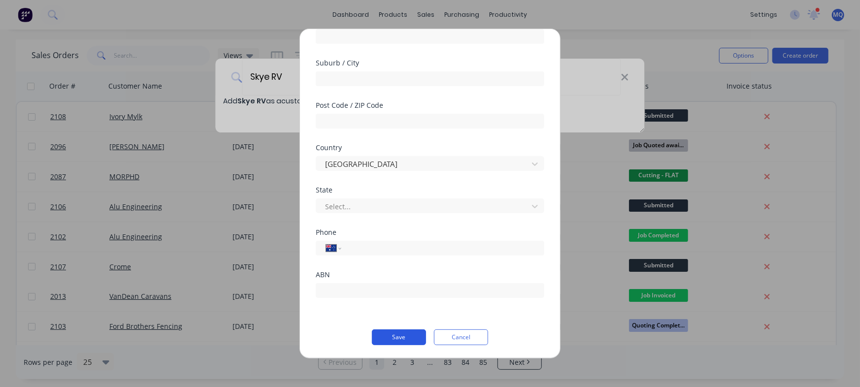
click at [396, 333] on button "Save" at bounding box center [399, 337] width 54 height 16
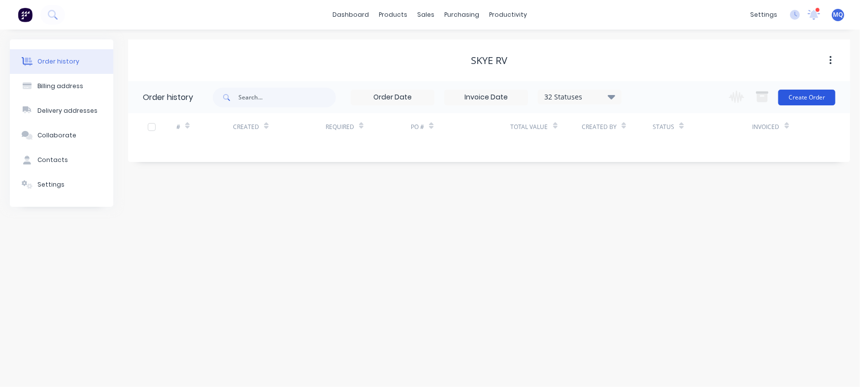
click at [805, 97] on button "Create Order" at bounding box center [806, 98] width 57 height 16
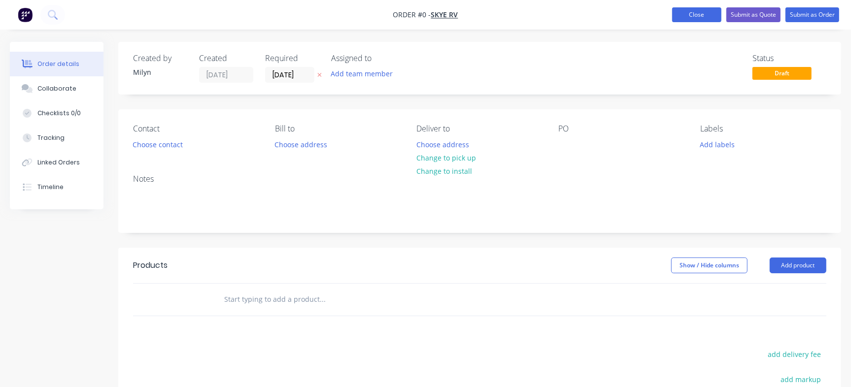
click at [672, 17] on button "Close" at bounding box center [696, 14] width 49 height 15
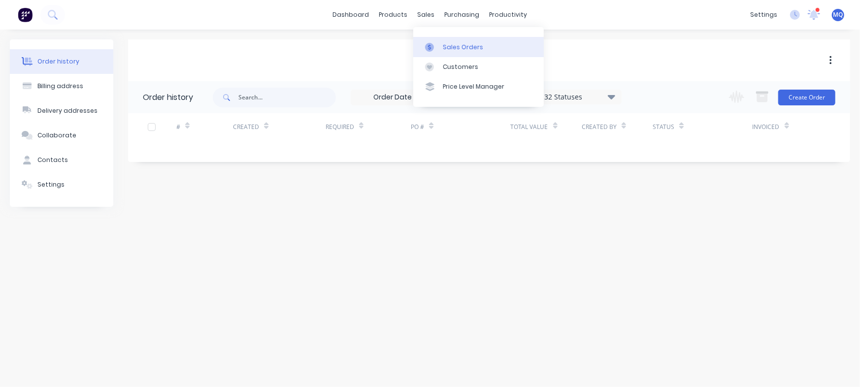
click at [438, 43] on div at bounding box center [432, 47] width 15 height 9
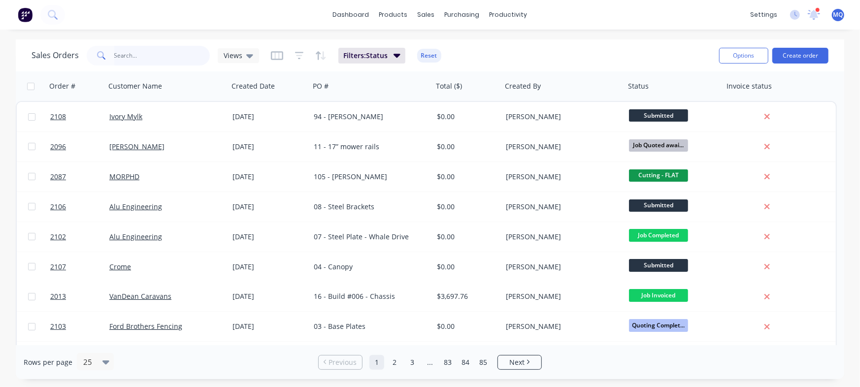
click at [146, 54] on input "text" at bounding box center [162, 56] width 96 height 20
type input "halke"
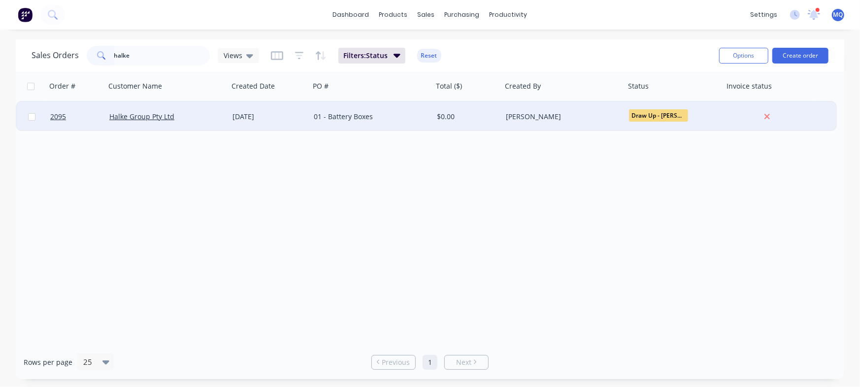
click at [330, 118] on div "01 - Battery Boxes" at bounding box center [368, 117] width 109 height 10
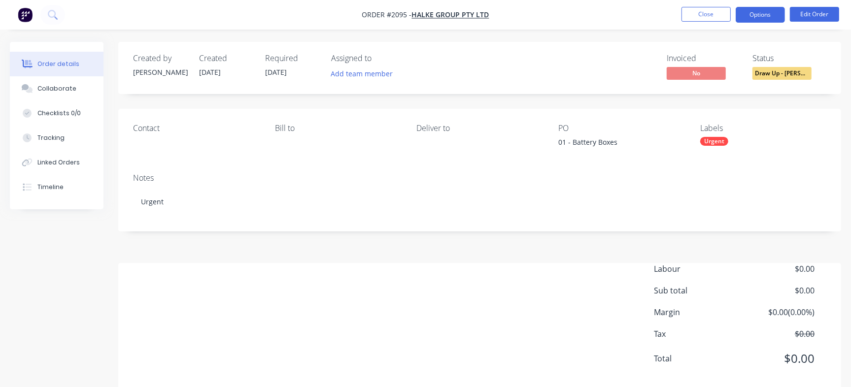
click at [763, 15] on button "Options" at bounding box center [759, 15] width 49 height 16
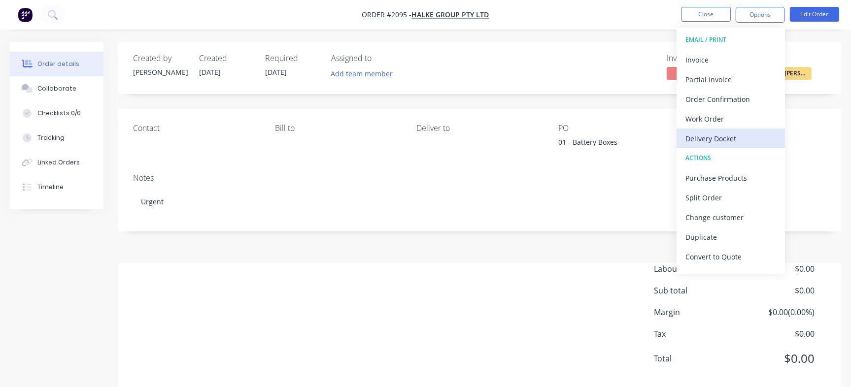
scroll to position [15, 0]
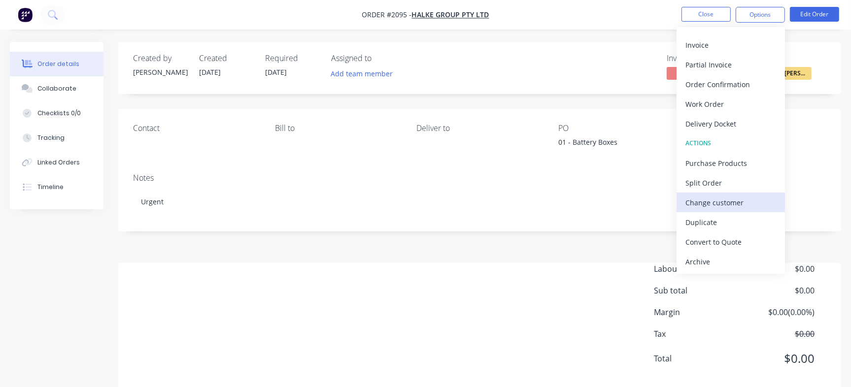
click at [731, 199] on div "Change customer" at bounding box center [730, 203] width 91 height 14
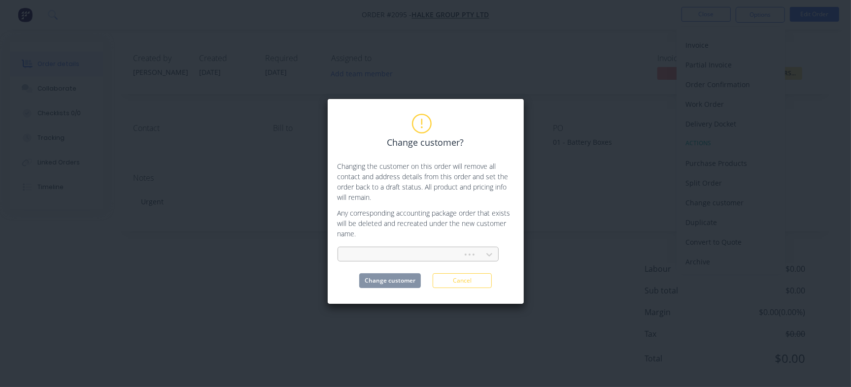
click at [374, 252] on div at bounding box center [402, 255] width 112 height 12
type input "Skye"
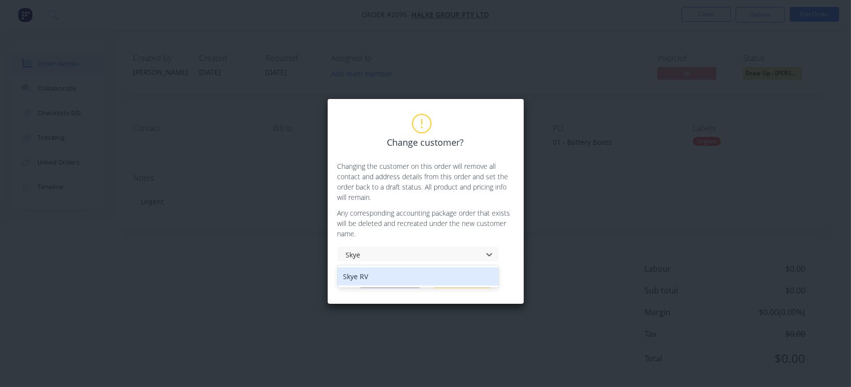
click at [397, 275] on div "Skye RV" at bounding box center [417, 276] width 161 height 18
click at [400, 286] on button "Change customer" at bounding box center [390, 280] width 62 height 15
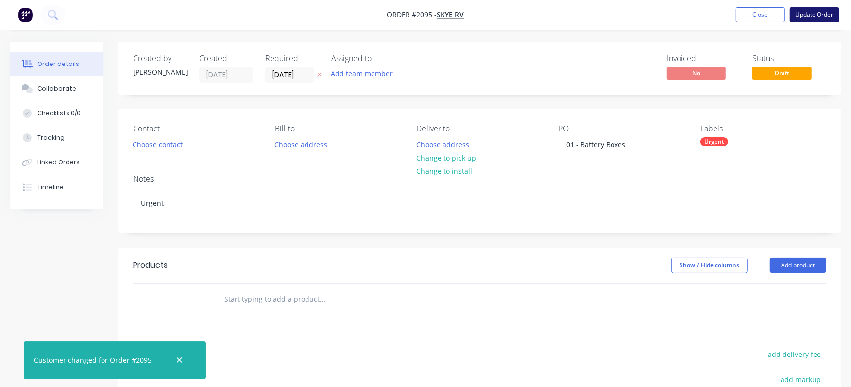
click at [827, 18] on button "Update Order" at bounding box center [813, 14] width 49 height 15
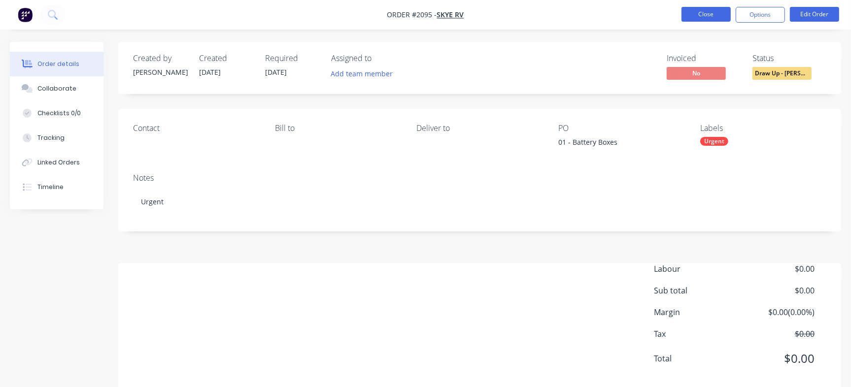
click at [715, 13] on button "Close" at bounding box center [705, 14] width 49 height 15
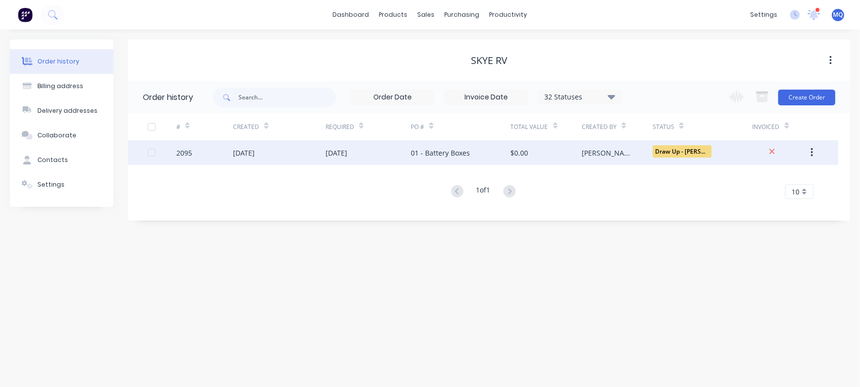
click at [384, 156] on div "[DATE]" at bounding box center [368, 152] width 85 height 25
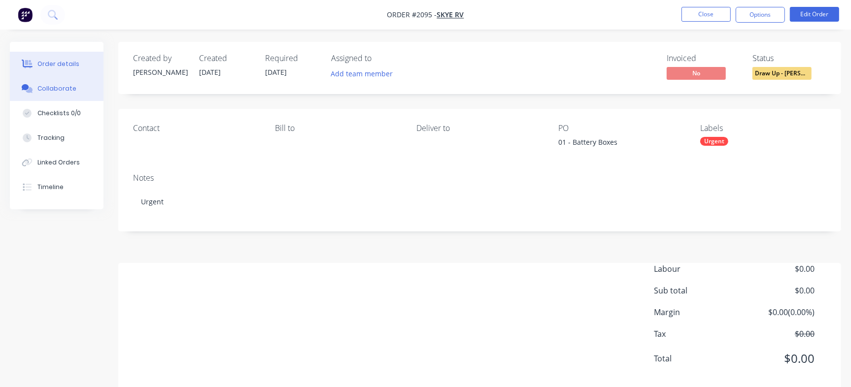
click at [64, 81] on button "Collaborate" at bounding box center [57, 88] width 94 height 25
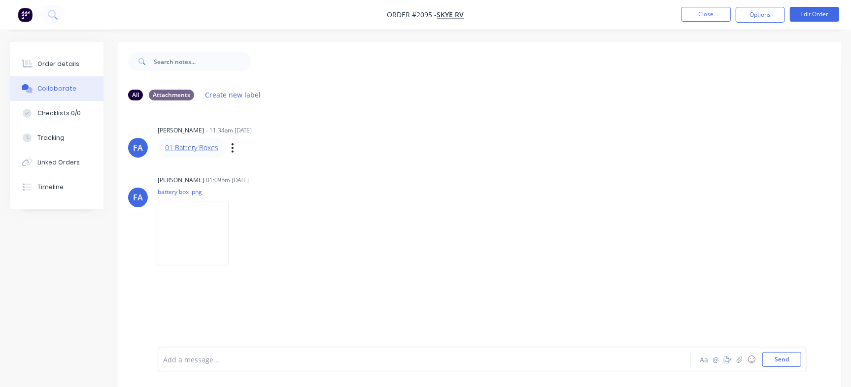
click at [198, 147] on link "01 Battery Boxes" at bounding box center [191, 147] width 53 height 9
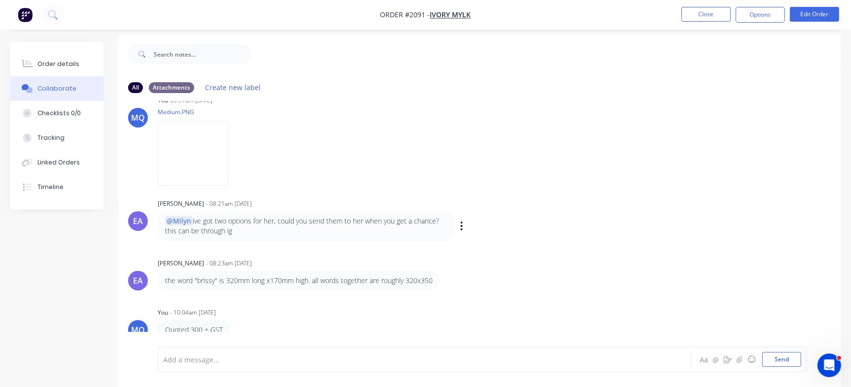
scroll to position [15, 0]
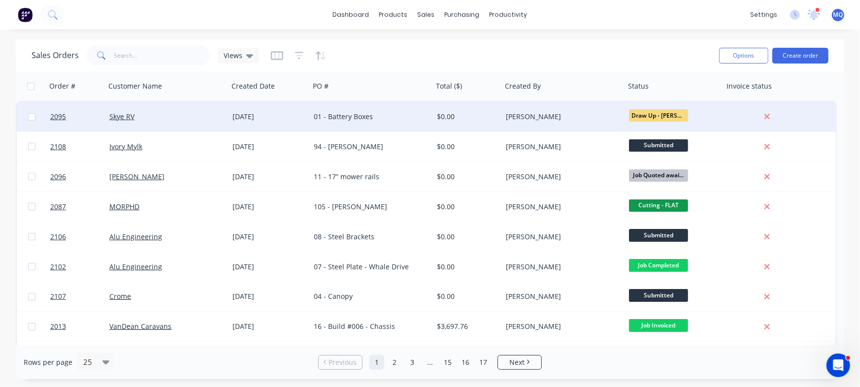
click at [369, 118] on div "01 - Battery Boxes" at bounding box center [368, 117] width 109 height 10
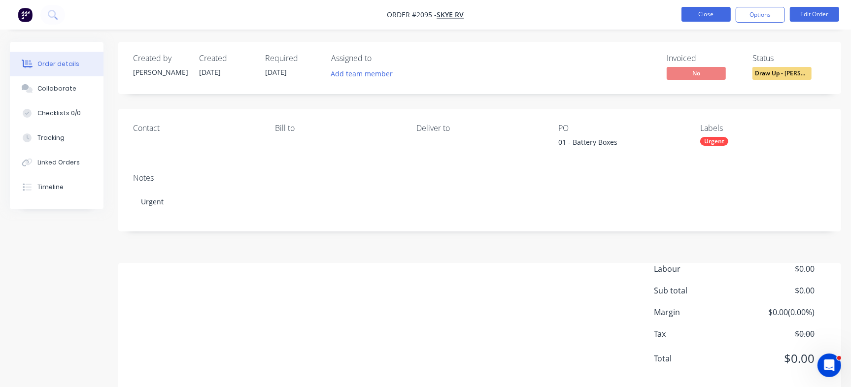
click at [703, 12] on button "Close" at bounding box center [705, 14] width 49 height 15
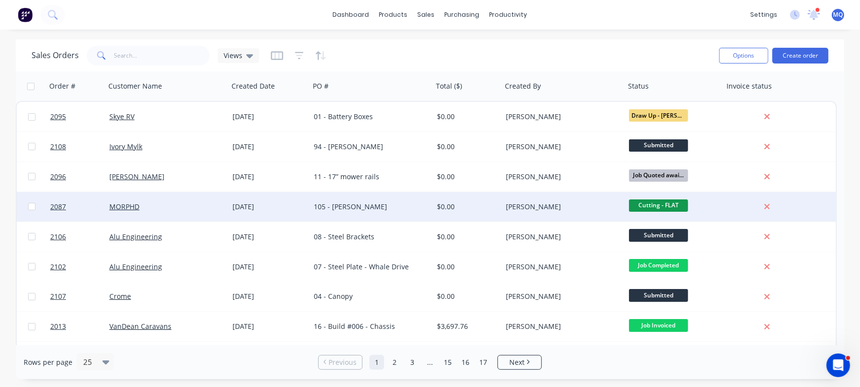
click at [386, 210] on div "105 - [PERSON_NAME]" at bounding box center [368, 207] width 109 height 10
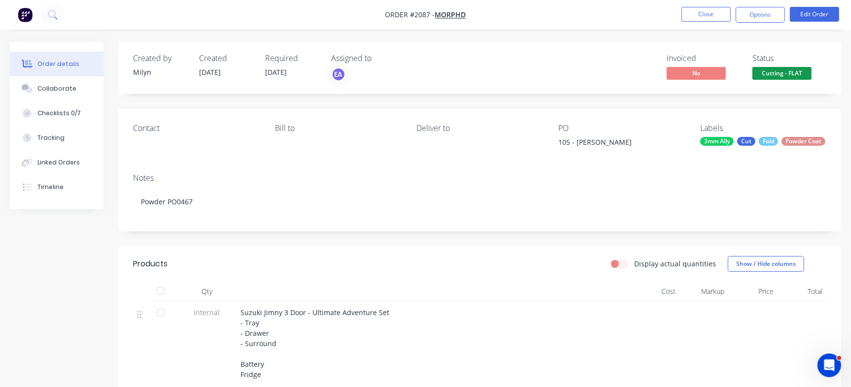
scroll to position [123, 0]
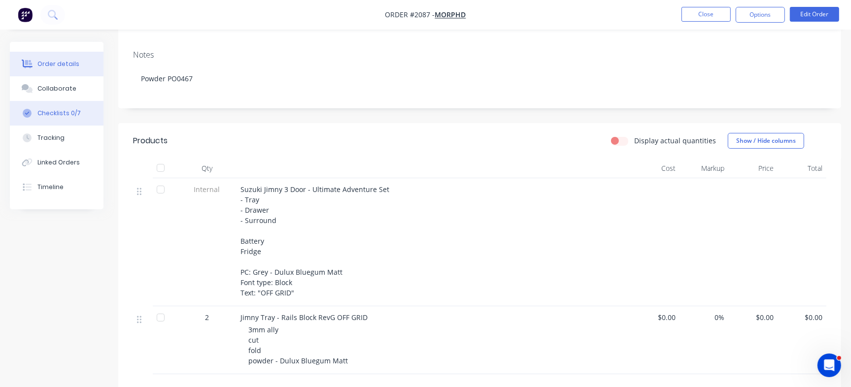
click at [82, 117] on button "Checklists 0/7" at bounding box center [57, 113] width 94 height 25
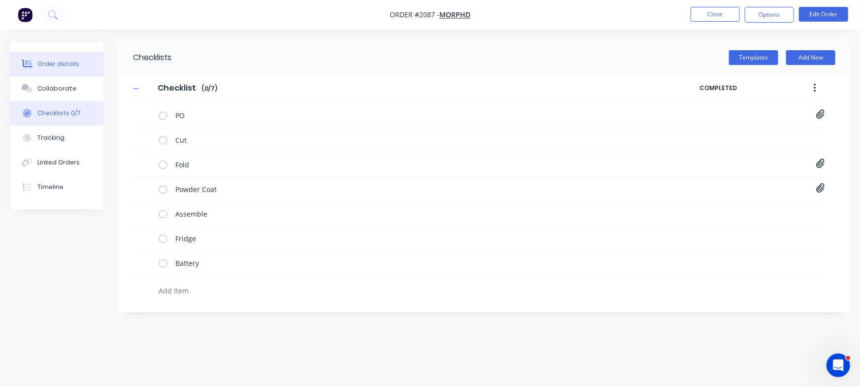
click at [78, 66] on button "Order details" at bounding box center [57, 64] width 94 height 25
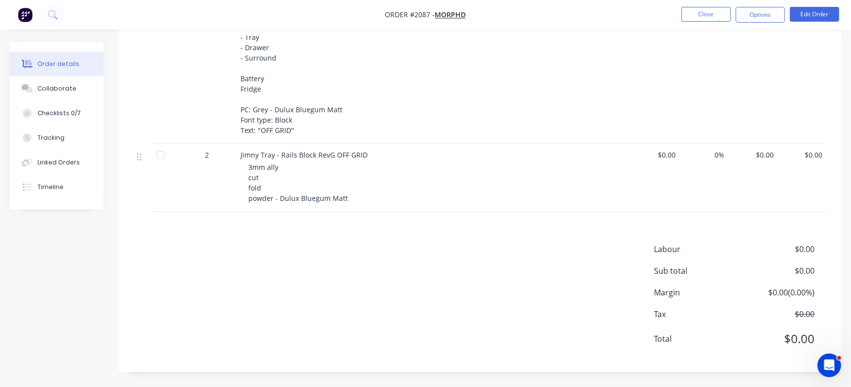
scroll to position [169, 0]
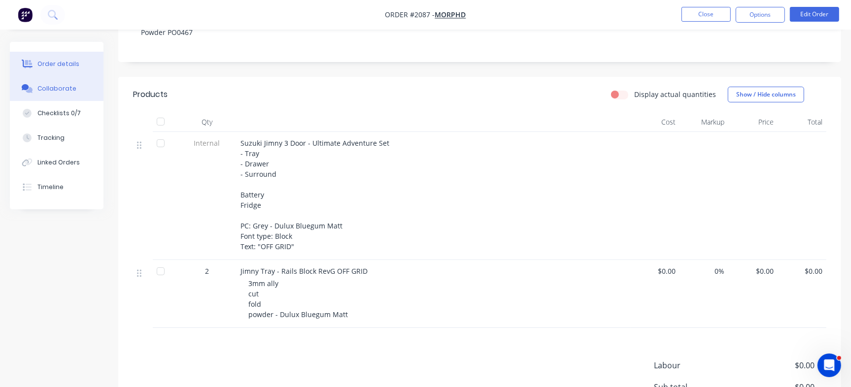
click at [65, 89] on div "Collaborate" at bounding box center [56, 88] width 39 height 9
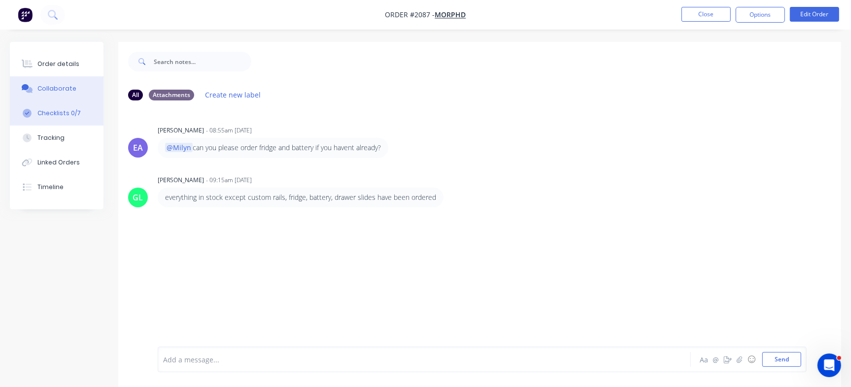
click at [79, 115] on button "Checklists 0/7" at bounding box center [57, 113] width 94 height 25
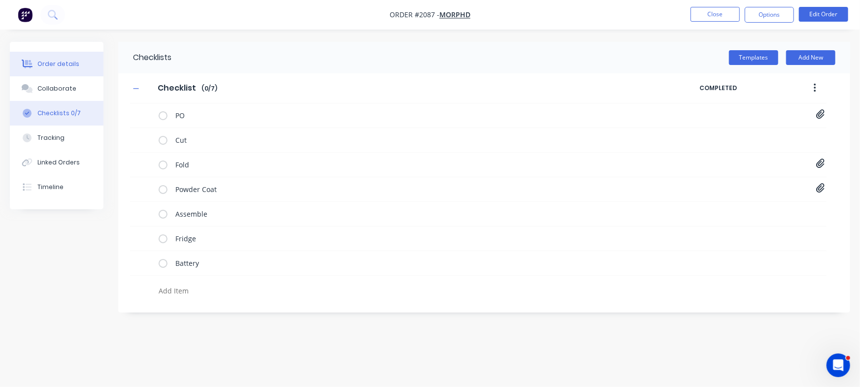
click at [73, 63] on div "Order details" at bounding box center [58, 64] width 42 height 9
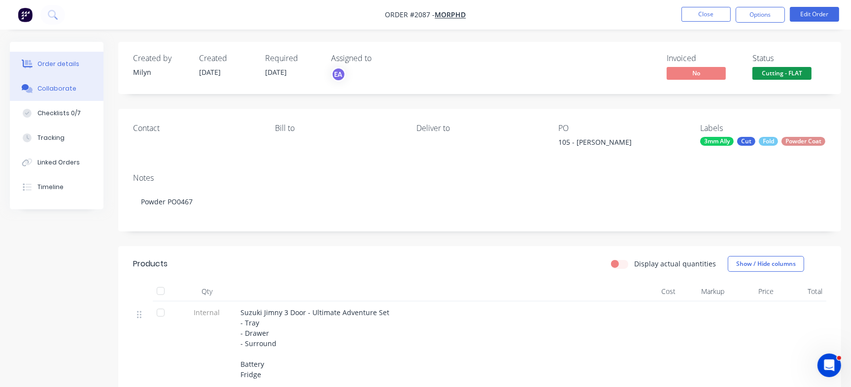
click at [75, 87] on button "Collaborate" at bounding box center [57, 88] width 94 height 25
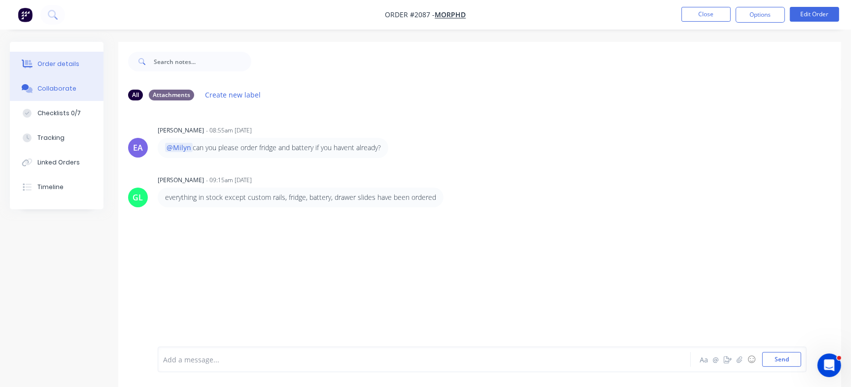
click at [59, 67] on div "Order details" at bounding box center [58, 64] width 42 height 9
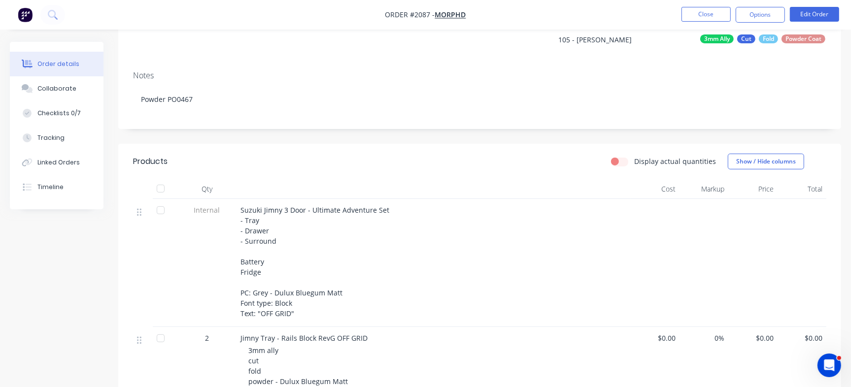
scroll to position [185, 0]
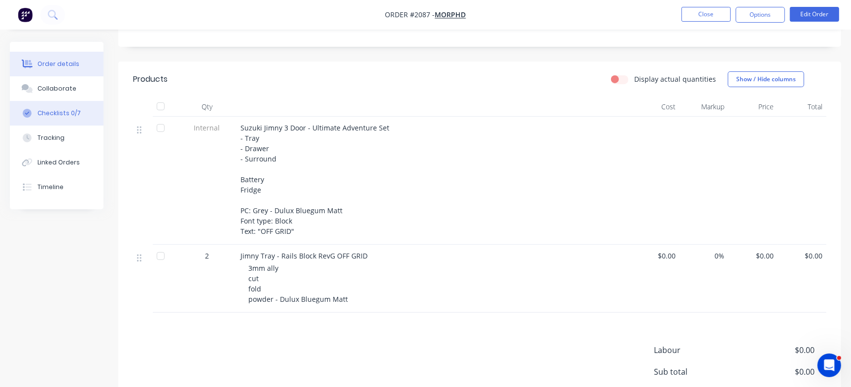
click at [72, 118] on button "Checklists 0/7" at bounding box center [57, 113] width 94 height 25
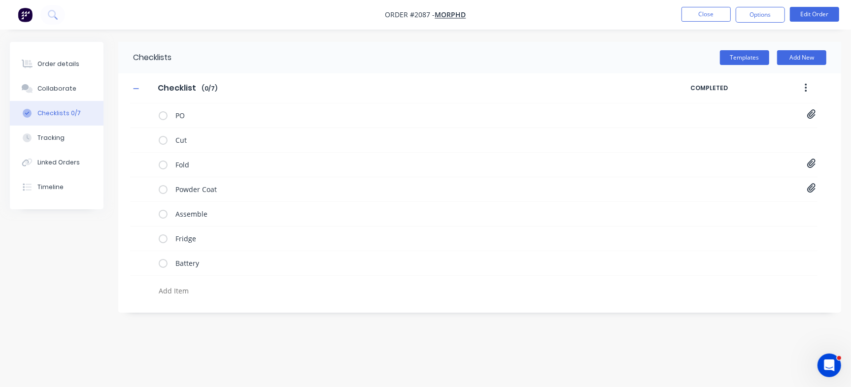
type textarea "x"
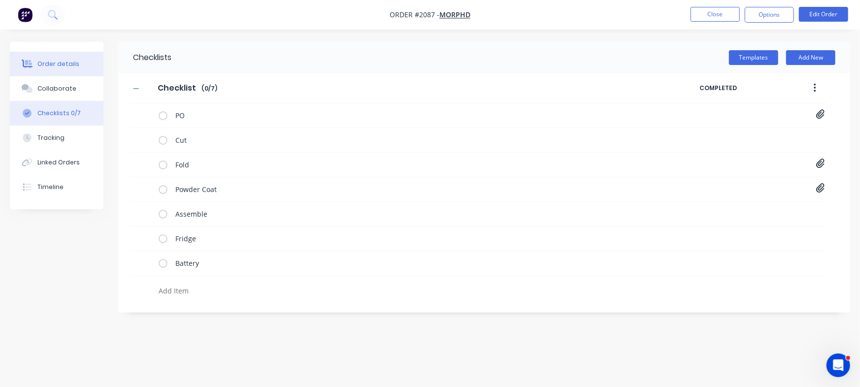
click at [64, 58] on button "Order details" at bounding box center [57, 64] width 94 height 25
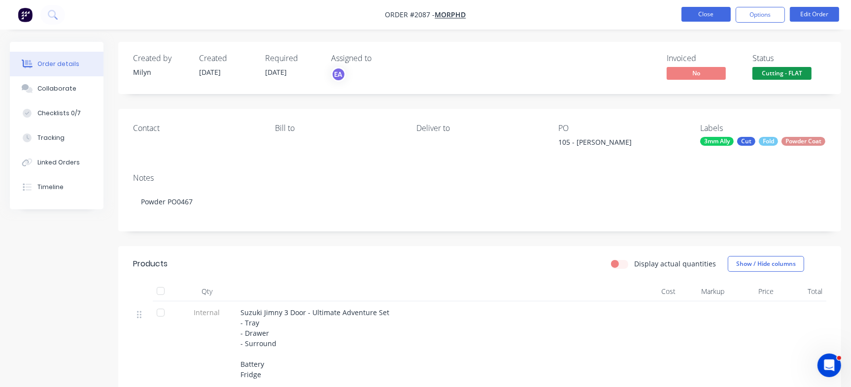
click at [716, 12] on button "Close" at bounding box center [705, 14] width 49 height 15
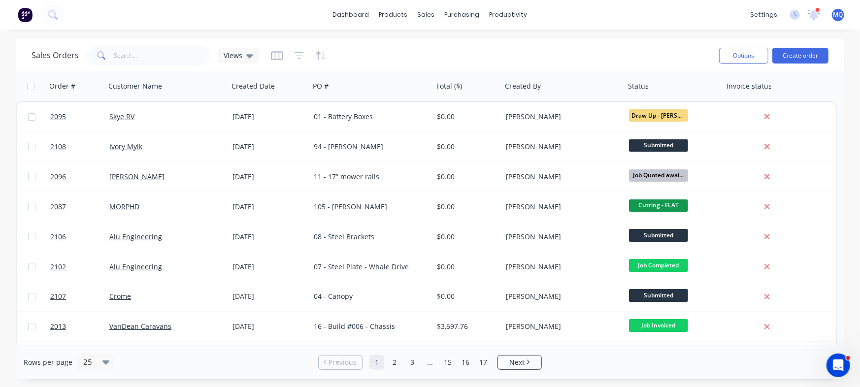
drag, startPoint x: 238, startPoint y: 55, endPoint x: 238, endPoint y: 66, distance: 11.8
click at [238, 56] on span "Views" at bounding box center [233, 55] width 19 height 10
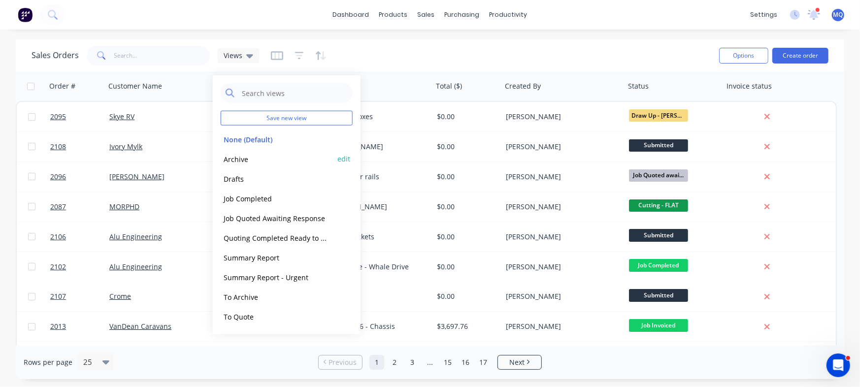
click at [256, 161] on button "Archive" at bounding box center [277, 158] width 112 height 11
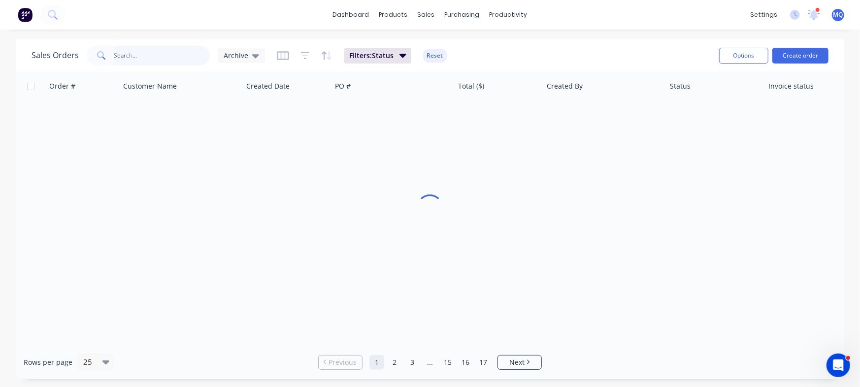
click at [161, 55] on input "text" at bounding box center [162, 56] width 96 height 20
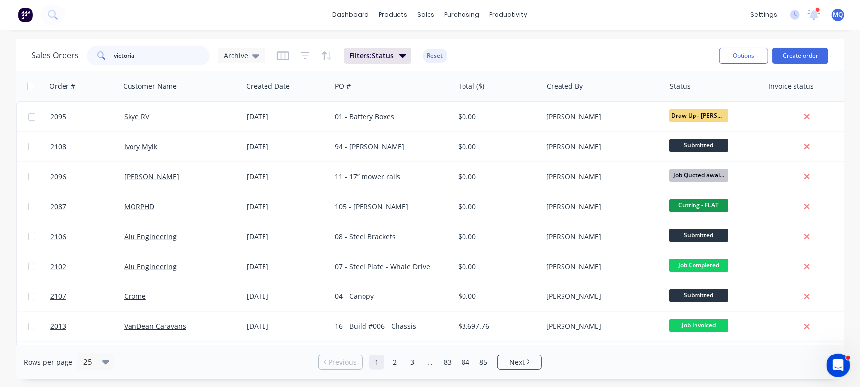
type input "victoria"
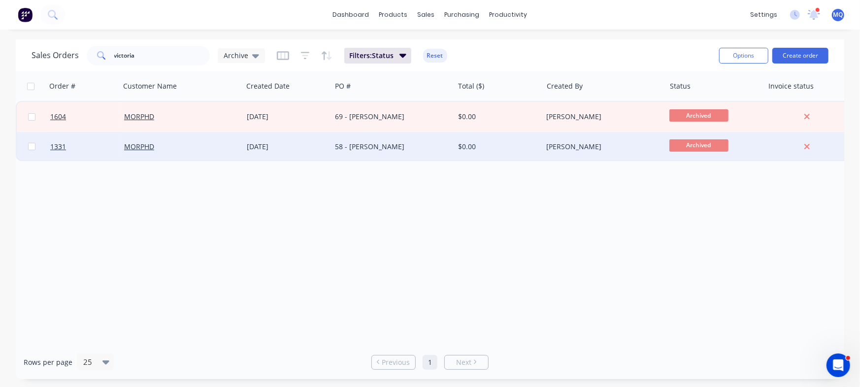
click at [325, 152] on div "17 Feb 2025" at bounding box center [287, 147] width 89 height 30
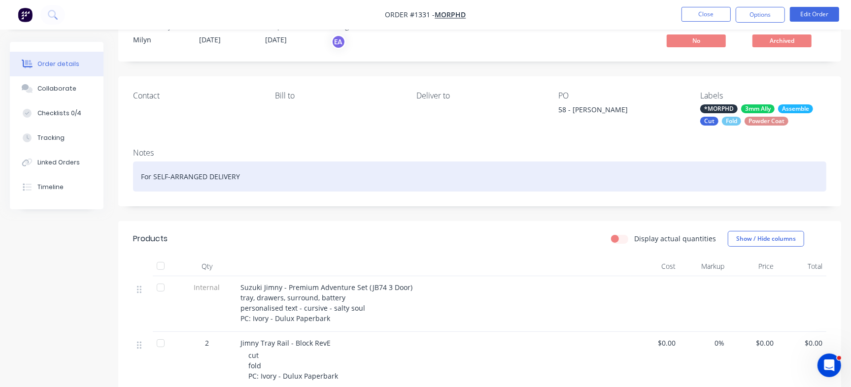
scroll to position [62, 0]
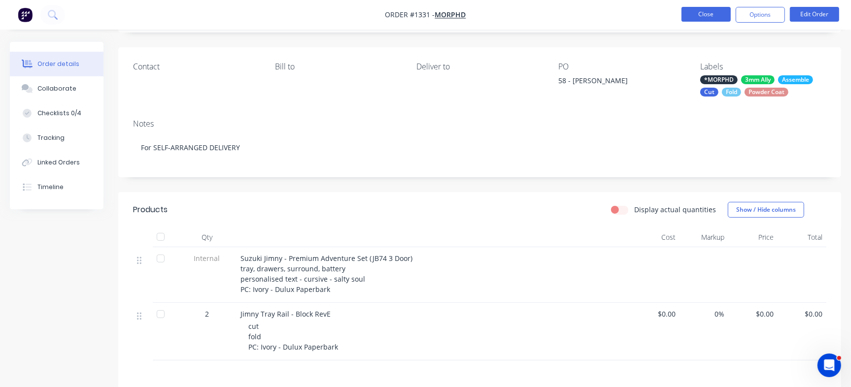
click at [715, 14] on button "Close" at bounding box center [705, 14] width 49 height 15
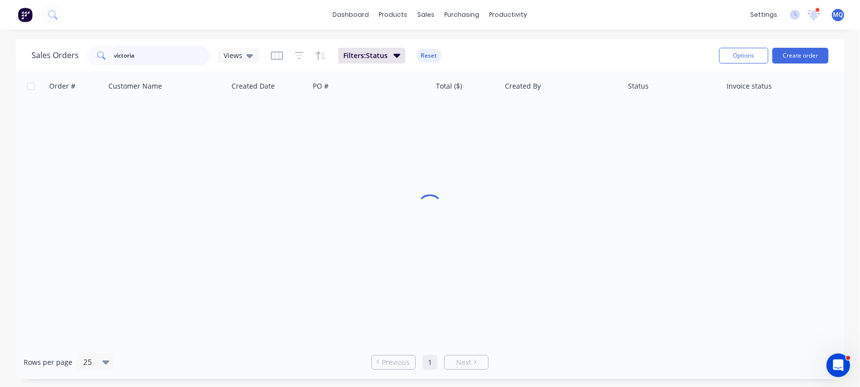
click at [163, 57] on input "victoria" at bounding box center [162, 56] width 96 height 20
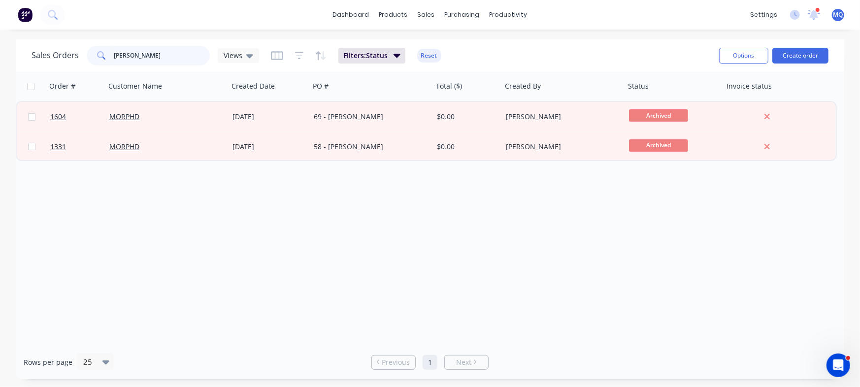
type input "paige"
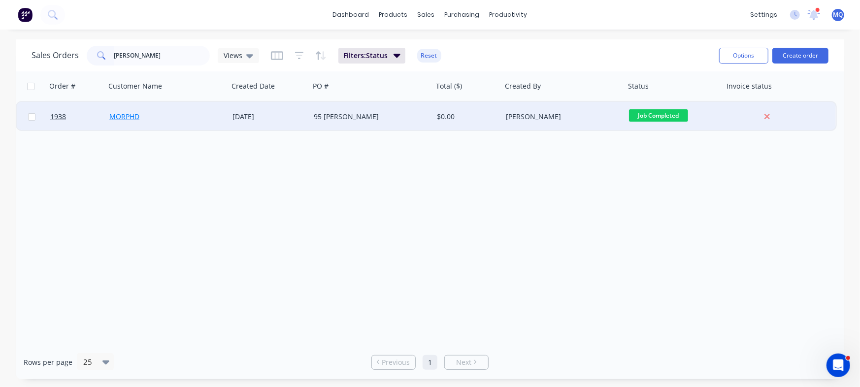
click at [129, 116] on link "MORPHD" at bounding box center [124, 116] width 30 height 9
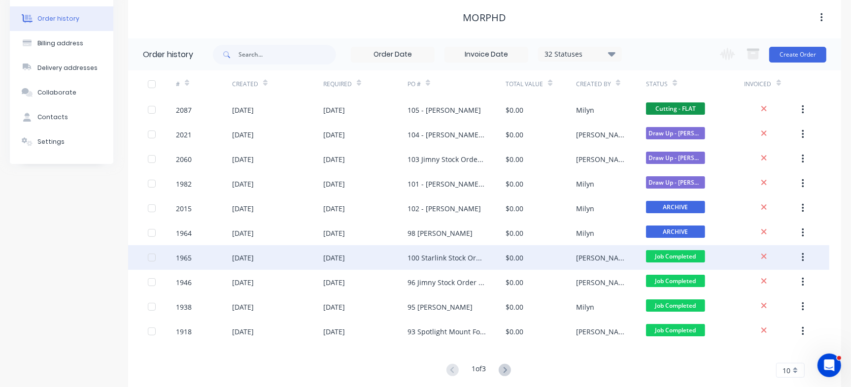
scroll to position [62, 0]
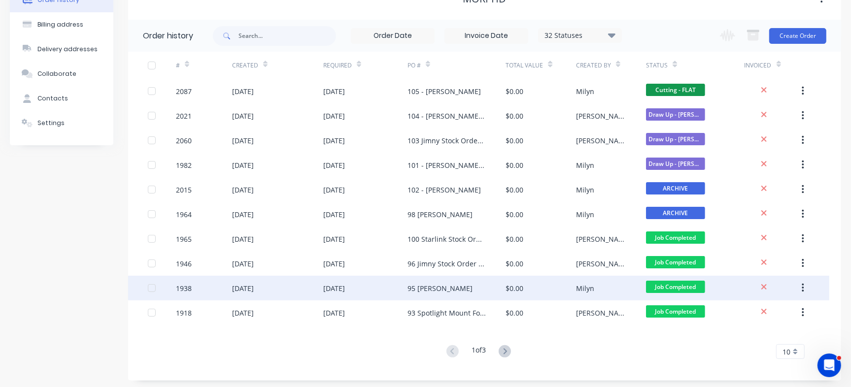
click at [428, 284] on div "95 [PERSON_NAME]" at bounding box center [439, 288] width 65 height 10
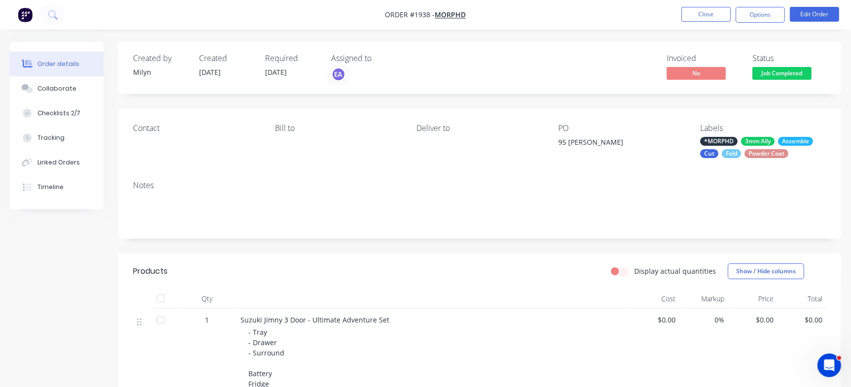
click at [629, 140] on div "Contact Bill to Deliver to PO 95 Paige Luscombe Labels *MORPHD 3mm Ally Assembl…" at bounding box center [479, 141] width 722 height 64
copy div "95 [PERSON_NAME]"
click at [716, 16] on button "Close" at bounding box center [705, 14] width 49 height 15
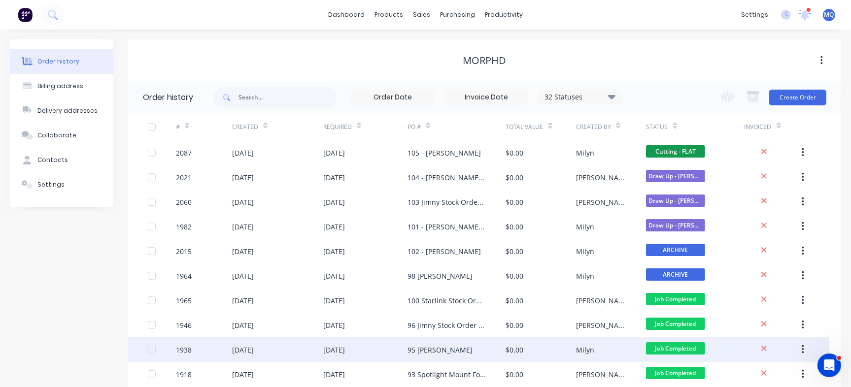
click at [449, 349] on div "95 [PERSON_NAME]" at bounding box center [439, 350] width 65 height 10
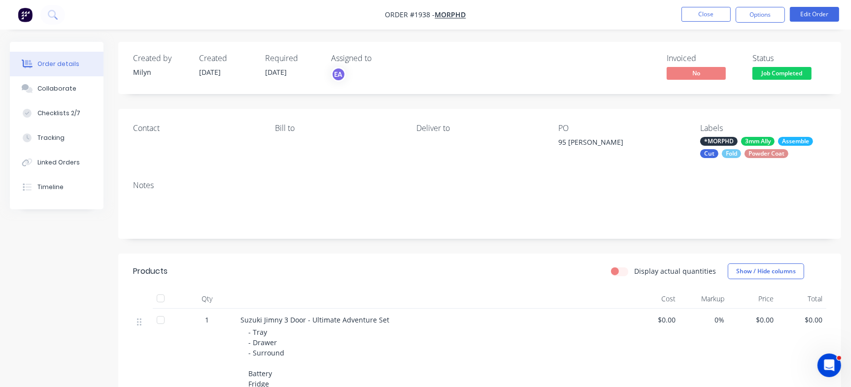
click at [791, 67] on span "Job Completed" at bounding box center [781, 73] width 59 height 12
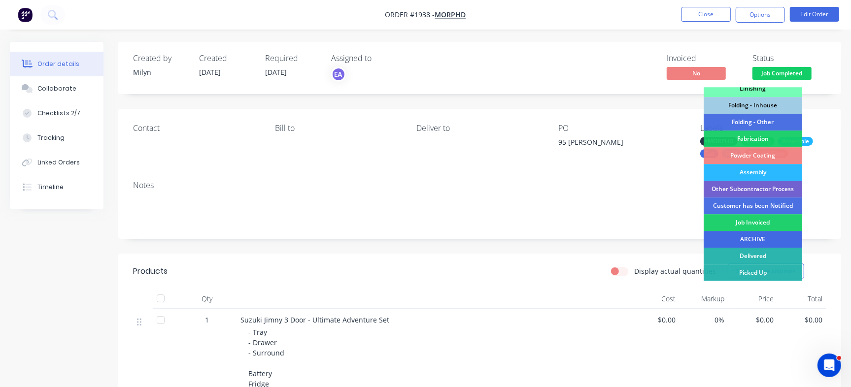
click at [740, 233] on div "ARCHIVE" at bounding box center [752, 239] width 98 height 17
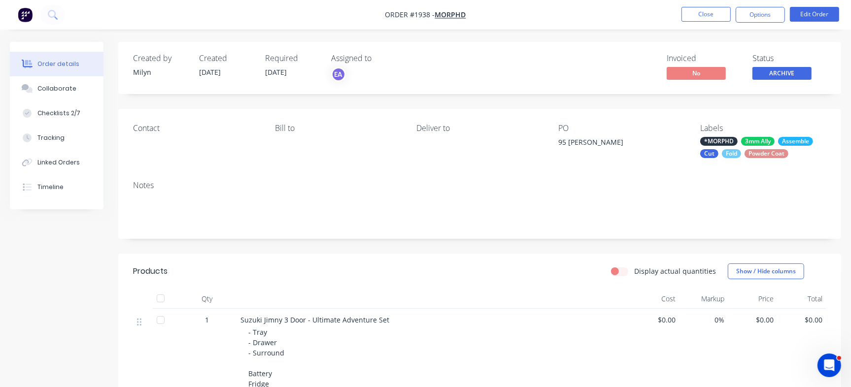
click at [704, 5] on nav "Order #1938 - MORPHD Close Options Edit Order" at bounding box center [425, 15] width 851 height 30
click at [699, 11] on button "Close" at bounding box center [705, 14] width 49 height 15
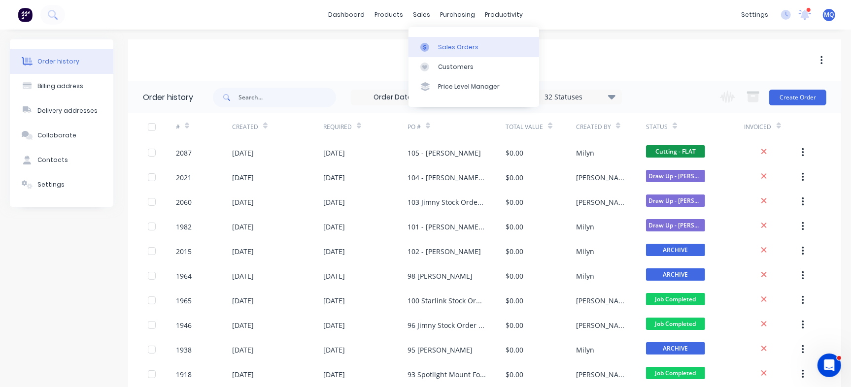
click at [433, 39] on link "Sales Orders" at bounding box center [473, 47] width 131 height 20
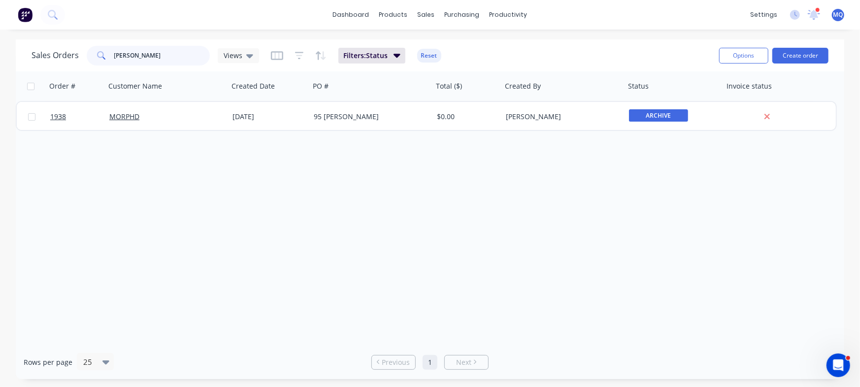
click at [153, 59] on input "paige" at bounding box center [162, 56] width 96 height 20
click at [152, 57] on input "paige" at bounding box center [162, 56] width 96 height 20
click at [115, 61] on input "paige" at bounding box center [162, 56] width 96 height 20
click at [385, 235] on div "Order # Customer Name Created Date PO # Total ($) Created By Status Invoice sta…" at bounding box center [430, 208] width 828 height 274
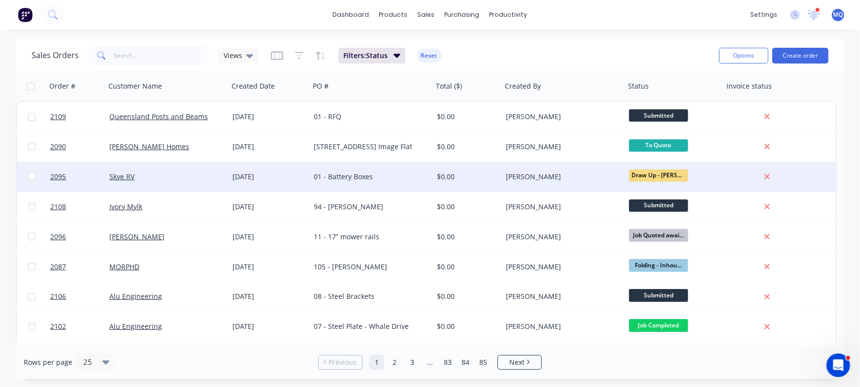
click at [225, 175] on div "Skye RV" at bounding box center [166, 177] width 123 height 30
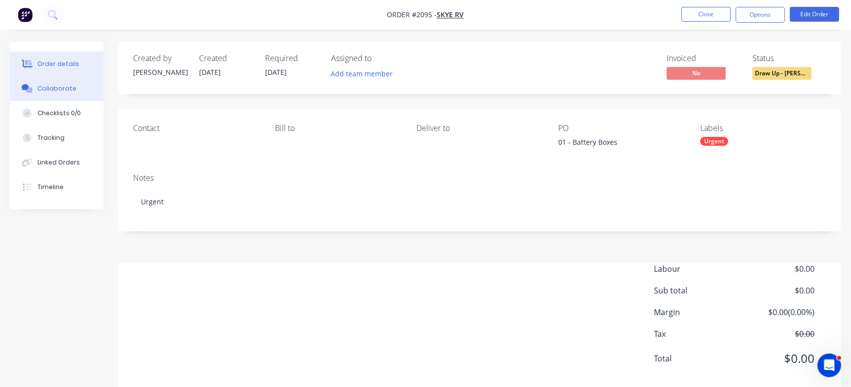
click at [55, 88] on div "Collaborate" at bounding box center [56, 88] width 39 height 9
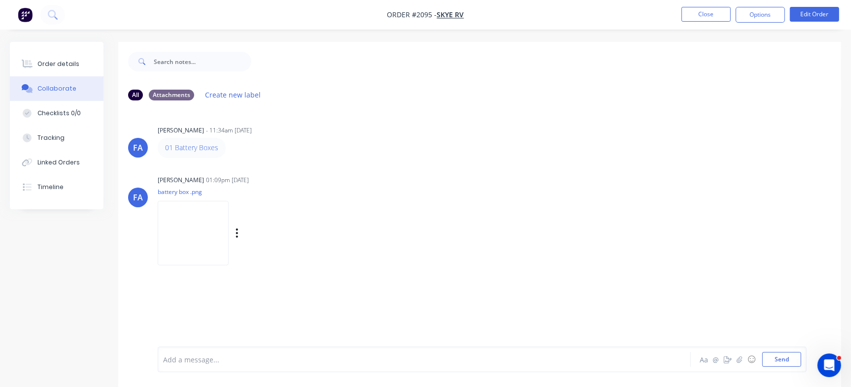
click at [229, 239] on img at bounding box center [193, 233] width 71 height 65
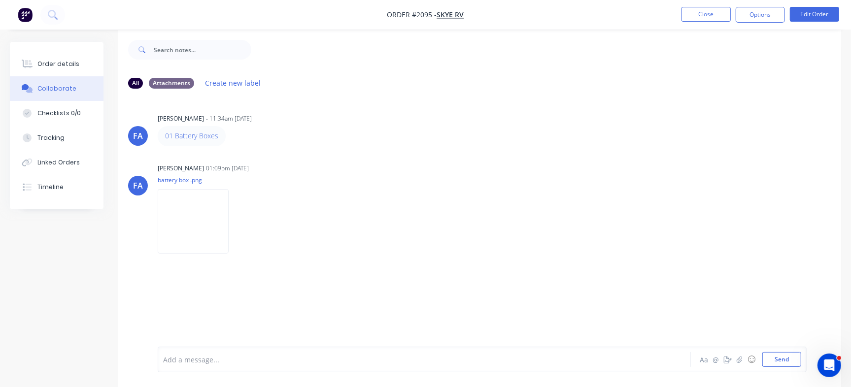
scroll to position [15, 0]
click at [300, 368] on div "Add a message... Aa @ ☺ Send" at bounding box center [482, 360] width 649 height 26
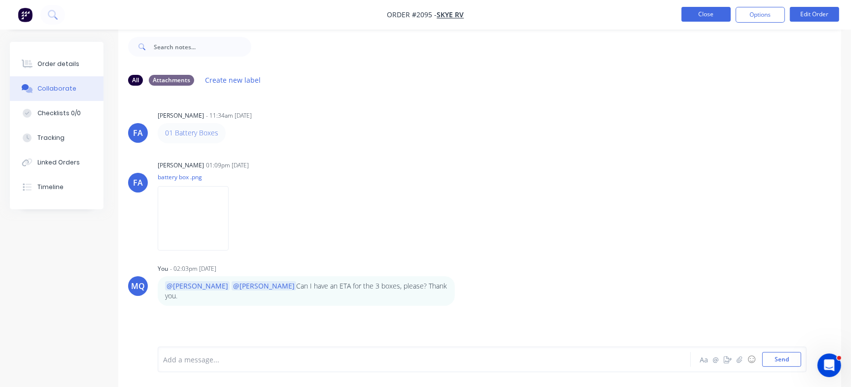
click at [690, 18] on button "Close" at bounding box center [705, 14] width 49 height 15
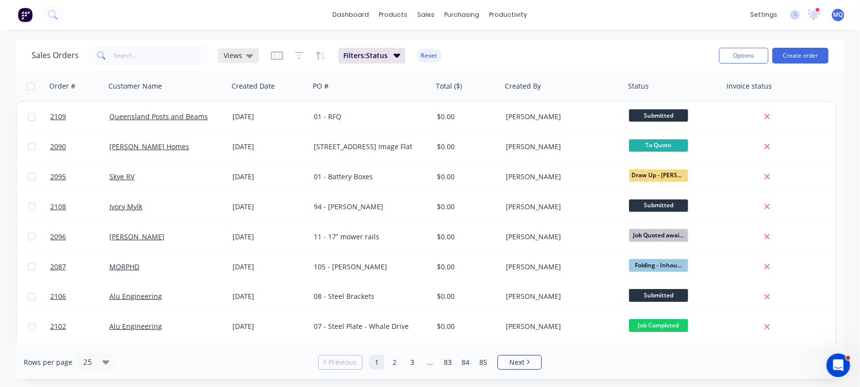
click at [246, 57] on icon at bounding box center [249, 55] width 7 height 11
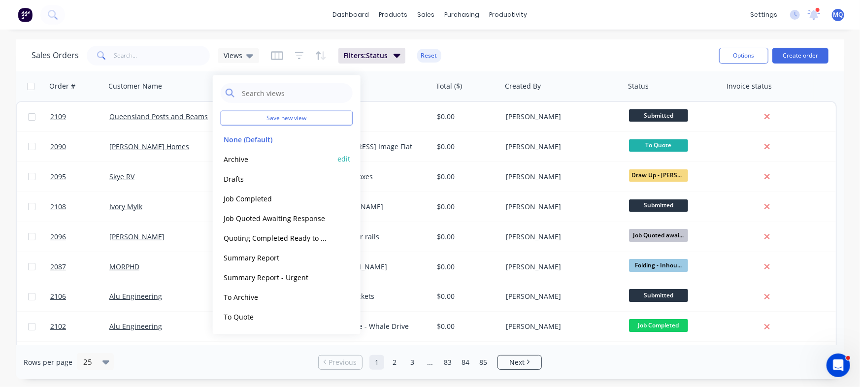
click at [239, 158] on button "Archive" at bounding box center [277, 158] width 112 height 11
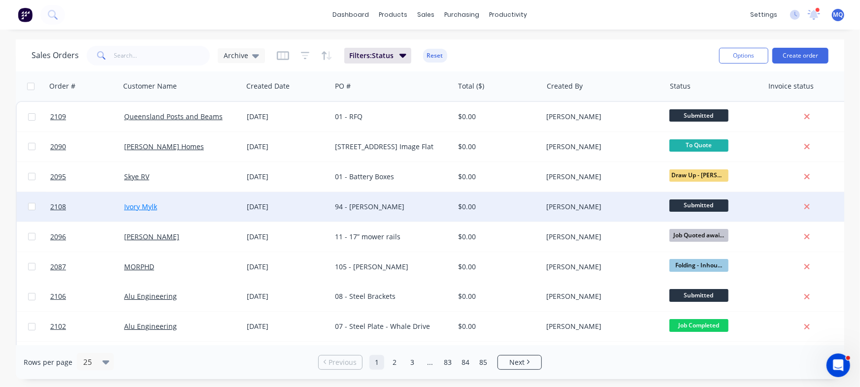
click at [147, 205] on link "Ivory Mylk" at bounding box center [140, 206] width 33 height 9
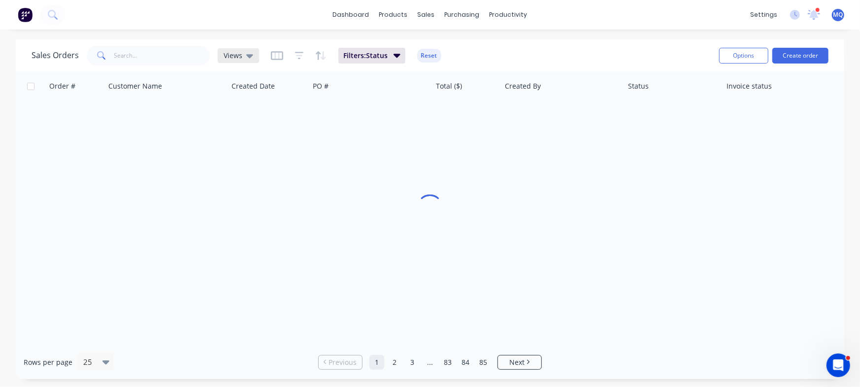
click at [238, 54] on span "Views" at bounding box center [233, 55] width 19 height 10
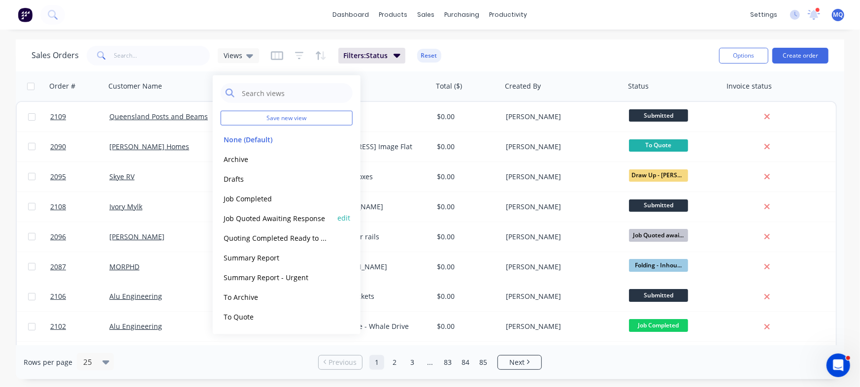
click at [249, 218] on button "Job Quoted Awaiting Response" at bounding box center [277, 217] width 112 height 11
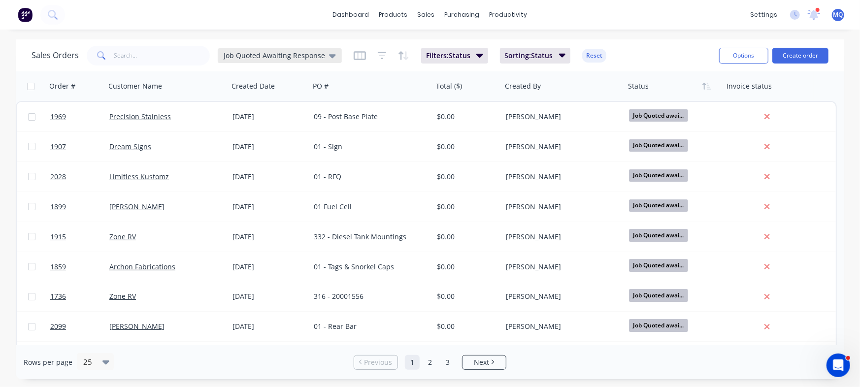
click at [242, 57] on span "Job Quoted Awaiting Response" at bounding box center [274, 55] width 101 height 10
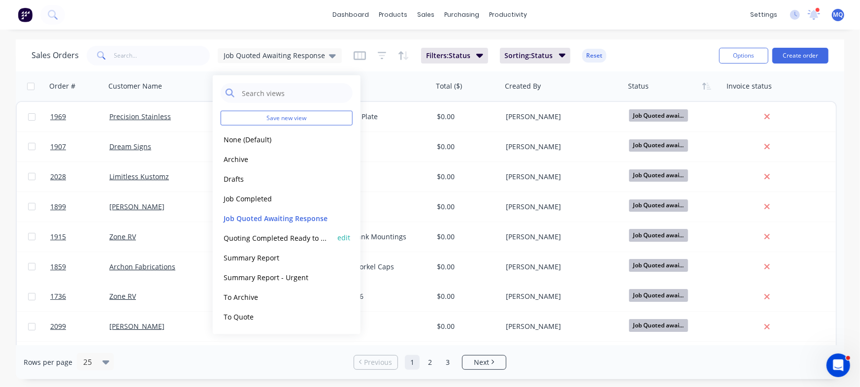
click at [254, 237] on button "Quoting Completed Ready to Send" at bounding box center [277, 237] width 112 height 11
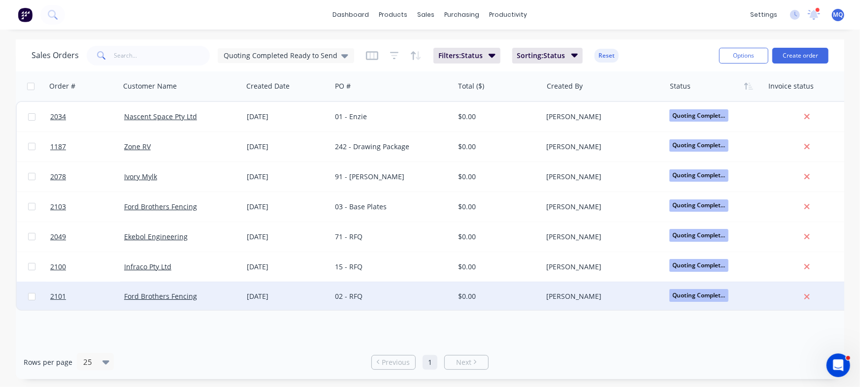
click at [284, 295] on div "[DATE]" at bounding box center [287, 297] width 81 height 10
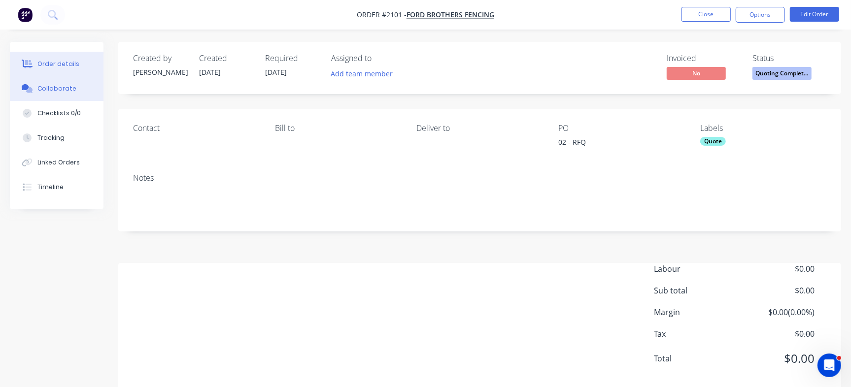
click at [68, 93] on div "Collaborate" at bounding box center [56, 88] width 39 height 9
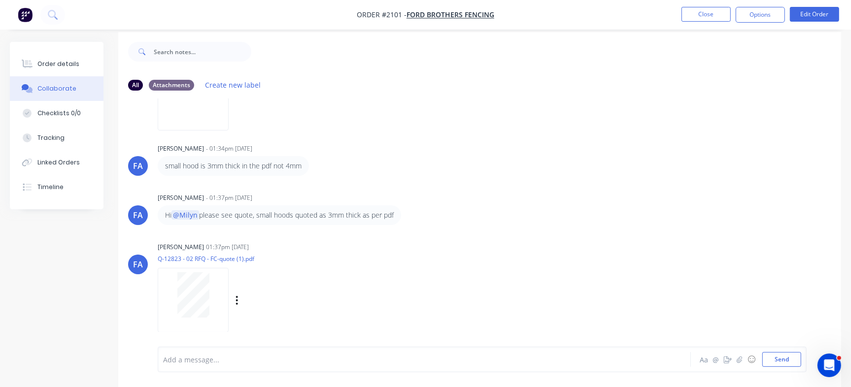
scroll to position [15, 0]
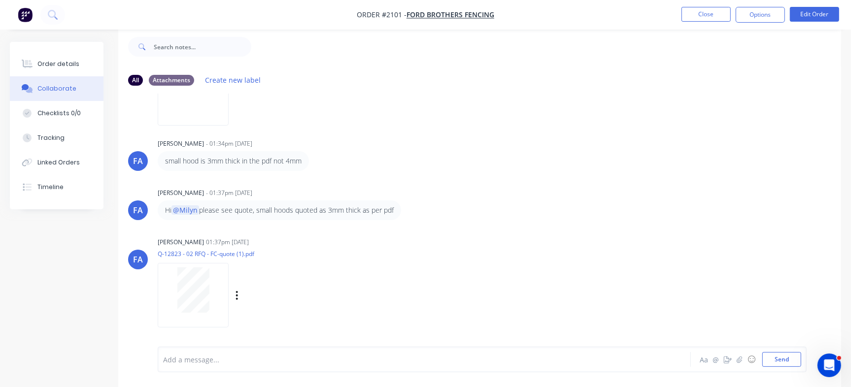
click at [216, 293] on div at bounding box center [193, 289] width 62 height 45
click at [700, 19] on button "Close" at bounding box center [705, 14] width 49 height 15
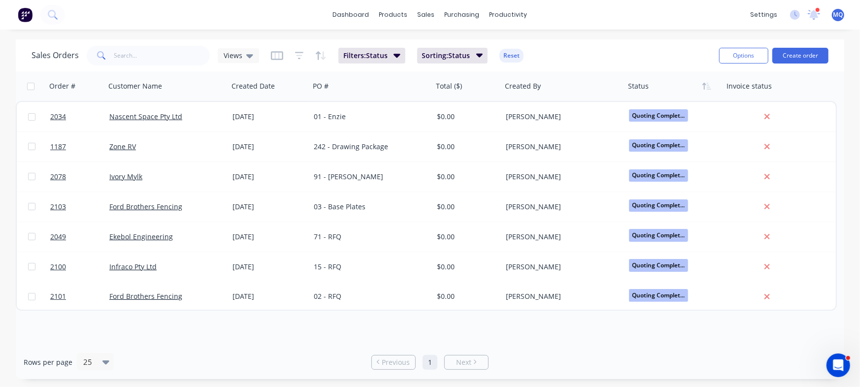
click at [243, 42] on div "Sales Orders Views Filters: Status Sorting: Status Reset Options Create order" at bounding box center [430, 55] width 828 height 32
click at [238, 52] on span "Views" at bounding box center [233, 55] width 19 height 10
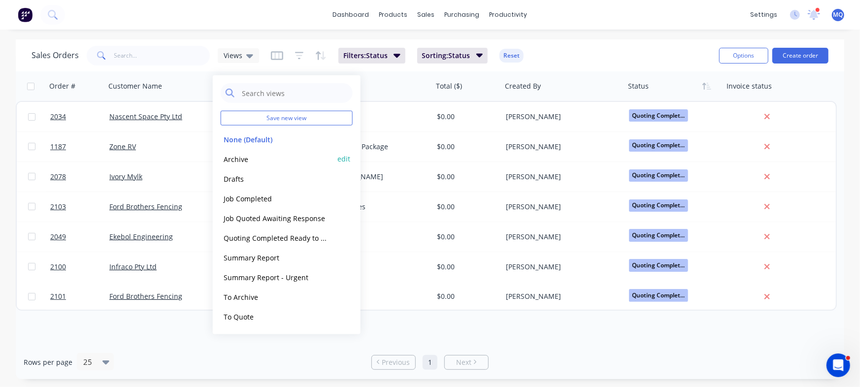
click at [237, 154] on button "Archive" at bounding box center [277, 158] width 112 height 11
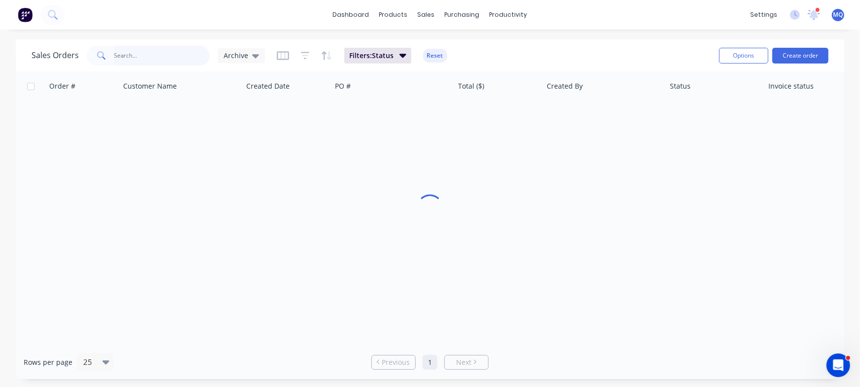
click at [139, 52] on input "text" at bounding box center [162, 56] width 96 height 20
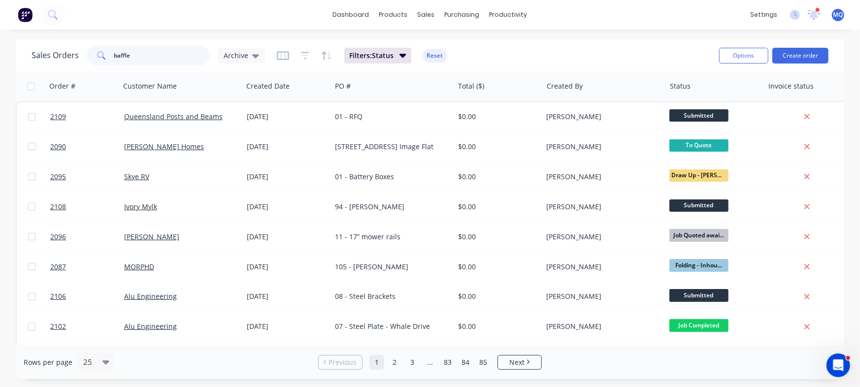
type input "baffle"
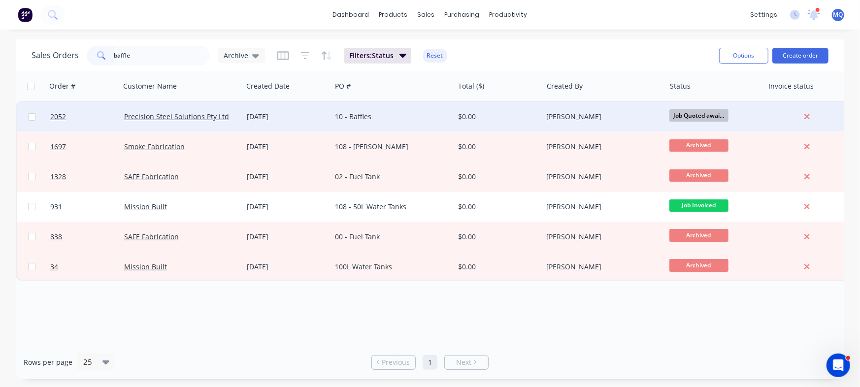
click at [310, 118] on div "04 Aug 2025" at bounding box center [287, 117] width 81 height 10
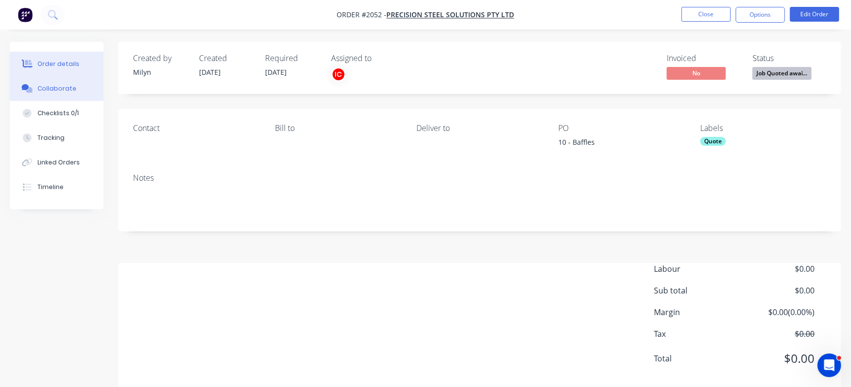
click at [63, 86] on div "Collaborate" at bounding box center [56, 88] width 39 height 9
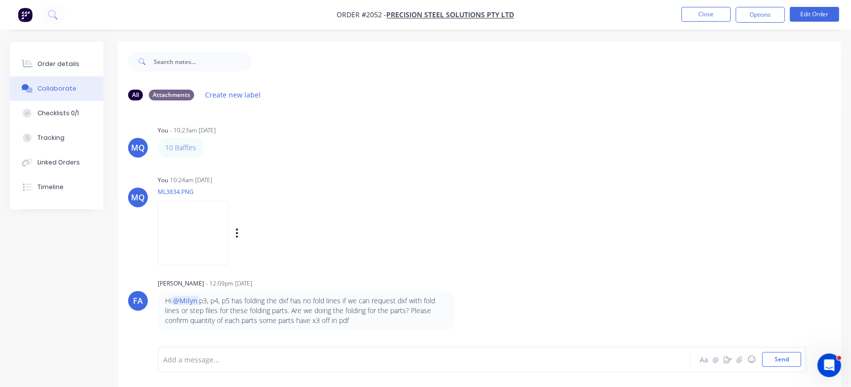
click at [191, 232] on img at bounding box center [193, 233] width 71 height 65
click at [229, 239] on img at bounding box center [193, 233] width 71 height 65
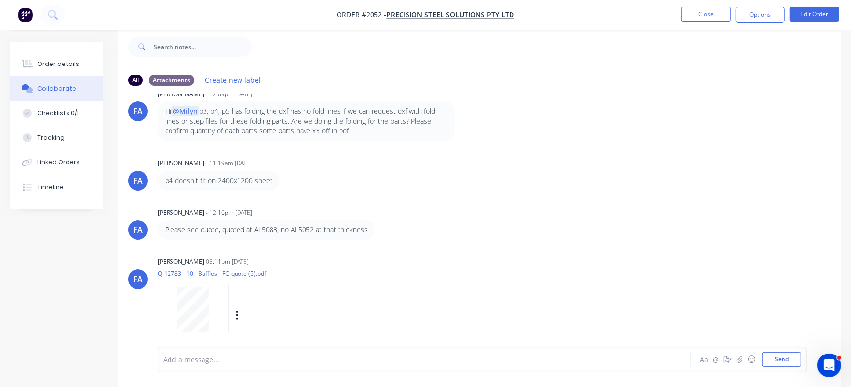
scroll to position [195, 0]
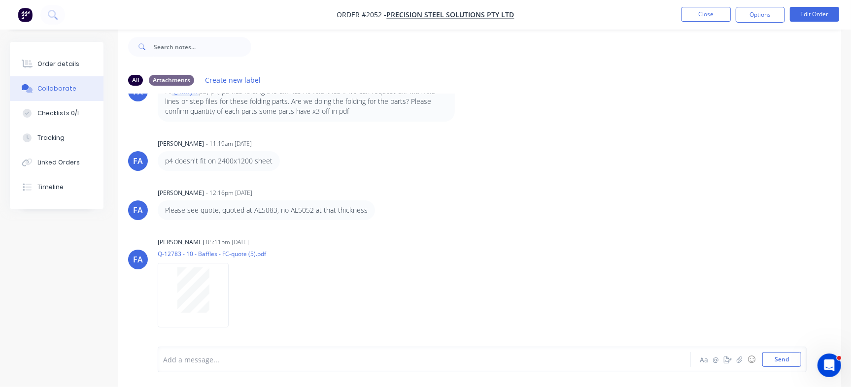
drag, startPoint x: 196, startPoint y: 352, endPoint x: 194, endPoint y: 357, distance: 5.1
click at [195, 357] on div "Add a message..." at bounding box center [402, 359] width 478 height 15
click at [69, 106] on button "Checklists 0/1" at bounding box center [57, 113] width 94 height 25
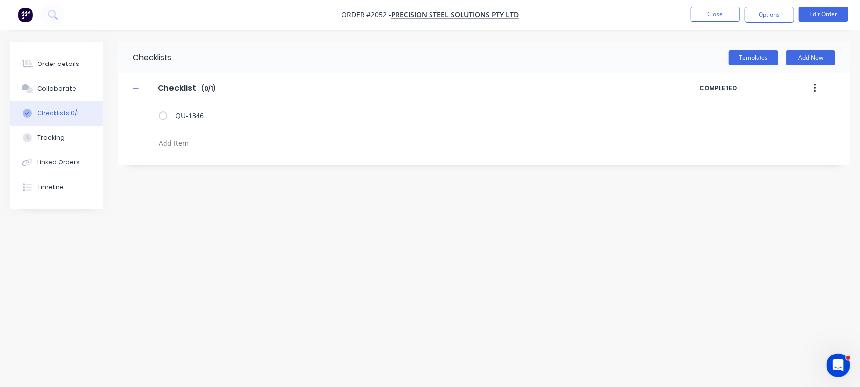
click at [187, 136] on textarea at bounding box center [379, 143] width 448 height 14
type textarea "x"
type textarea "1"
type textarea "x"
type textarea "1s"
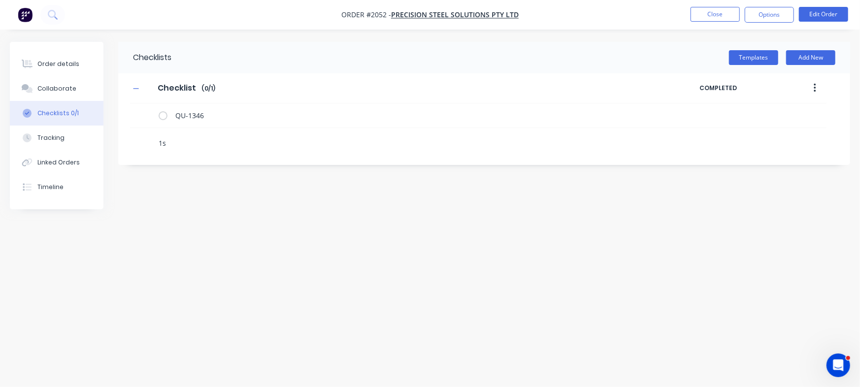
type textarea "x"
type textarea "1st"
type textarea "x"
type textarea "1st"
type textarea "x"
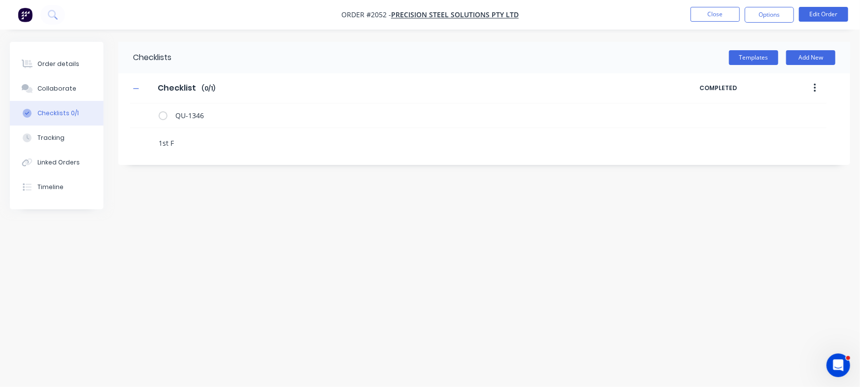
type textarea "1st Fo"
type textarea "x"
type textarea "1st Fol"
type textarea "x"
type textarea "1st Foll"
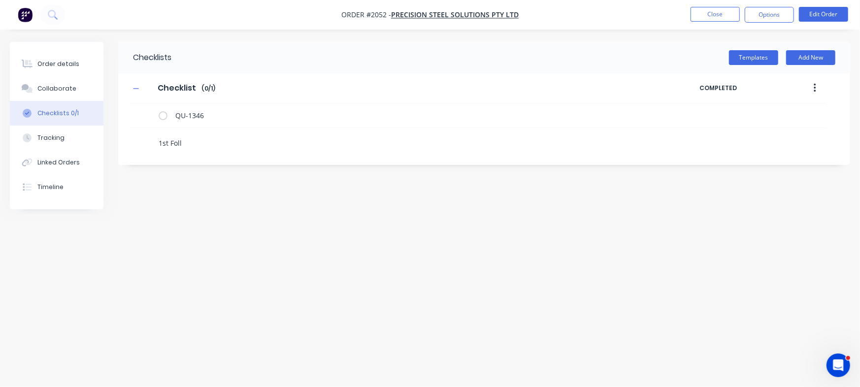
type textarea "x"
type textarea "1st Follo"
type textarea "x"
type textarea "1st Follow"
type textarea "x"
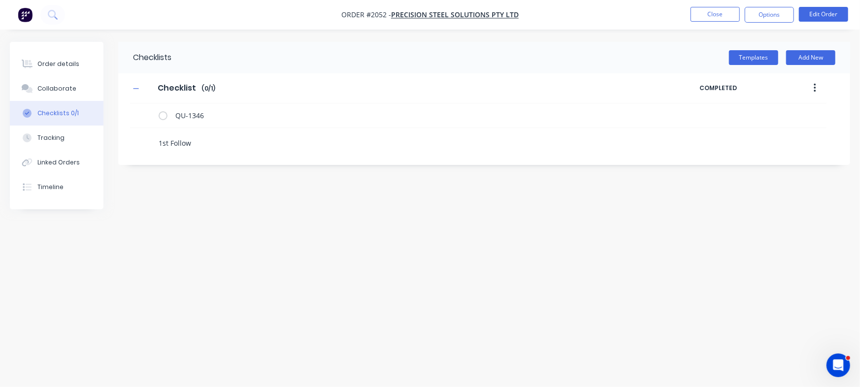
type textarea "1st Follow"
type textarea "x"
type textarea "1st Follow u"
type textarea "x"
type textarea "1st Follow up"
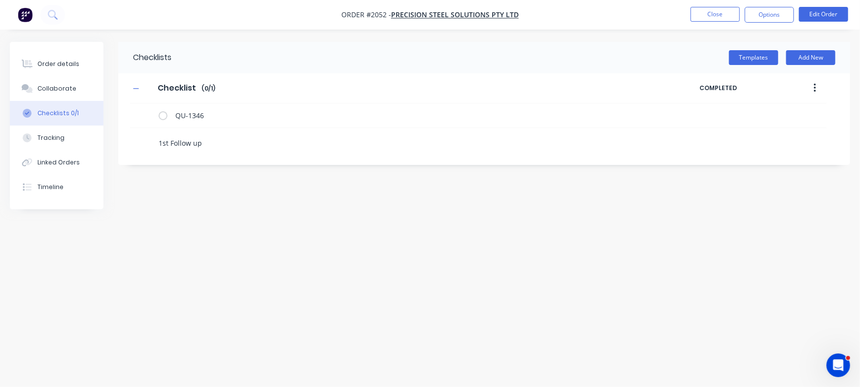
type textarea "x"
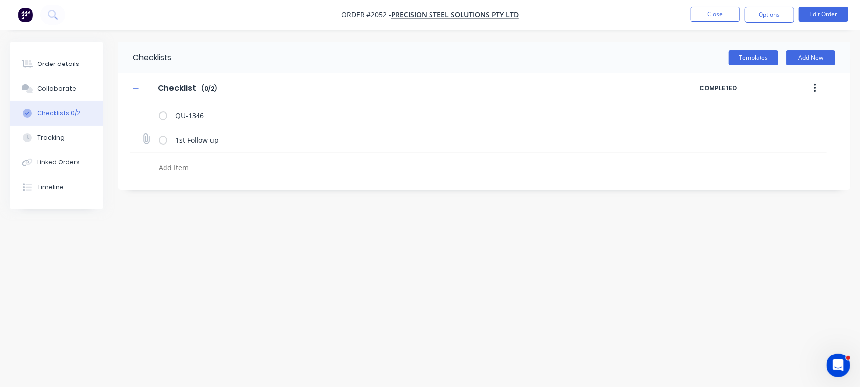
click at [159, 141] on label at bounding box center [163, 140] width 9 height 10
click at [0, 0] on input "checkbox" at bounding box center [0, 0] width 0 height 0
click at [53, 58] on button "Order details" at bounding box center [57, 64] width 94 height 25
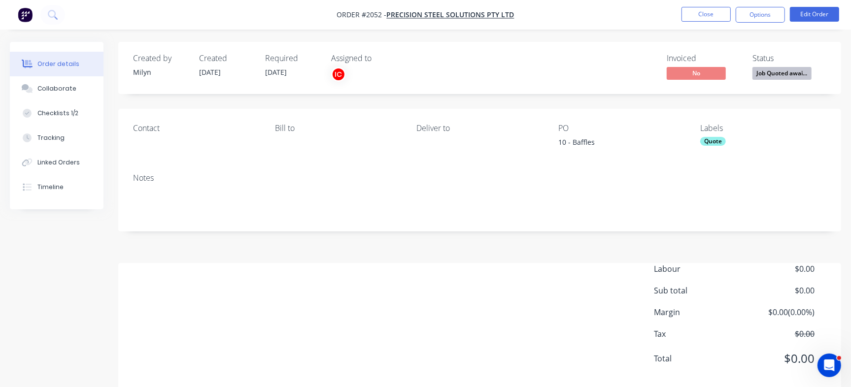
click at [690, 5] on nav "Order #2052 - Precision Steel Solutions Pty Ltd Close Options Edit Order" at bounding box center [425, 15] width 851 height 30
click at [701, 13] on button "Close" at bounding box center [705, 14] width 49 height 15
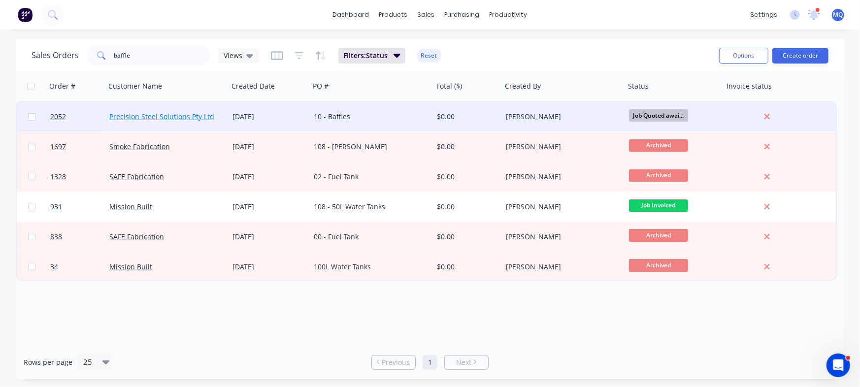
click at [150, 112] on link "Precision Steel Solutions Pty Ltd" at bounding box center [161, 116] width 105 height 9
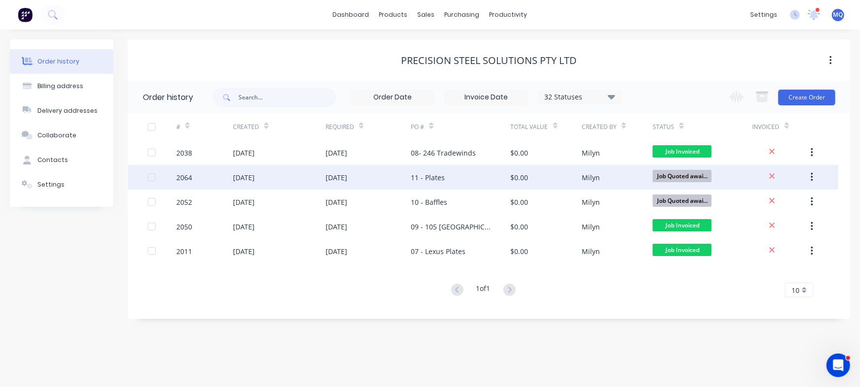
click at [416, 179] on div "11 - Plates" at bounding box center [428, 177] width 34 height 10
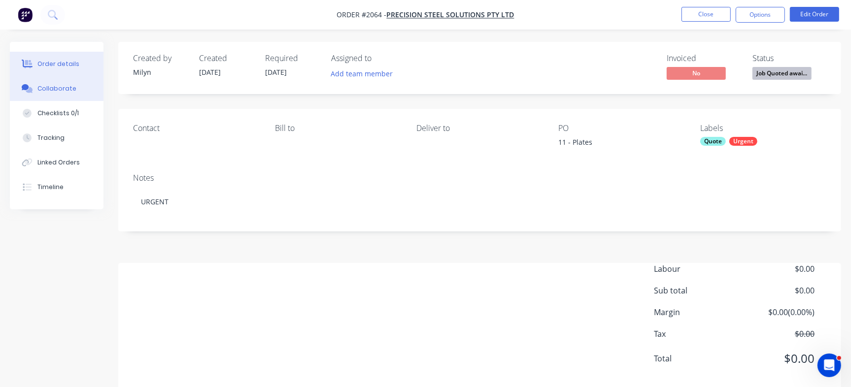
click at [48, 90] on div "Collaborate" at bounding box center [56, 88] width 39 height 9
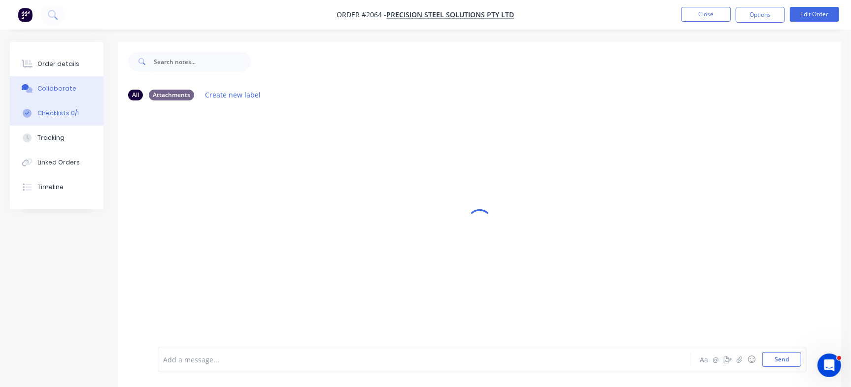
click at [83, 114] on button "Checklists 0/1" at bounding box center [57, 113] width 94 height 25
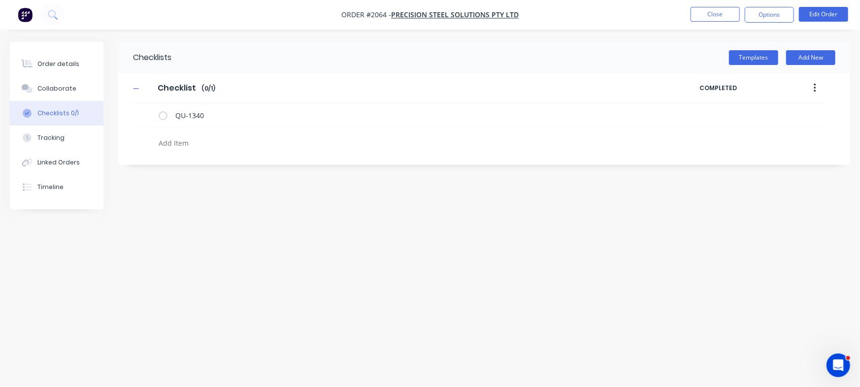
click at [247, 142] on textarea at bounding box center [379, 143] width 448 height 14
type textarea "x"
type textarea "1"
type textarea "x"
type textarea "1s"
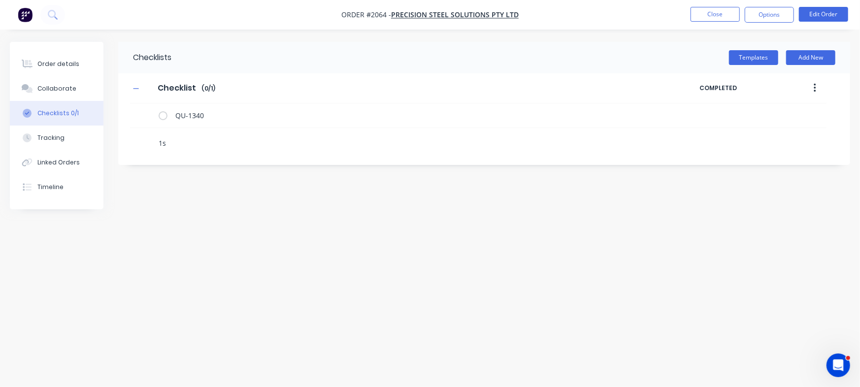
type textarea "x"
type textarea "1st"
type textarea "x"
type textarea "1st f"
type textarea "x"
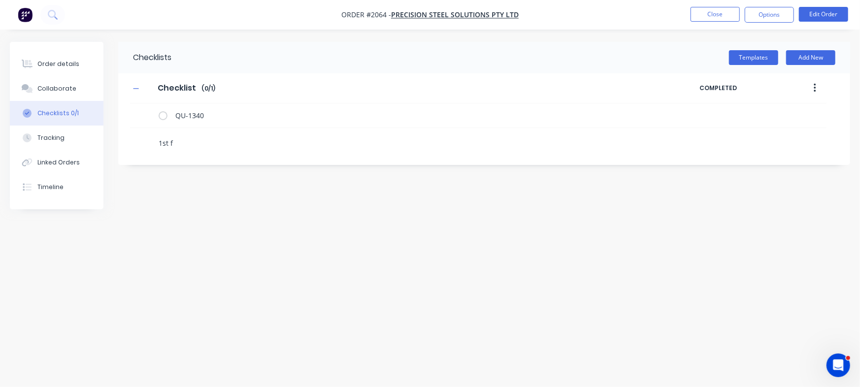
type textarea "1st fo"
type textarea "x"
type textarea "1st fol"
type textarea "x"
type textarea "1st foll"
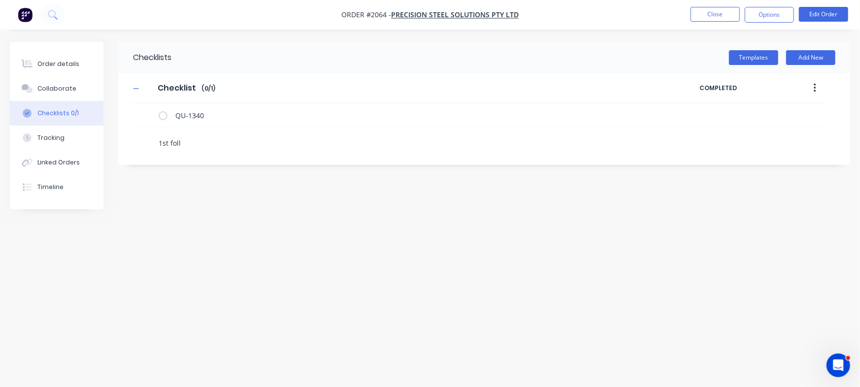
type textarea "x"
type textarea "1st follo"
type textarea "x"
type textarea "1st follow"
type textarea "x"
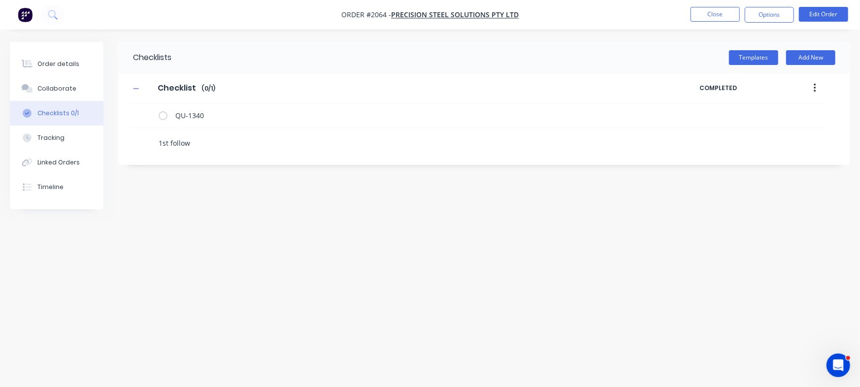
type textarea "1st follow u"
type textarea "x"
type textarea "1st follow up"
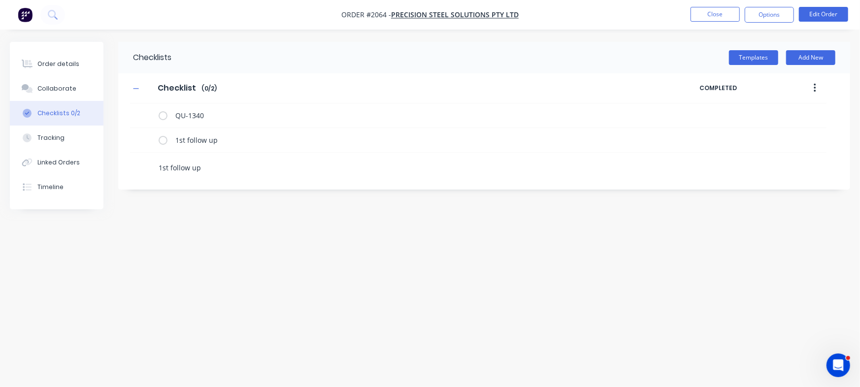
type textarea "x"
click at [164, 138] on label at bounding box center [163, 140] width 9 height 10
click at [0, 0] on input "checkbox" at bounding box center [0, 0] width 0 height 0
type textarea "x"
click at [723, 15] on button "Close" at bounding box center [714, 14] width 49 height 15
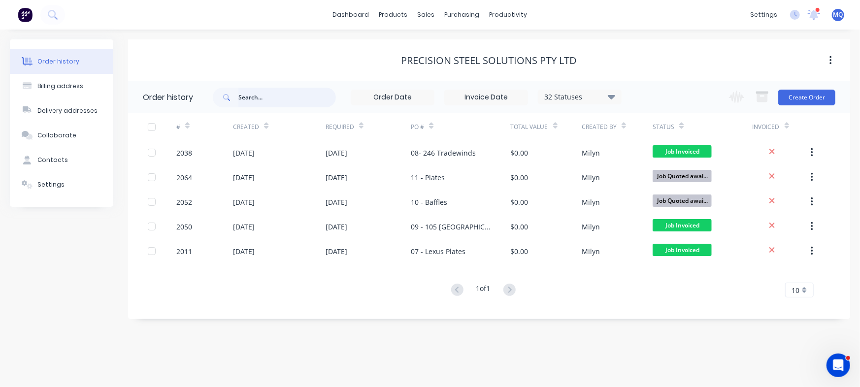
click at [288, 106] on input "text" at bounding box center [287, 98] width 98 height 20
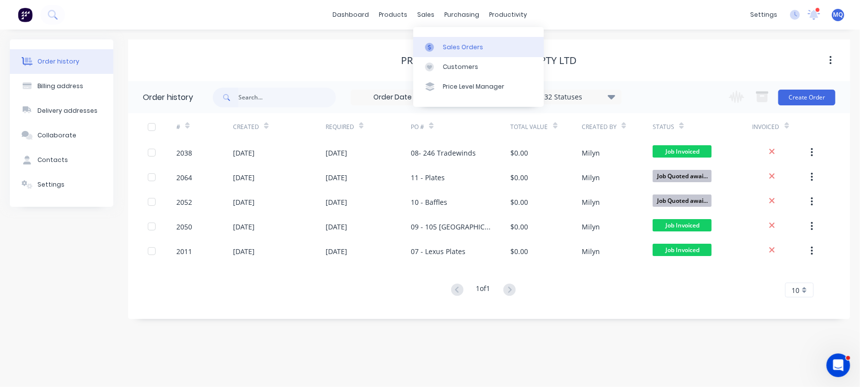
drag, startPoint x: 421, startPoint y: 14, endPoint x: 429, endPoint y: 39, distance: 26.9
click at [423, 18] on div "sales" at bounding box center [426, 14] width 27 height 15
click at [429, 39] on link "Sales Orders" at bounding box center [478, 47] width 131 height 20
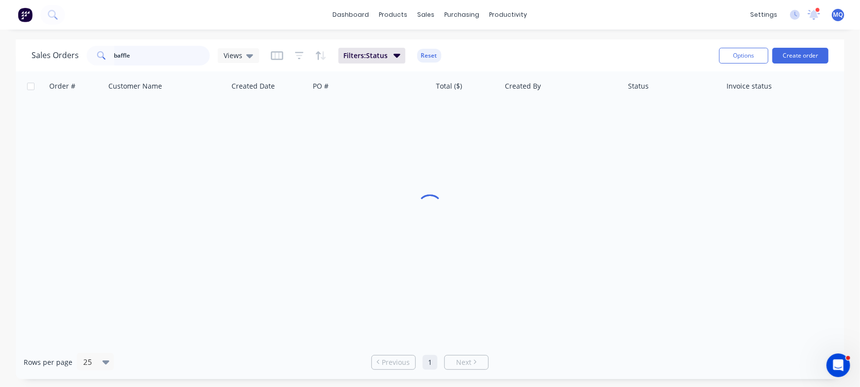
click at [159, 57] on input "baffle" at bounding box center [162, 56] width 96 height 20
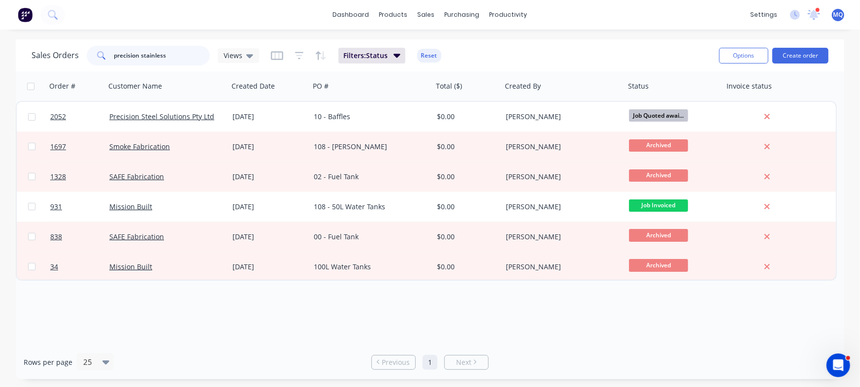
type input "precision stainless"
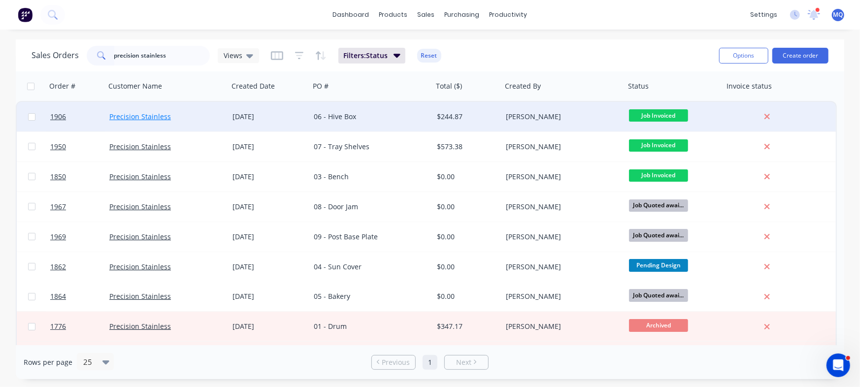
click at [155, 115] on link "Precision Stainless" at bounding box center [140, 116] width 62 height 9
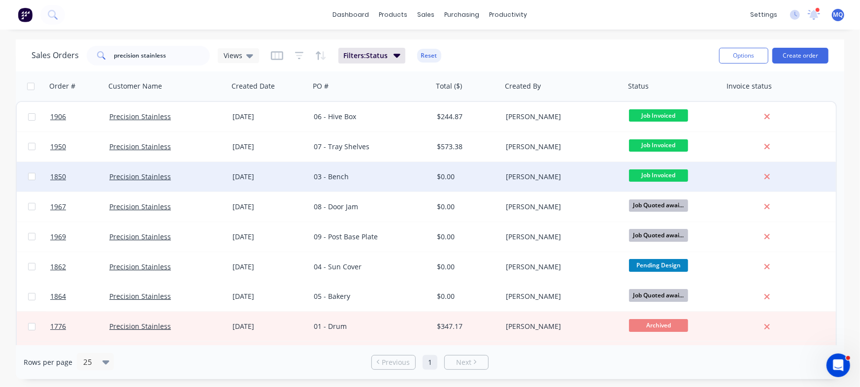
click at [333, 173] on div "03 - Bench" at bounding box center [368, 177] width 109 height 10
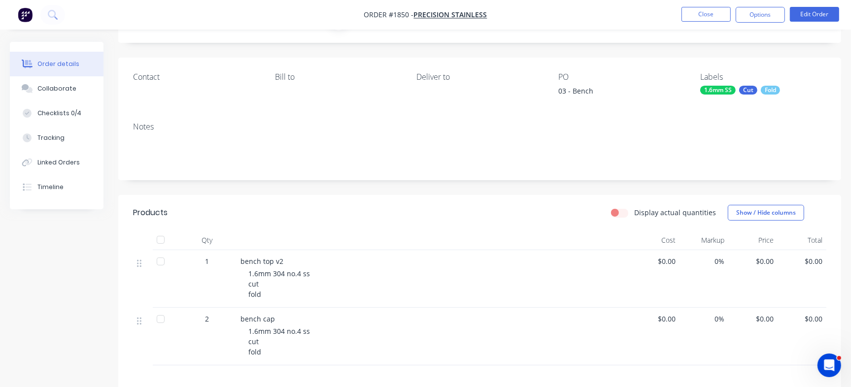
scroll to position [123, 0]
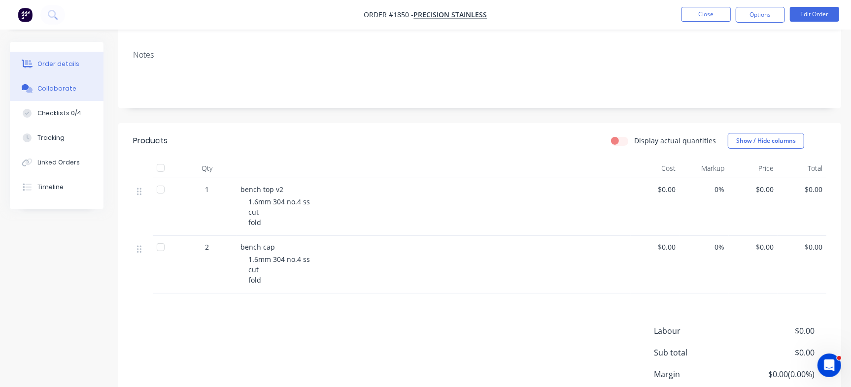
click at [60, 92] on div "Collaborate" at bounding box center [56, 88] width 39 height 9
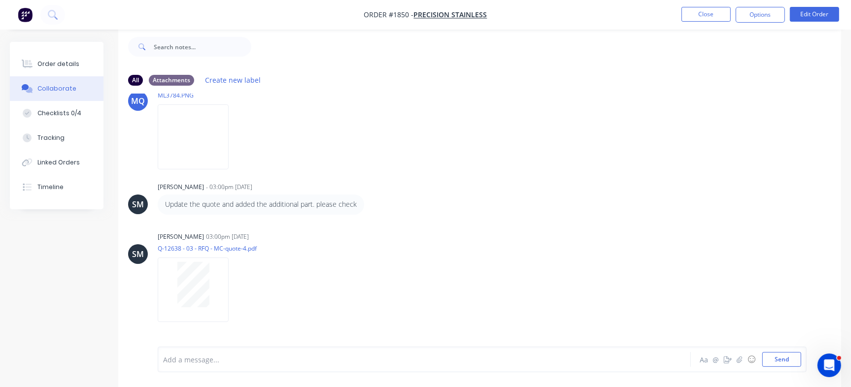
scroll to position [580, 0]
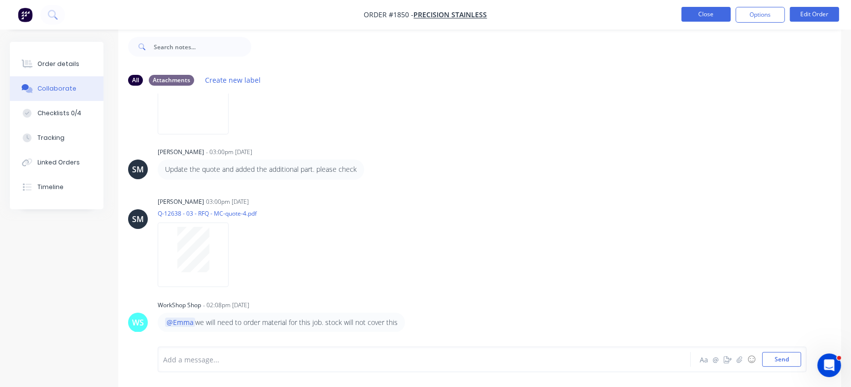
click at [706, 10] on button "Close" at bounding box center [705, 14] width 49 height 15
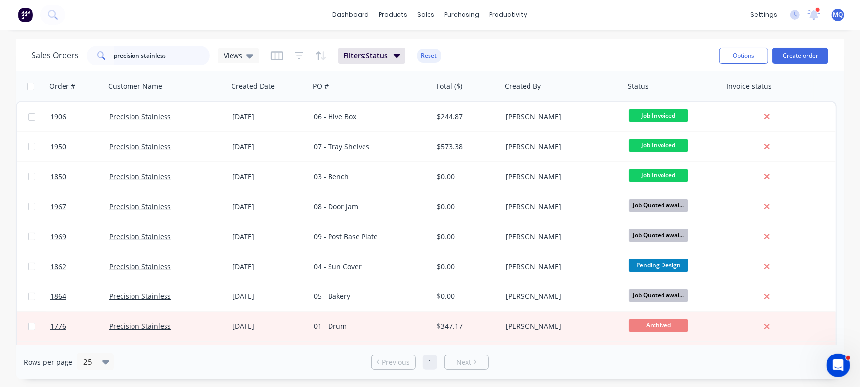
click at [167, 54] on input "precision stainless" at bounding box center [162, 56] width 96 height 20
click at [187, 53] on input "precision stainless" at bounding box center [162, 56] width 96 height 20
drag, startPoint x: 193, startPoint y: 53, endPoint x: 36, endPoint y: 44, distance: 156.9
click at [36, 44] on div "Sales Orders precision stainless Views Filters: Status Reset" at bounding box center [372, 55] width 680 height 24
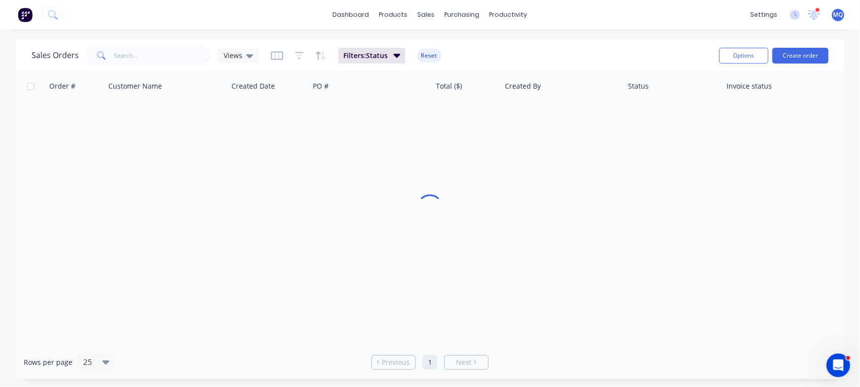
click at [613, 58] on div "Sales Orders Views Filters: Status Reset" at bounding box center [372, 55] width 680 height 24
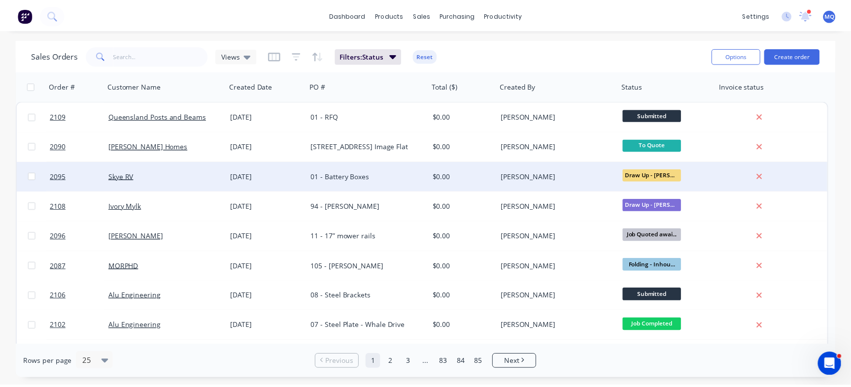
scroll to position [62, 0]
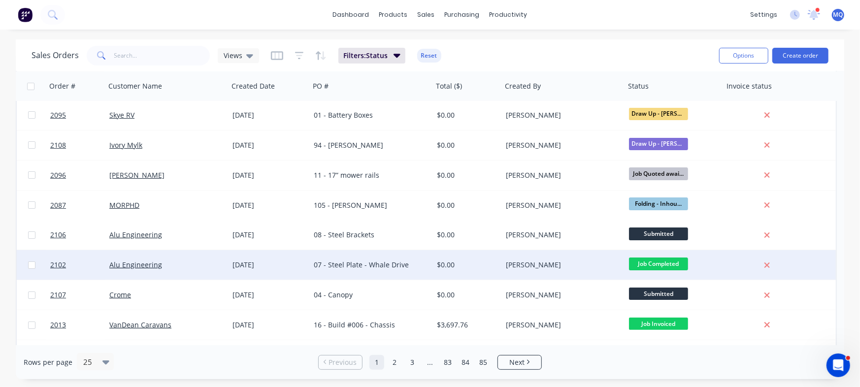
click at [394, 263] on div "07 - Steel Plate - Whale Drive" at bounding box center [368, 265] width 109 height 10
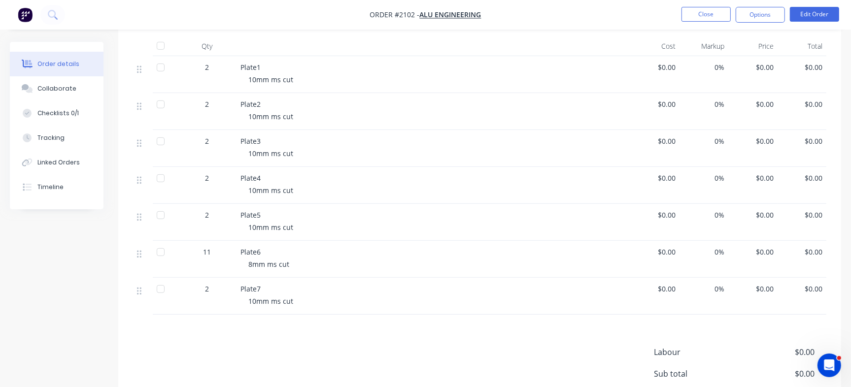
scroll to position [246, 0]
click at [695, 3] on nav "Order #2102 - Alu Engineering Close Options Edit Order" at bounding box center [425, 15] width 851 height 30
click at [697, 11] on button "Close" at bounding box center [705, 14] width 49 height 15
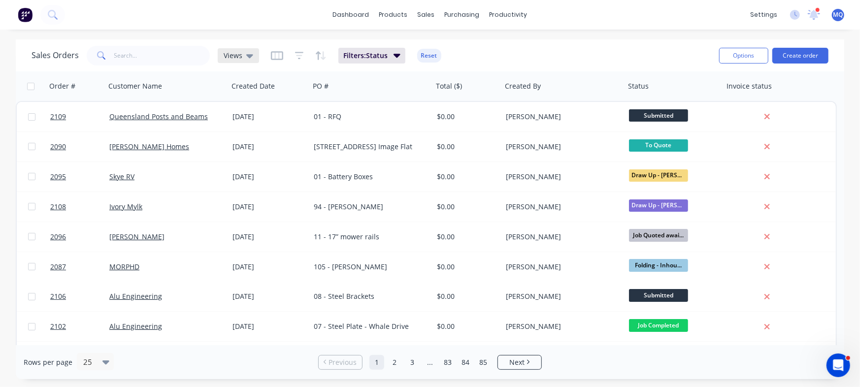
click at [237, 56] on span "Views" at bounding box center [233, 55] width 19 height 10
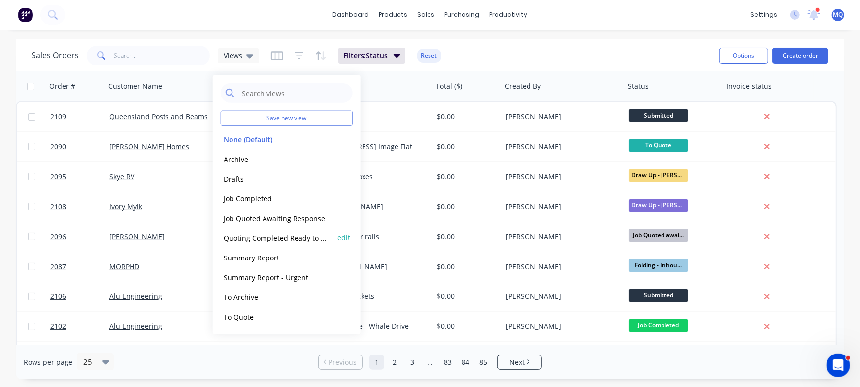
click at [259, 238] on button "Quoting Completed Ready to Send" at bounding box center [277, 237] width 112 height 11
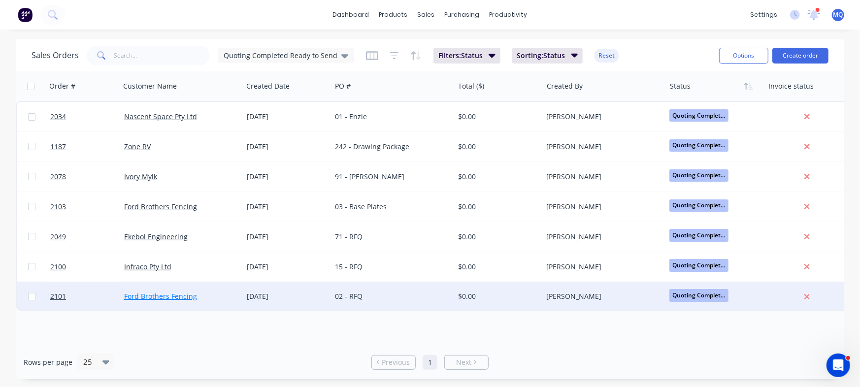
click at [157, 296] on link "Ford Brothers Fencing" at bounding box center [160, 296] width 73 height 9
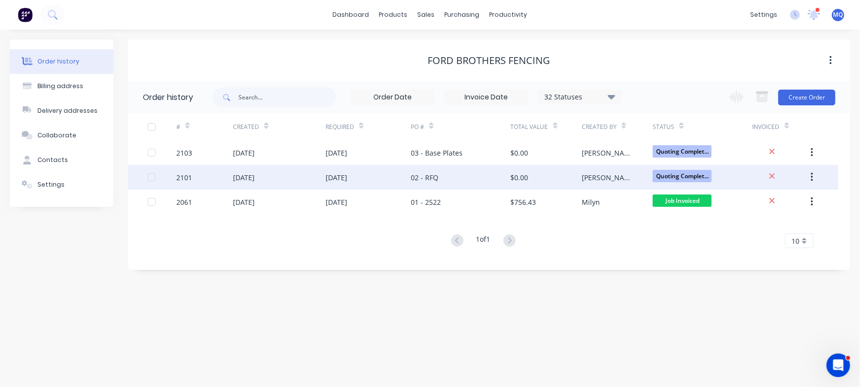
click at [366, 168] on div "27 Aug 2025" at bounding box center [368, 177] width 85 height 25
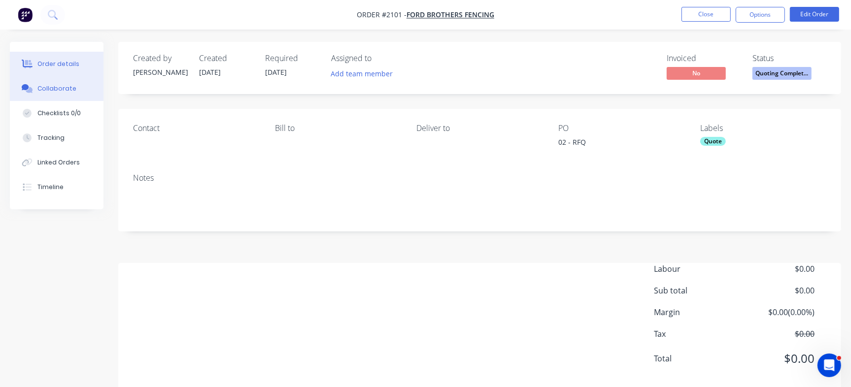
click at [27, 91] on icon at bounding box center [29, 90] width 7 height 6
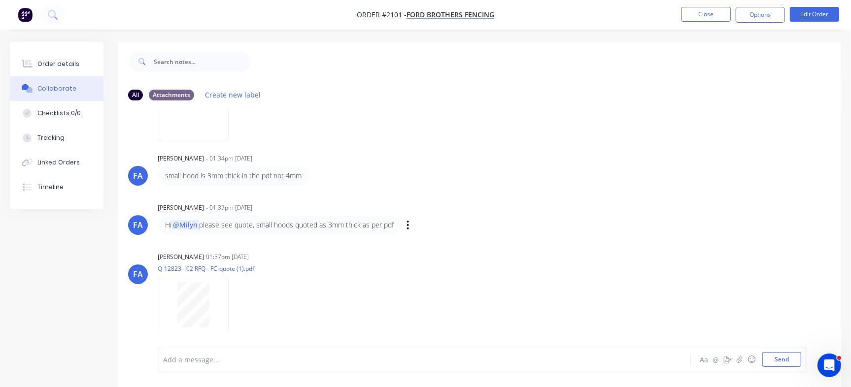
scroll to position [15, 0]
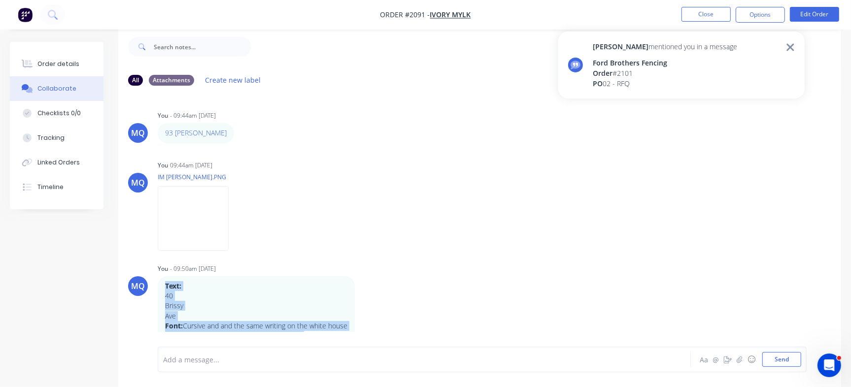
scroll to position [398, 0]
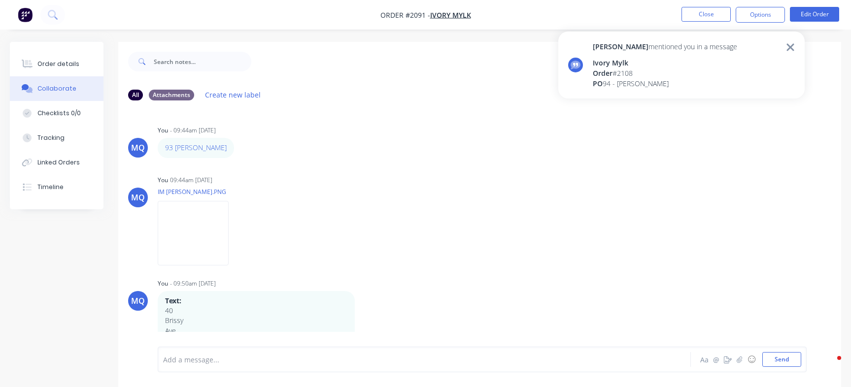
click at [648, 78] on div "PO 94 - [PERSON_NAME]" at bounding box center [664, 83] width 144 height 10
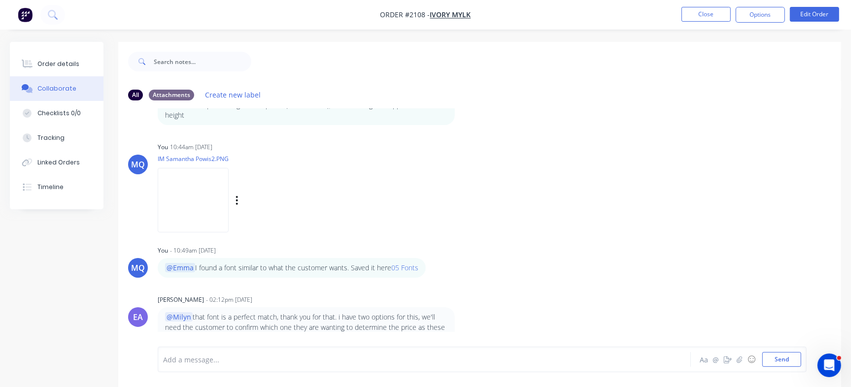
scroll to position [15, 0]
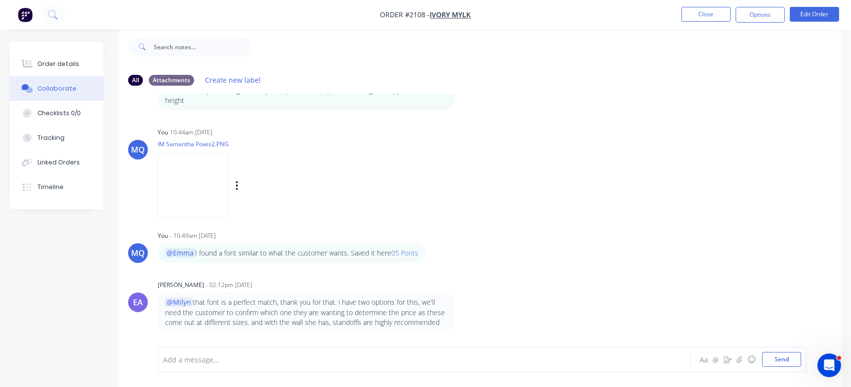
click at [223, 186] on img at bounding box center [193, 185] width 71 height 65
drag, startPoint x: 195, startPoint y: 303, endPoint x: 369, endPoint y: 304, distance: 174.8
click at [369, 304] on p "@Milyn that font is a perfect match, thank you for that. i have two options for…" at bounding box center [306, 312] width 282 height 30
drag, startPoint x: 370, startPoint y: 313, endPoint x: 423, endPoint y: 322, distance: 53.4
click at [371, 313] on p "@Milyn that font is a perfect match, thank you for that. i have two options for…" at bounding box center [306, 312] width 282 height 30
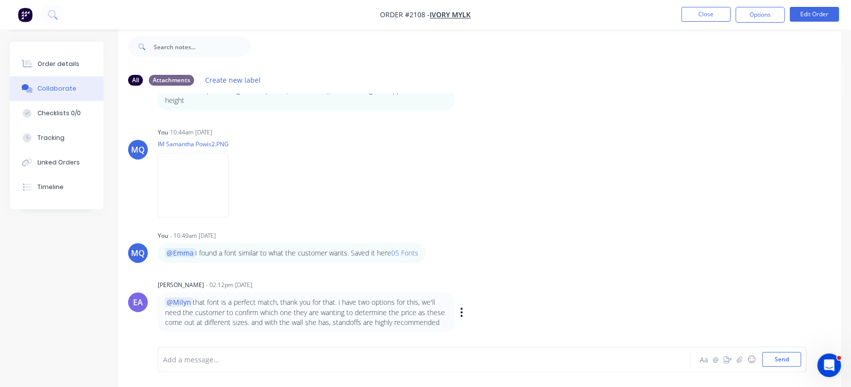
drag, startPoint x: 444, startPoint y: 323, endPoint x: 197, endPoint y: 295, distance: 249.3
click at [193, 294] on div "@Milyn that font is a perfect match, thank you for that. i have two options for…" at bounding box center [306, 313] width 297 height 40
copy p "that font is a perfect match, thank you for that. i have two options for this, …"
click at [469, 179] on div "MQ You 10:44am [DATE] IM Samantha Powis2.PNG Labels Download Delete" at bounding box center [479, 169] width 722 height 89
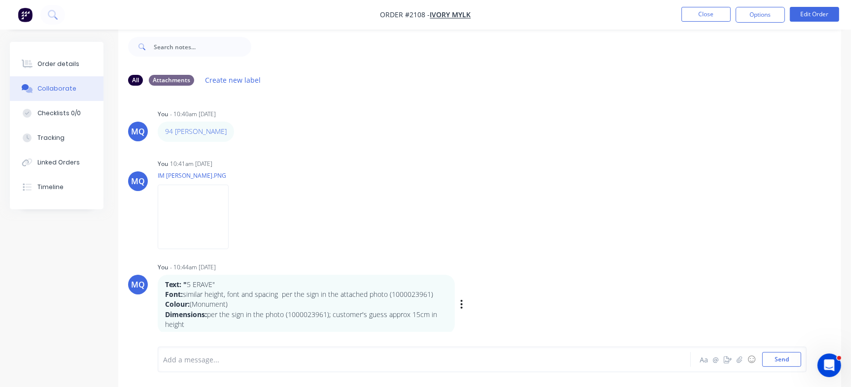
scroll to position [0, 0]
click at [229, 207] on img at bounding box center [193, 218] width 71 height 65
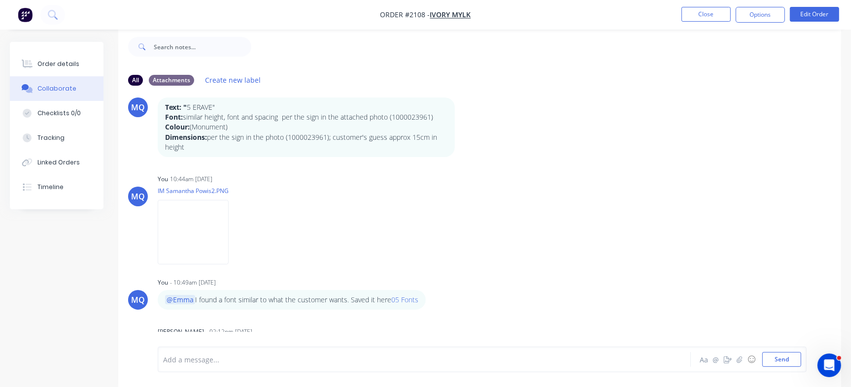
scroll to position [226, 0]
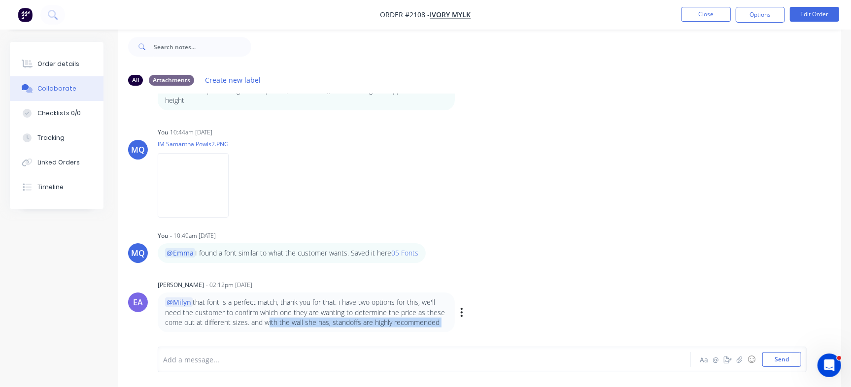
drag, startPoint x: 265, startPoint y: 320, endPoint x: 460, endPoint y: 314, distance: 195.1
click at [460, 314] on div "@Milyn that font is a perfect match, thank you for that. i have two options for…" at bounding box center [312, 313] width 308 height 40
copy div "with the wall she has, standoffs are highly recommended Labels Edit Delete"
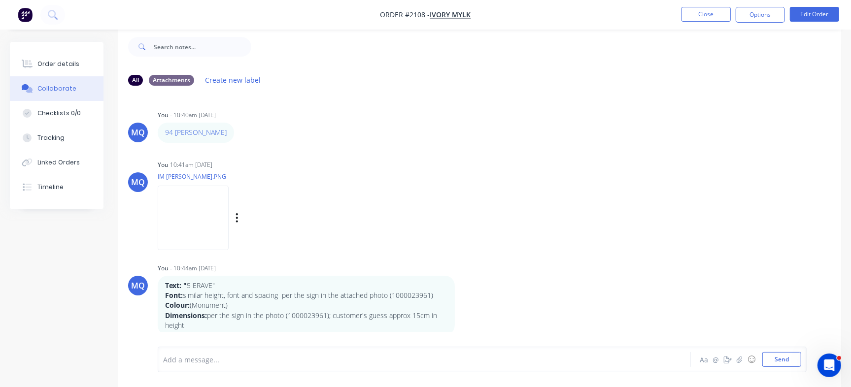
scroll to position [0, 0]
click at [190, 199] on img at bounding box center [193, 218] width 71 height 65
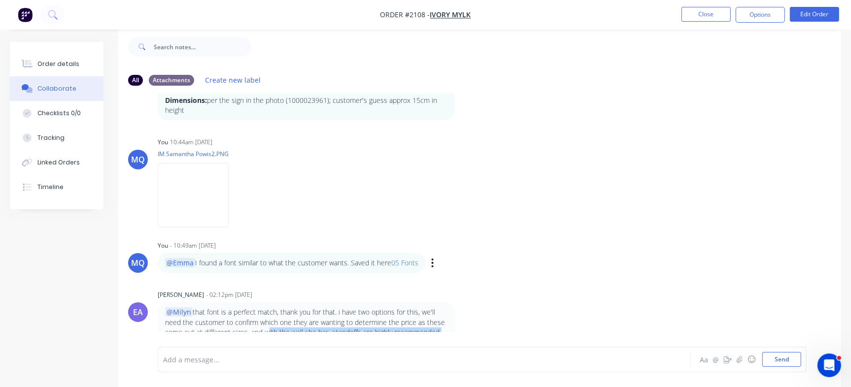
scroll to position [226, 0]
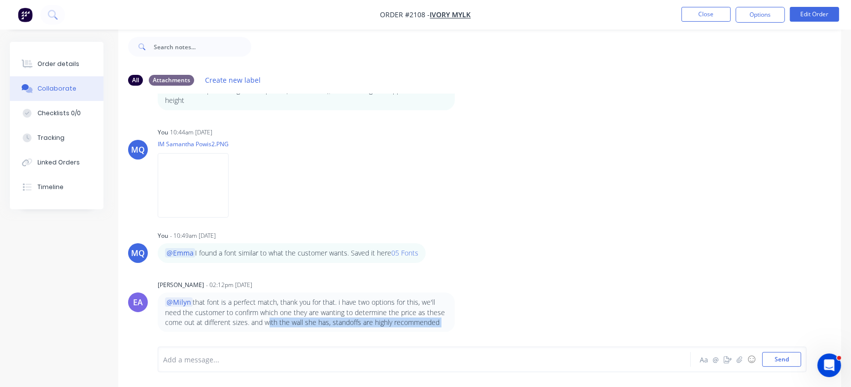
click at [228, 363] on div at bounding box center [403, 360] width 478 height 10
